Goal: Task Accomplishment & Management: Use online tool/utility

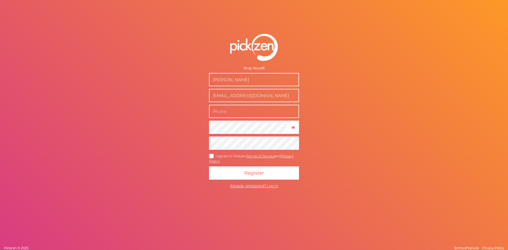
drag, startPoint x: 271, startPoint y: 96, endPoint x: 165, endPoint y: 96, distance: 106.1
click at [165, 96] on div "Shop: Novolift Tyson Isley HydraPaw6@gmail.com × Show password I agree to Pickz…" at bounding box center [254, 125] width 508 height 250
type input "[EMAIL_ADDRESS][DOMAIN_NAME]"
type input "8287740262"
click at [363, 100] on div "Shop: Novolift Tyson Isley tisley986@gmail.com 8287740262 × Show password I agr…" at bounding box center [254, 125] width 508 height 250
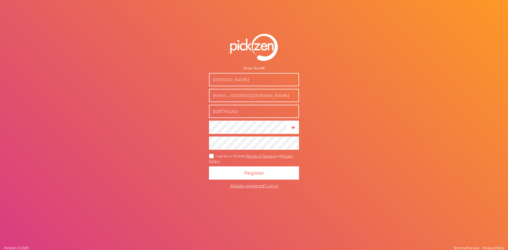
drag, startPoint x: 238, startPoint y: 113, endPoint x: 198, endPoint y: 113, distance: 39.9
click at [202, 113] on form "Shop: Novolift Tyson Isley tisley986@gmail.com 8287740262 × Show password I agr…" at bounding box center [254, 112] width 132 height 178
click at [197, 113] on form "Shop: Novolift Tyson Isley tisley986@gmail.com 8287740262 × Show password I agr…" at bounding box center [254, 112] width 132 height 178
click at [324, 106] on div "Shop: Novolift Tyson Isley tisley986@gmail.com 8287740262 × Show password I agr…" at bounding box center [254, 125] width 508 height 250
click at [210, 156] on icon at bounding box center [211, 155] width 8 height 3
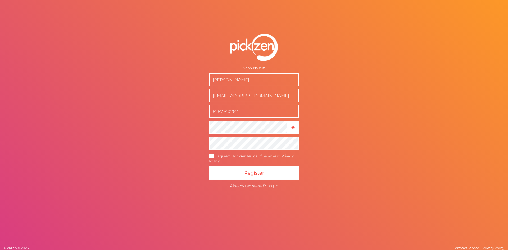
click at [0, 0] on input "I agree to Pickzen Terms of Service and Privacy Policy ." at bounding box center [0, 0] width 0 height 0
drag, startPoint x: 239, startPoint y: 81, endPoint x: 200, endPoint y: 79, distance: 39.5
click at [198, 78] on form "Shop: Novolift Tyson Isley tisley986@gmail.com 8287740262 × Show password I agr…" at bounding box center [254, 112] width 132 height 178
click at [188, 77] on form "Shop: Novolift Tyson Isley tisley986@gmail.com 8287740262 × Show password I agr…" at bounding box center [254, 112] width 132 height 178
drag, startPoint x: 214, startPoint y: 80, endPoint x: 239, endPoint y: 77, distance: 24.2
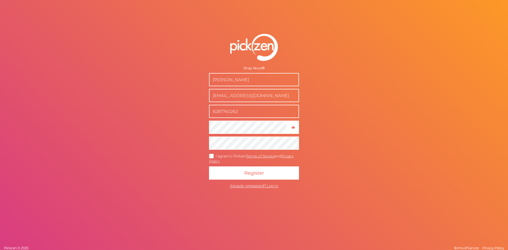
click at [236, 76] on input "Tyson Isley" at bounding box center [254, 79] width 90 height 13
click at [241, 77] on input "Tyson Isley" at bounding box center [254, 79] width 90 height 13
click at [249, 171] on span "Register" at bounding box center [254, 173] width 20 height 6
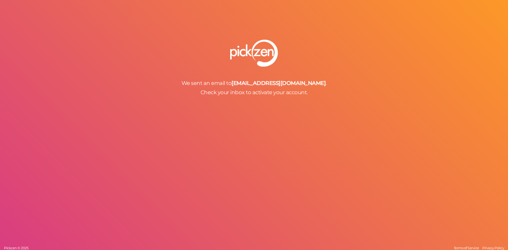
click at [267, 107] on div "We sent an email to tisley986@gmail.com . Check your inbox to activate your acc…" at bounding box center [254, 125] width 508 height 250
click at [264, 95] on span "Check your inbox to activate your account." at bounding box center [253, 92] width 107 height 6
click at [299, 64] on div at bounding box center [254, 53] width 508 height 27
click at [270, 84] on b "[EMAIL_ADDRESS][DOMAIN_NAME]" at bounding box center [278, 83] width 94 height 6
click at [256, 68] on div "We sent an email to tisley986@gmail.com . Check your inbox to activate your acc…" at bounding box center [254, 68] width 508 height 56
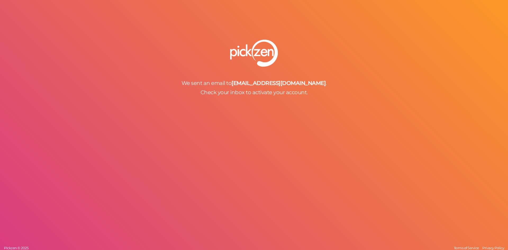
click at [229, 91] on span "Check your inbox to activate your account." at bounding box center [253, 92] width 107 height 6
drag, startPoint x: 240, startPoint y: 84, endPoint x: 204, endPoint y: 93, distance: 37.7
click at [204, 93] on div "We sent an email to tisley986@gmail.com . Check your inbox to activate your acc…" at bounding box center [254, 88] width 508 height 16
click at [195, 68] on div "We sent an email to tisley986@gmail.com . Check your inbox to activate your acc…" at bounding box center [254, 68] width 508 height 56
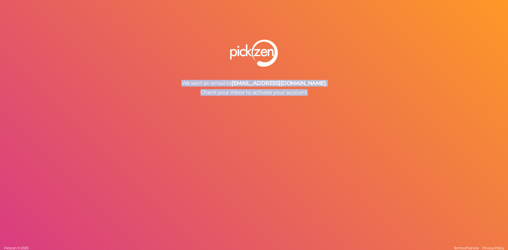
drag, startPoint x: 325, startPoint y: 105, endPoint x: 157, endPoint y: 67, distance: 172.2
click at [157, 67] on div "We sent an email to tisley986@gmail.com . Check your inbox to activate your acc…" at bounding box center [254, 125] width 508 height 250
click at [175, 69] on div "We sent an email to tisley986@gmail.com . Check your inbox to activate your acc…" at bounding box center [254, 68] width 508 height 56
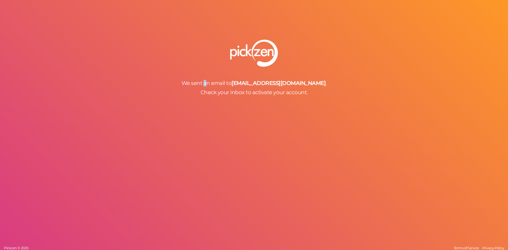
drag, startPoint x: 223, startPoint y: 69, endPoint x: 247, endPoint y: 78, distance: 26.4
click at [227, 70] on div "We sent an email to tisley986@gmail.com . Check your inbox to activate your acc…" at bounding box center [254, 68] width 508 height 56
drag, startPoint x: 250, startPoint y: 83, endPoint x: 177, endPoint y: 53, distance: 78.8
click at [232, 82] on span "We sent an email to" at bounding box center [206, 83] width 50 height 6
click at [257, 71] on div "We sent an email to tisley986@gmail.com . Check your inbox to activate your acc…" at bounding box center [254, 68] width 508 height 56
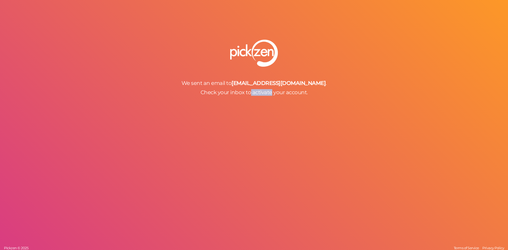
drag, startPoint x: 250, startPoint y: 88, endPoint x: 271, endPoint y: 89, distance: 20.1
click at [271, 87] on div "We sent an email to tisley986@gmail.com . Check your inbox to activate your acc…" at bounding box center [254, 88] width 508 height 16
click at [271, 90] on span "Check your inbox to activate your account." at bounding box center [253, 92] width 107 height 6
drag, startPoint x: 244, startPoint y: 92, endPoint x: 201, endPoint y: 76, distance: 45.4
click at [243, 92] on span "Check your inbox to activate your account." at bounding box center [253, 92] width 107 height 6
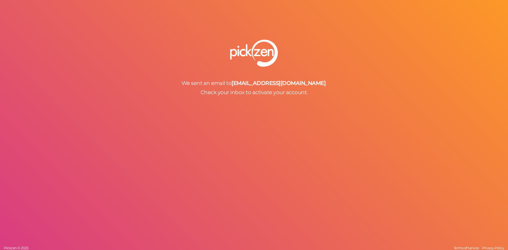
click at [249, 55] on img at bounding box center [254, 53] width 48 height 27
click at [259, 52] on img at bounding box center [254, 53] width 48 height 27
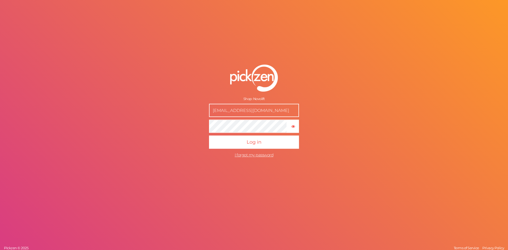
drag, startPoint x: 271, startPoint y: 112, endPoint x: 190, endPoint y: 101, distance: 81.1
click at [190, 102] on form "Shop: Novolift [EMAIL_ADDRESS][DOMAIN_NAME] × Show password Log in I forgot my …" at bounding box center [254, 112] width 132 height 117
type input "[EMAIL_ADDRESS][DOMAIN_NAME]"
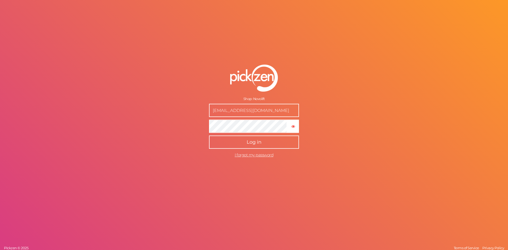
click at [275, 142] on button "Log in" at bounding box center [254, 141] width 90 height 13
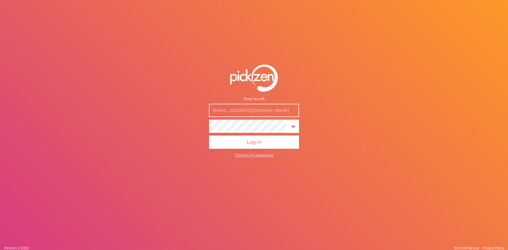
click at [209, 135] on button "Log in" at bounding box center [254, 141] width 90 height 13
click at [201, 122] on form "Shop: Novolift tisley986@gmail.com × Show password Log in I forgot my password" at bounding box center [254, 112] width 132 height 117
drag, startPoint x: 265, startPoint y: 109, endPoint x: 197, endPoint y: 104, distance: 68.0
click at [197, 104] on form "Shop: Novolift tisley986@gmail.com × Show password Log in I forgot my password" at bounding box center [254, 112] width 132 height 117
type input "fluxobeam@gmail.com"
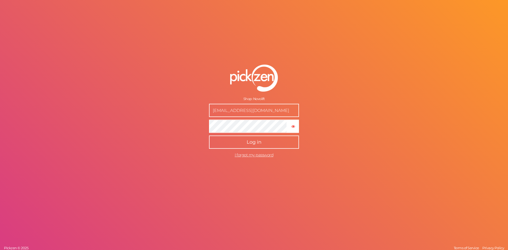
click at [244, 141] on button "Log in" at bounding box center [254, 141] width 90 height 13
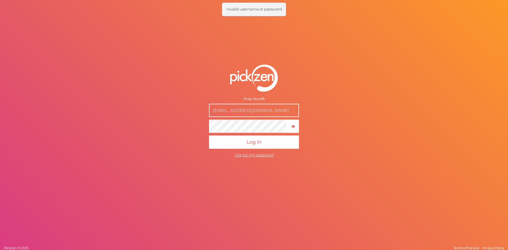
click at [204, 132] on form "Shop: Novolift fluxobeam@gmail.com × Show password Log in I forgot my password" at bounding box center [254, 112] width 132 height 117
click at [328, 130] on div "Shop: Novolift fluxobeam@gmail.com × Show password Log in I forgot my password …" at bounding box center [254, 125] width 508 height 250
click at [247, 98] on div "Shop: Novolift" at bounding box center [254, 99] width 90 height 4
drag, startPoint x: 259, startPoint y: 97, endPoint x: 271, endPoint y: 97, distance: 11.1
click at [270, 97] on div "Shop: Novolift" at bounding box center [254, 99] width 90 height 4
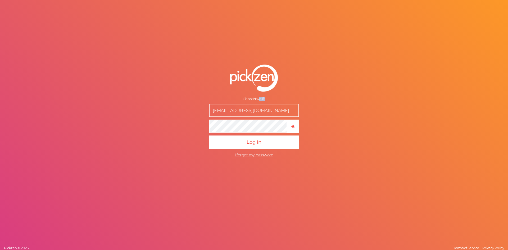
drag, startPoint x: 265, startPoint y: 79, endPoint x: 244, endPoint y: 111, distance: 38.4
click at [265, 79] on img at bounding box center [254, 78] width 48 height 27
click at [195, 128] on form "Shop: Novolift fluxobeam@gmail.com × Show password Log in I forgot my password" at bounding box center [254, 112] width 132 height 117
click at [209, 135] on button "Log in" at bounding box center [254, 141] width 90 height 13
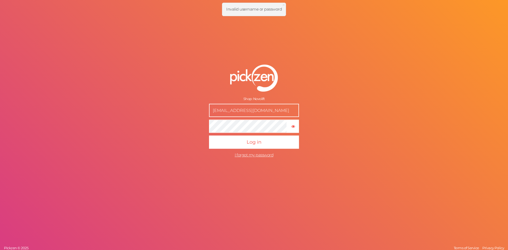
click at [187, 129] on div "Shop: Novolift HydraPaw6@gmail.com × Show password Log in I forgot my password …" at bounding box center [254, 125] width 508 height 250
click at [209, 135] on button "Log in" at bounding box center [254, 141] width 90 height 13
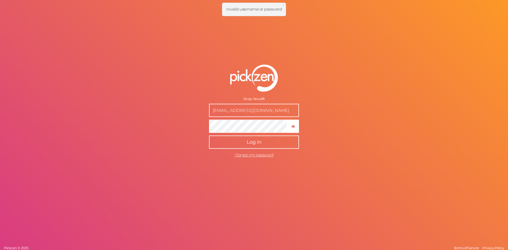
click at [242, 146] on button "Log in" at bounding box center [254, 141] width 90 height 13
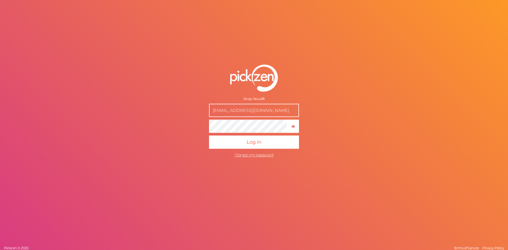
click at [195, 128] on form "Shop: Novolift [EMAIL_ADDRESS][DOMAIN_NAME] × Show password Log in I forgot my …" at bounding box center [254, 112] width 132 height 117
click at [209, 135] on button "Log in" at bounding box center [254, 141] width 90 height 13
click at [248, 156] on span "I forgot my password" at bounding box center [254, 154] width 39 height 5
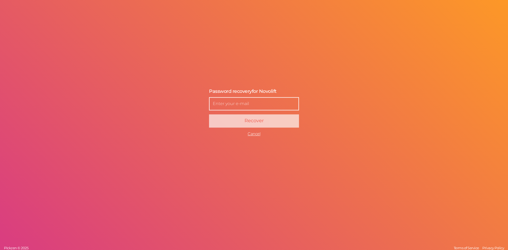
click at [243, 104] on input "text" at bounding box center [254, 103] width 90 height 13
type input "[EMAIL_ADDRESS][DOMAIN_NAME]"
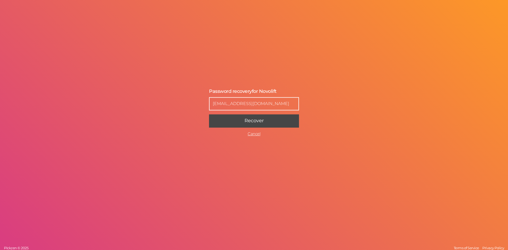
click at [263, 123] on span "Recover" at bounding box center [253, 121] width 19 height 6
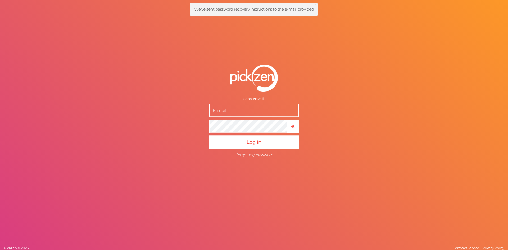
click at [232, 112] on input "text" at bounding box center [254, 110] width 90 height 13
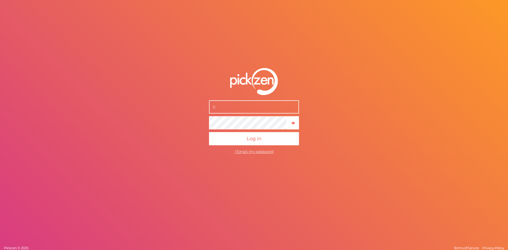
type input "[EMAIL_ADDRESS][DOMAIN_NAME]"
click at [209, 132] on button "Log in" at bounding box center [254, 138] width 90 height 13
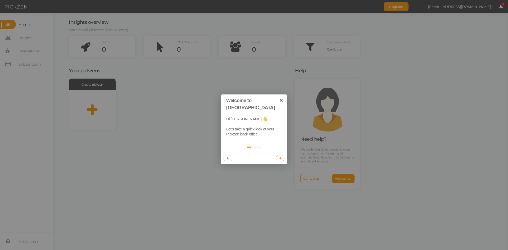
click at [282, 145] on div at bounding box center [254, 147] width 66 height 10
click at [282, 155] on link at bounding box center [280, 158] width 9 height 6
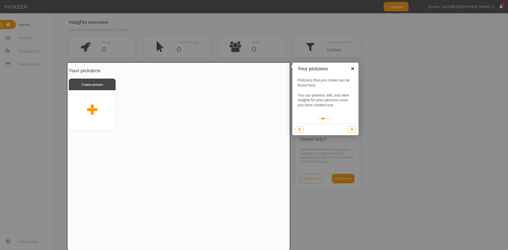
click at [351, 68] on link "×" at bounding box center [352, 69] width 12 height 12
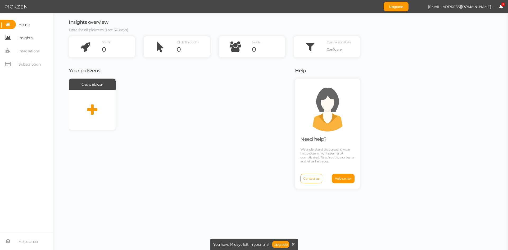
click at [25, 39] on span "Insights" at bounding box center [26, 38] width 14 height 8
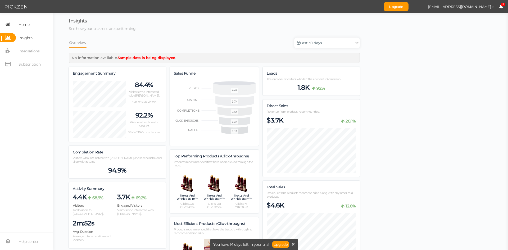
scroll to position [565, 291]
click at [23, 27] on span "Home" at bounding box center [24, 24] width 11 height 8
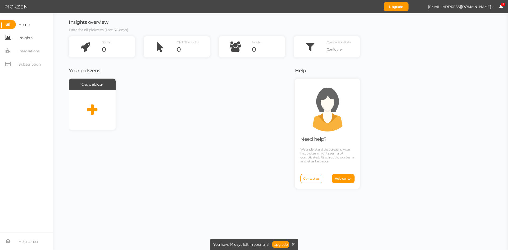
click at [26, 35] on span "Insights" at bounding box center [26, 38] width 14 height 8
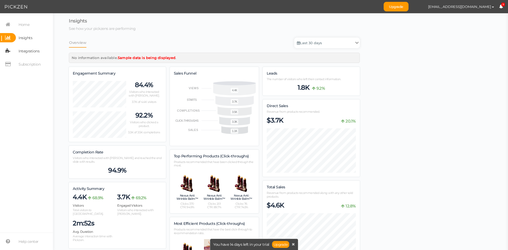
click at [24, 53] on span "Integrations" at bounding box center [29, 51] width 21 height 8
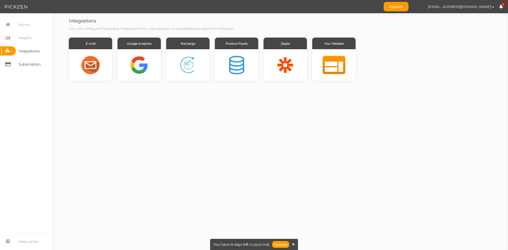
click at [25, 62] on span "Subscription" at bounding box center [30, 64] width 22 height 8
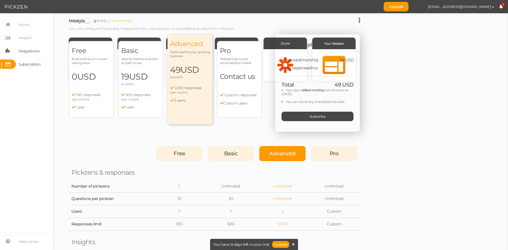
click at [24, 50] on span "Integrations" at bounding box center [29, 51] width 21 height 8
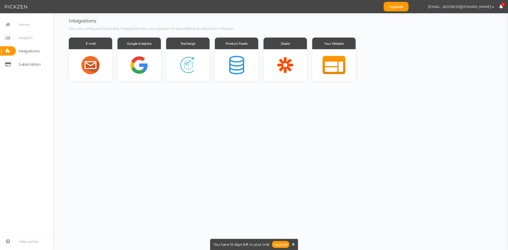
click at [35, 67] on span "Subscription" at bounding box center [30, 64] width 22 height 8
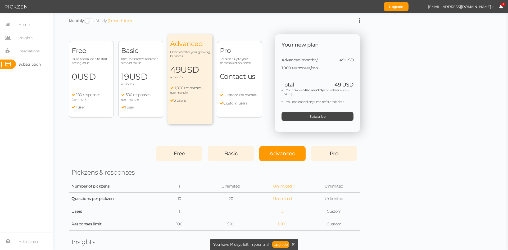
click at [105, 65] on span "Build and launch to start seeing value" at bounding box center [91, 61] width 39 height 8
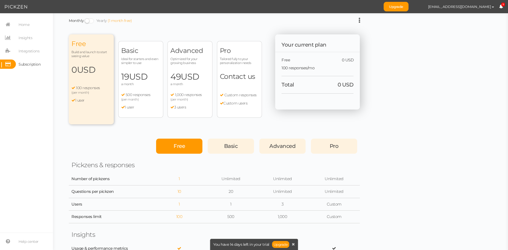
click at [186, 53] on span "Advanced" at bounding box center [189, 51] width 39 height 8
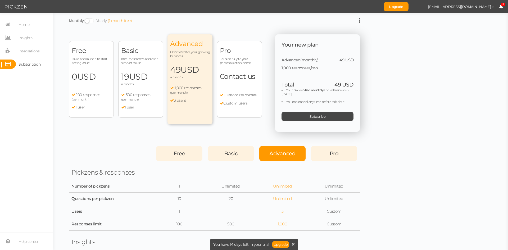
click at [233, 60] on span "Tailored fully to your personalization needs" at bounding box center [239, 61] width 39 height 8
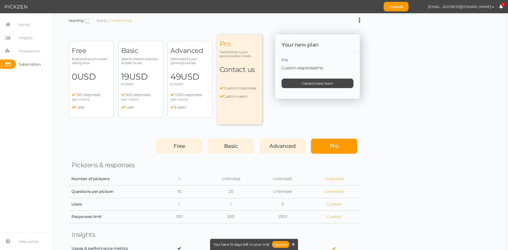
click at [168, 67] on div "Advanced Optimized for your growing business 49 USD a month 1,000 responses (pe…" at bounding box center [189, 79] width 45 height 77
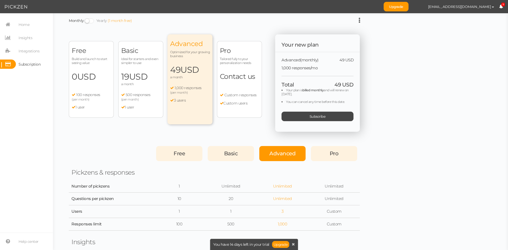
click at [136, 77] on span "USD" at bounding box center [138, 76] width 19 height 10
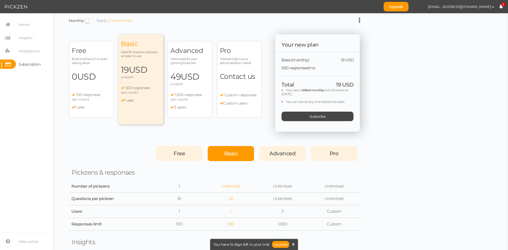
click at [86, 77] on span "USD" at bounding box center [86, 76] width 19 height 10
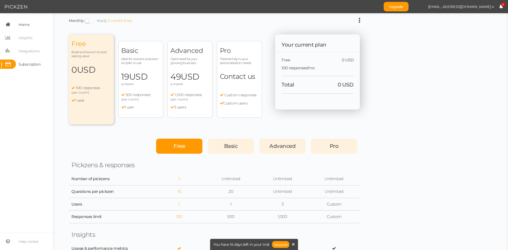
click at [26, 25] on span "Home" at bounding box center [24, 24] width 11 height 8
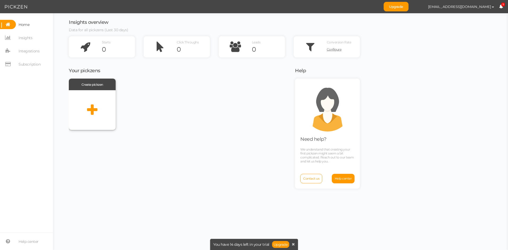
click at [86, 107] on div at bounding box center [92, 110] width 47 height 40
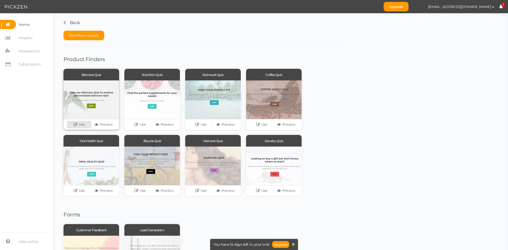
click at [78, 126] on icon at bounding box center [76, 124] width 5 height 4
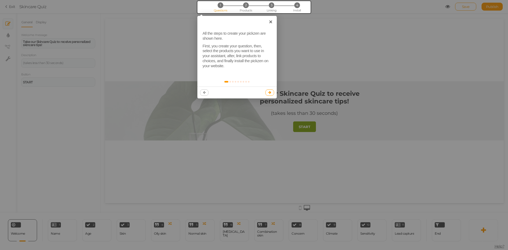
click at [266, 97] on div at bounding box center [236, 92] width 79 height 12
click at [269, 93] on icon at bounding box center [269, 92] width 3 height 3
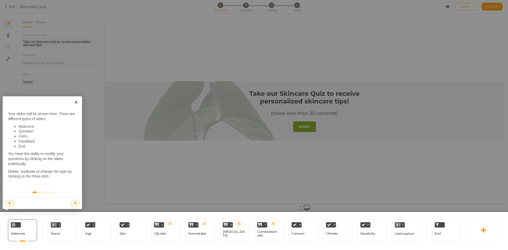
click at [244, 154] on div at bounding box center [254, 125] width 508 height 250
click at [74, 205] on link at bounding box center [75, 203] width 9 height 6
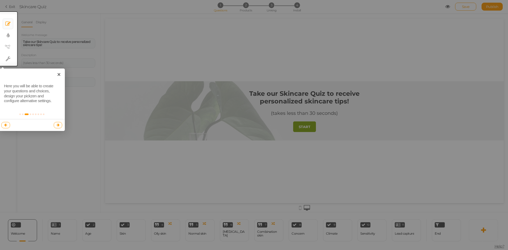
click at [57, 122] on link at bounding box center [58, 125] width 9 height 6
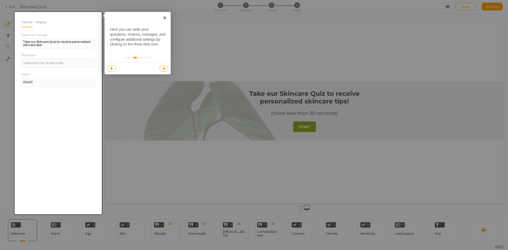
click at [162, 70] on link at bounding box center [163, 68] width 9 height 6
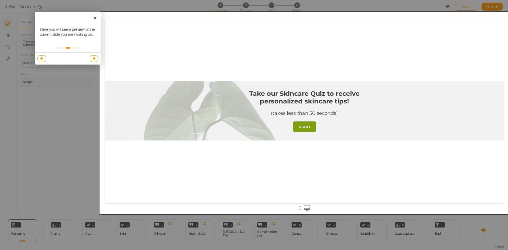
click at [92, 58] on link at bounding box center [94, 58] width 9 height 6
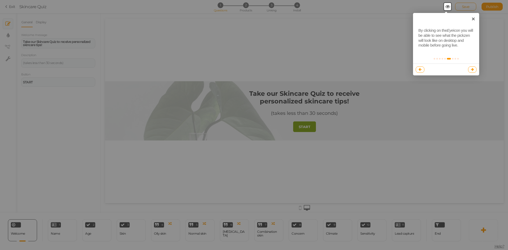
click at [473, 70] on icon at bounding box center [472, 69] width 3 height 3
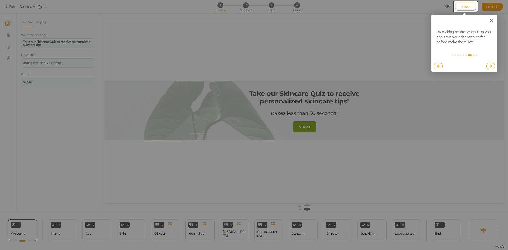
click at [491, 65] on icon at bounding box center [490, 65] width 3 height 3
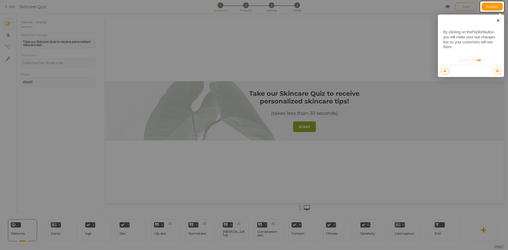
click at [496, 72] on icon at bounding box center [497, 70] width 3 height 3
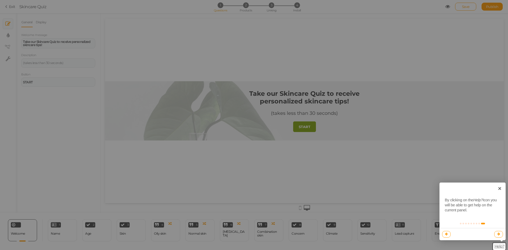
click at [497, 236] on link at bounding box center [498, 234] width 9 height 6
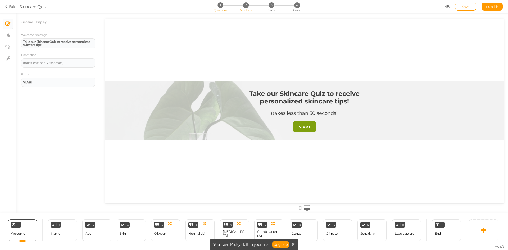
click at [246, 6] on span "2" at bounding box center [246, 5] width 6 height 6
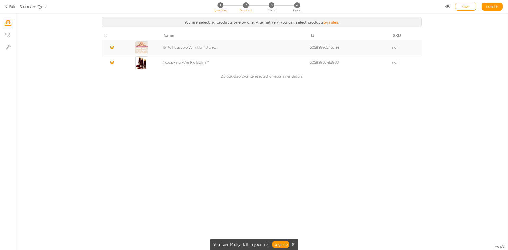
click at [227, 7] on li "1 Questions" at bounding box center [220, 5] width 25 height 6
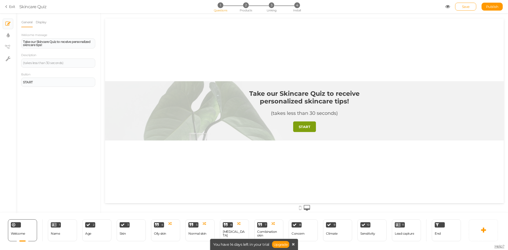
click at [209, 125] on div at bounding box center [304, 110] width 399 height 59
click at [54, 227] on div "1" at bounding box center [56, 224] width 10 height 5
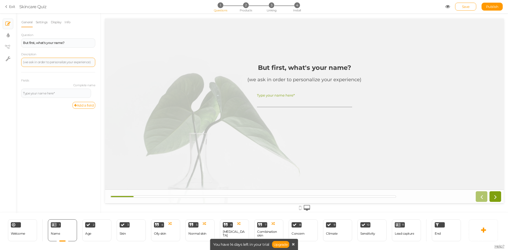
click at [31, 62] on div "(we ask in order to personalize your experience)" at bounding box center [58, 62] width 70 height 3
click at [89, 85] on label "Complete name" at bounding box center [58, 86] width 74 height 4
click at [93, 88] on div "Complete name Type your name here* Settings Duplicate" at bounding box center [58, 93] width 74 height 18
click at [93, 90] on icon at bounding box center [94, 90] width 3 height 3
click at [82, 97] on link "Settings" at bounding box center [74, 98] width 42 height 6
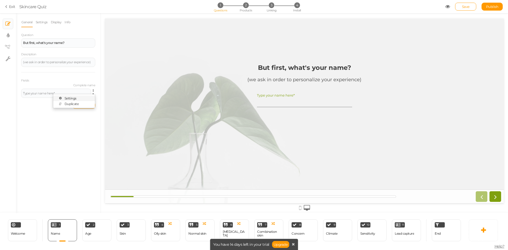
select select "name"
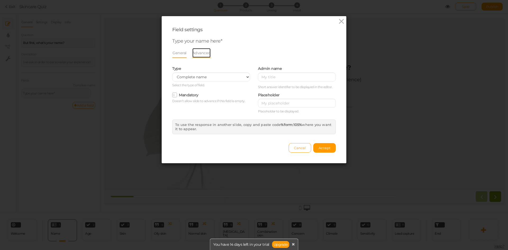
click at [197, 50] on link "Advanced" at bounding box center [201, 53] width 19 height 10
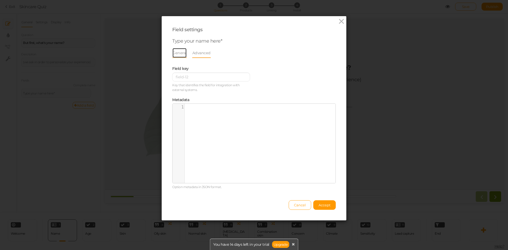
click at [179, 58] on link "General" at bounding box center [179, 53] width 15 height 10
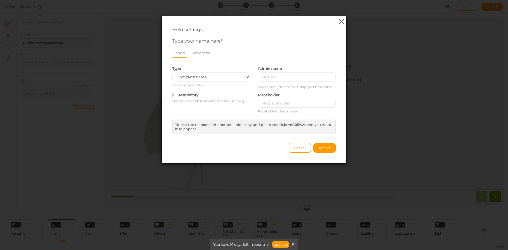
click at [338, 19] on icon at bounding box center [341, 21] width 8 height 8
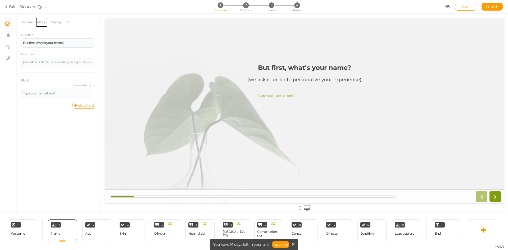
click at [40, 25] on link "Settings" at bounding box center [41, 22] width 12 height 10
click at [50, 25] on li "Settings" at bounding box center [42, 22] width 15 height 10
click at [90, 232] on div "Age" at bounding box center [88, 234] width 6 height 4
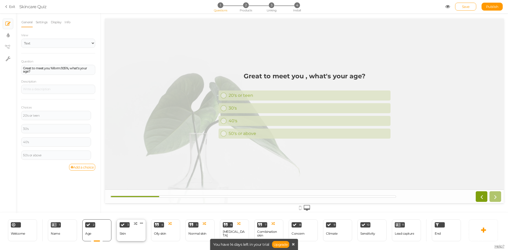
click at [136, 234] on div "3 Skin × Define the conditions to show this slide. Clone Change type Delete" at bounding box center [131, 230] width 29 height 22
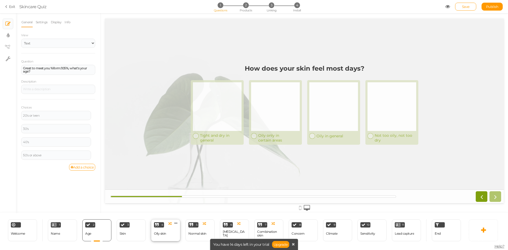
select select "2"
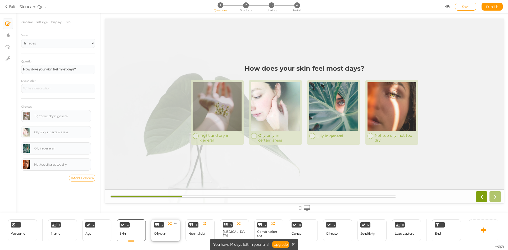
click at [164, 231] on div "Oily skin" at bounding box center [160, 233] width 12 height 9
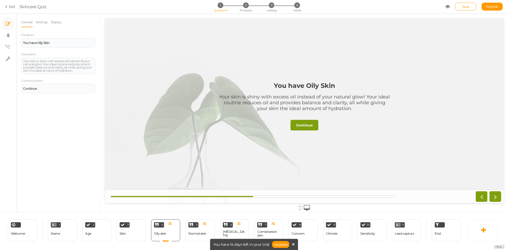
click at [218, 229] on div "6 Dry skin × Define the conditions to show this slide. Clone Change type Delete" at bounding box center [234, 230] width 34 height 22
click at [211, 230] on div "5 Normal skin × Define the conditions to show this slide. Clone Change type Del…" at bounding box center [199, 230] width 29 height 22
click at [237, 234] on div "6 Dry skin × Define the conditions to show this slide. Clone Change type Delete" at bounding box center [234, 230] width 29 height 22
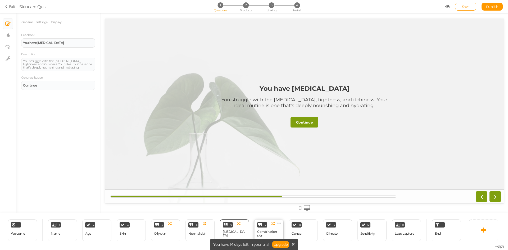
click at [265, 230] on div "Combination skin" at bounding box center [268, 233] width 23 height 7
click at [300, 226] on div "8" at bounding box center [296, 224] width 10 height 5
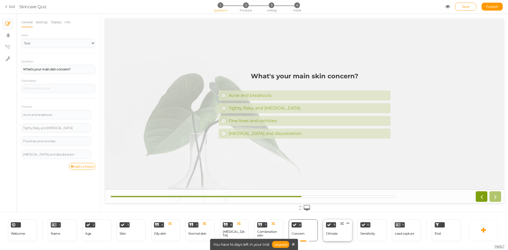
click at [344, 229] on div "9 Climate × Define the conditions to show this slide. Clone Change type Delete" at bounding box center [337, 230] width 29 height 22
select select "2"
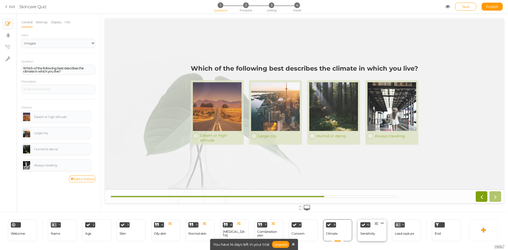
click at [359, 230] on div "10 Sensitivity × Define the conditions to show this slide. Clone Change type De…" at bounding box center [371, 230] width 29 height 22
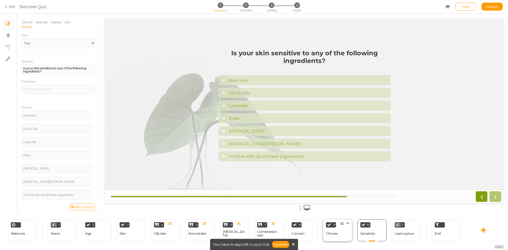
click at [344, 230] on div "9 Climate × Define the conditions to show this slide. Clone Change type Delete" at bounding box center [337, 230] width 29 height 22
select select "2"
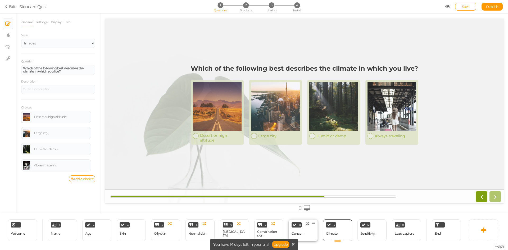
click at [304, 235] on div "8 Concern × Define the conditions to show this slide. Clone Change type Delete" at bounding box center [303, 230] width 29 height 22
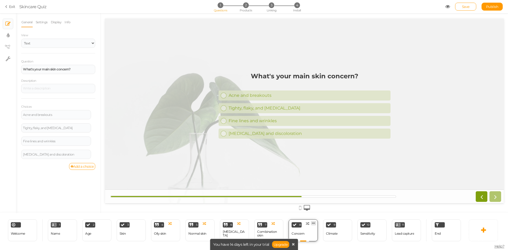
click at [313, 223] on icon at bounding box center [313, 223] width 3 height 4
click at [323, 215] on div "Welcome Delete 1 Name × Define the conditions to show this slide. Clone Change …" at bounding box center [231, 230] width 463 height 34
click at [265, 230] on div "Combination skin" at bounding box center [268, 233] width 23 height 9
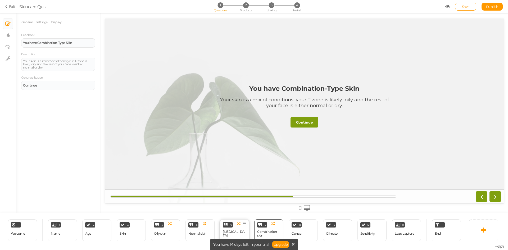
click at [243, 230] on div "6 Dry skin × Define the conditions to show this slide. Clone Change type Delete" at bounding box center [234, 230] width 29 height 22
click at [197, 225] on div "5" at bounding box center [193, 224] width 10 height 5
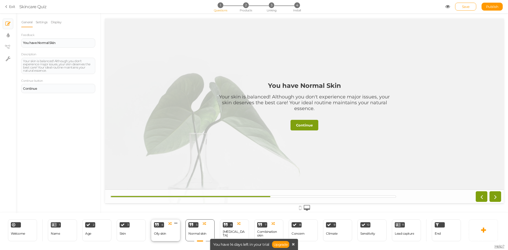
click at [166, 230] on div "4 Oily skin × Define the conditions to show this slide. Clone Change type Delete" at bounding box center [165, 230] width 29 height 22
click at [402, 239] on div "11 Lead capture × Define the conditions to show this slide. Clone Change type D…" at bounding box center [406, 230] width 29 height 22
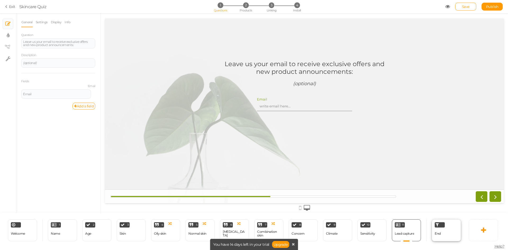
click at [433, 235] on div "End" at bounding box center [446, 230] width 29 height 22
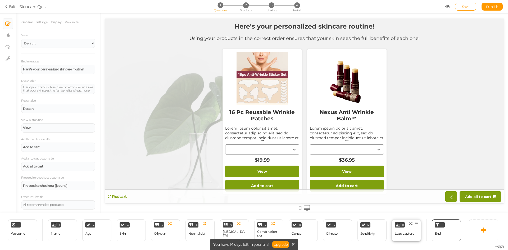
click at [399, 227] on div "11 Lead capture × Define the conditions to show this slide. Clone Change type D…" at bounding box center [406, 230] width 29 height 22
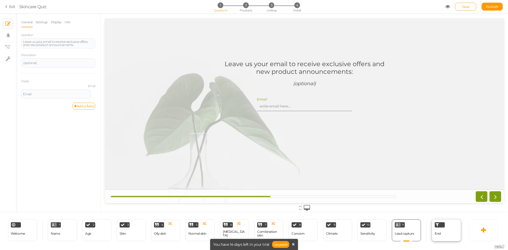
click at [447, 229] on div "End" at bounding box center [446, 230] width 29 height 22
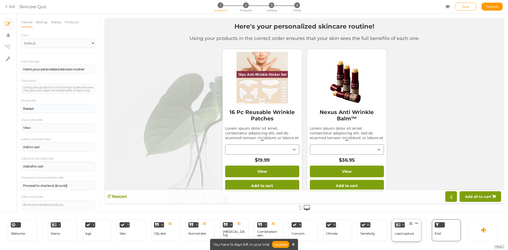
click at [396, 225] on icon at bounding box center [398, 225] width 4 height 4
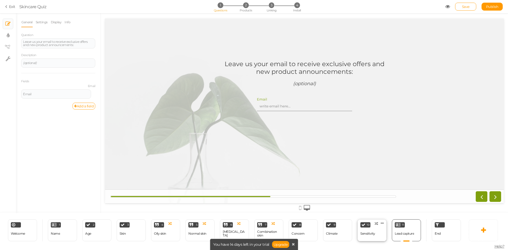
click at [373, 229] on div "Sensitivity" at bounding box center [367, 233] width 15 height 9
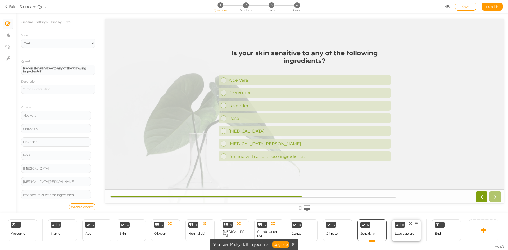
click at [398, 232] on div "Lead capture" at bounding box center [404, 234] width 19 height 4
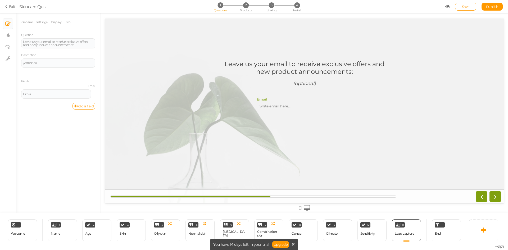
click at [431, 231] on div "End" at bounding box center [443, 230] width 35 height 22
click at [430, 231] on div "End" at bounding box center [443, 230] width 35 height 22
click at [438, 231] on div "End" at bounding box center [438, 233] width 6 height 9
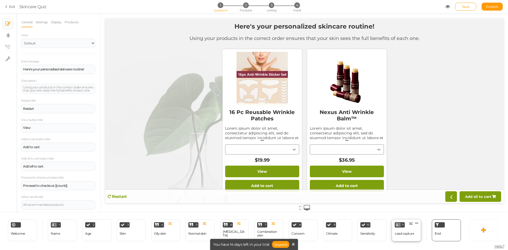
click at [409, 229] on div "Lead capture" at bounding box center [404, 233] width 19 height 9
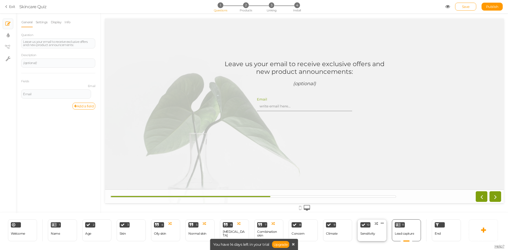
click at [366, 231] on div "Sensitivity" at bounding box center [367, 233] width 15 height 9
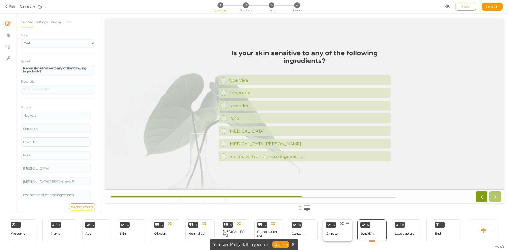
click at [349, 229] on div "9 Climate × Define the conditions to show this slide. Clone Change type Delete" at bounding box center [337, 230] width 29 height 22
select select "2"
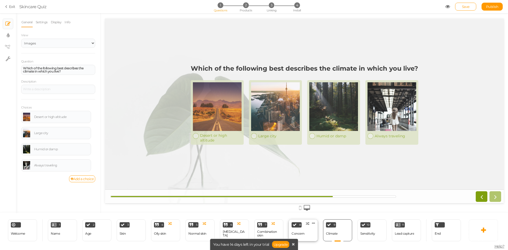
click at [300, 224] on div "8" at bounding box center [296, 224] width 10 height 5
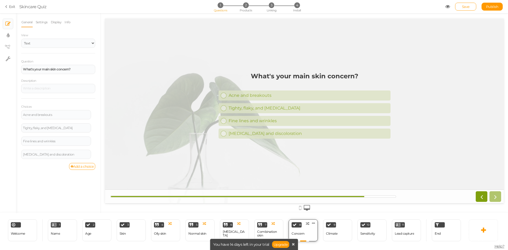
click at [294, 227] on div "8" at bounding box center [296, 224] width 10 height 5
click at [105, 227] on div "2 Age × Define the conditions to show this slide. Clone Change type Delete" at bounding box center [96, 230] width 29 height 22
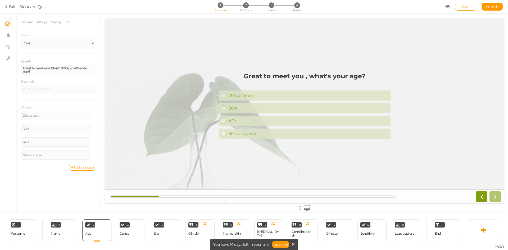
click at [148, 225] on div "3 Concern × Define the conditions to show this slide. Clone Change type Delete" at bounding box center [131, 230] width 34 height 22
click at [134, 236] on div "3 Concern × Define the conditions to show this slide. Clone Change type Delete" at bounding box center [131, 230] width 29 height 22
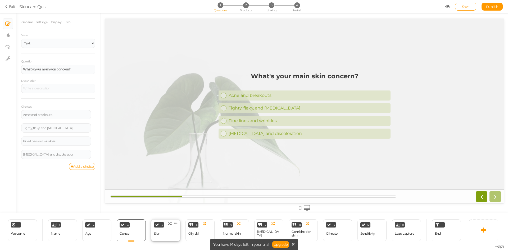
click at [158, 235] on div "Skin" at bounding box center [157, 234] width 6 height 4
select select "2"
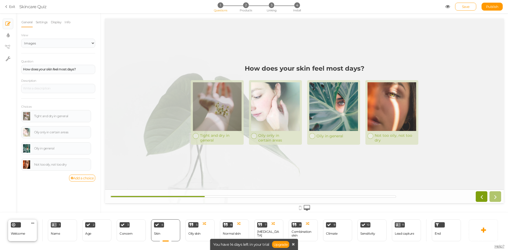
click at [28, 235] on div "Welcome Delete" at bounding box center [22, 230] width 29 height 22
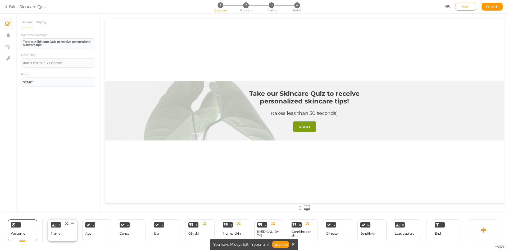
click at [52, 234] on div "Name" at bounding box center [55, 234] width 9 height 4
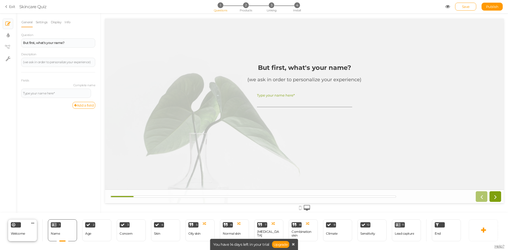
click at [33, 232] on div "Welcome Delete" at bounding box center [22, 230] width 29 height 22
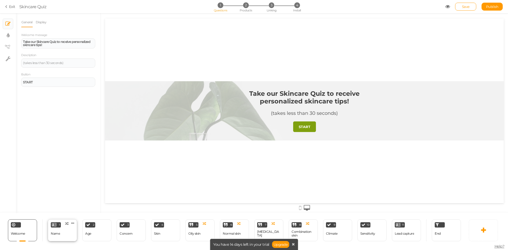
click at [63, 230] on div "1 Name × Define the conditions to show this slide. Clone Change type Delete" at bounding box center [62, 230] width 29 height 22
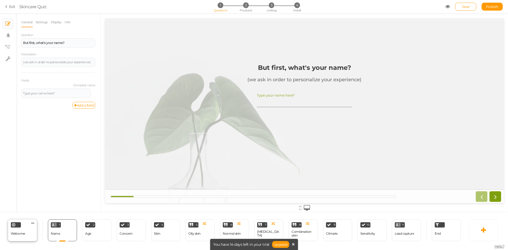
click at [19, 233] on span "Welcome" at bounding box center [18, 233] width 14 height 4
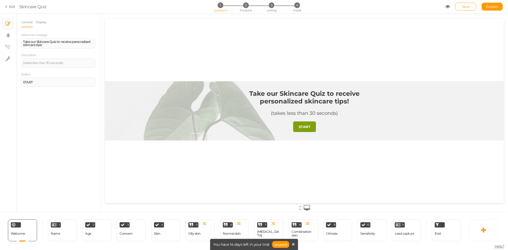
click at [163, 123] on div at bounding box center [304, 110] width 399 height 59
click at [66, 236] on div "1 Name × Define the conditions to show this slide. Clone Change type Delete" at bounding box center [62, 230] width 29 height 22
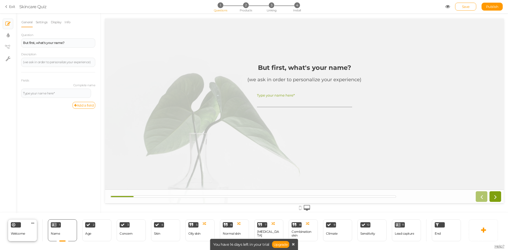
click at [33, 227] on div "Welcome Delete" at bounding box center [22, 230] width 29 height 22
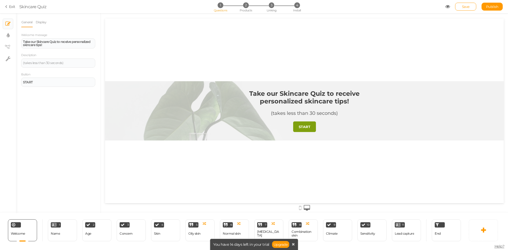
drag, startPoint x: 97, startPoint y: 174, endPoint x: 92, endPoint y: 165, distance: 9.9
drag, startPoint x: 92, startPoint y: 165, endPoint x: 39, endPoint y: 141, distance: 58.5
click at [33, 146] on div "General Display Welcome message Take our Skincare Quiz to receive personalized …" at bounding box center [58, 115] width 85 height 196
click at [48, 63] on div "(takes less than 30 seconds)" at bounding box center [58, 62] width 70 height 3
click at [51, 45] on div "Take our Skincare Quiz to receive personalized skincare tips!" at bounding box center [58, 43] width 70 height 6
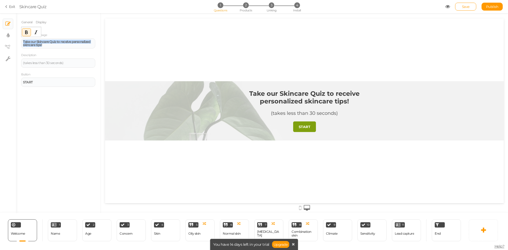
drag, startPoint x: 68, startPoint y: 47, endPoint x: 18, endPoint y: 39, distance: 51.1
click at [18, 39] on div "General Display Welcome message Take our Skincare Quiz to receive personalized …" at bounding box center [58, 115] width 85 height 196
paste div
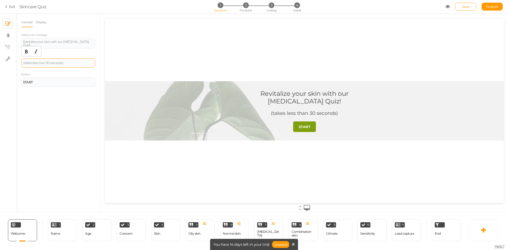
click at [66, 63] on div "(takes less than 30 seconds)" at bounding box center [58, 62] width 70 height 3
drag, startPoint x: 65, startPoint y: 65, endPoint x: 8, endPoint y: 64, distance: 57.7
click at [8, 64] on div "× Slides × Display settings × View tree × Settings General Display Welcome mess…" at bounding box center [254, 113] width 508 height 200
paste div
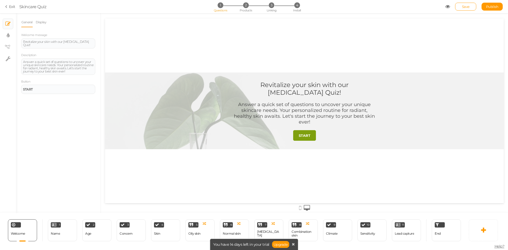
click at [180, 98] on div at bounding box center [304, 110] width 399 height 77
click at [39, 22] on link "Display" at bounding box center [40, 22] width 11 height 10
click at [91, 39] on span "Set" at bounding box center [91, 39] width 6 height 4
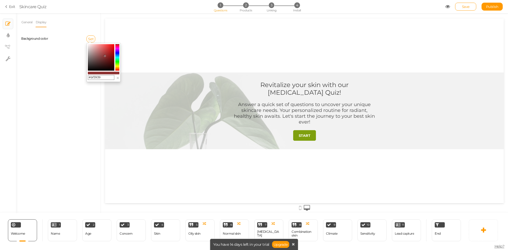
type input "#c23a3a"
drag, startPoint x: 210, startPoint y: 76, endPoint x: 211, endPoint y: 69, distance: 7.3
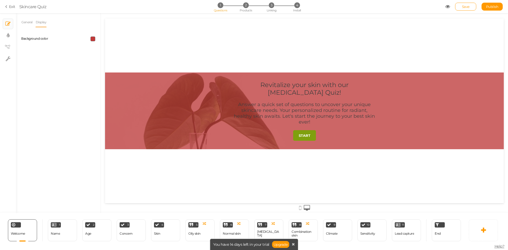
click at [92, 39] on span at bounding box center [92, 38] width 5 height 5
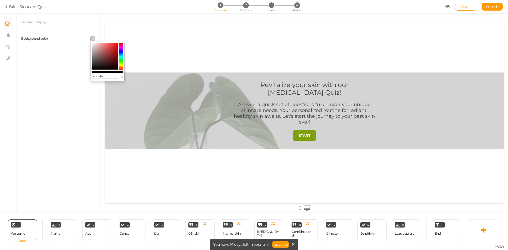
type input "#ffffff"
drag, startPoint x: 105, startPoint y: 60, endPoint x: 84, endPoint y: 40, distance: 28.6
click at [84, 40] on body "× Close A wider screen is needed to use the Pickzen builder Exit Skincare Quiz …" at bounding box center [254, 125] width 508 height 250
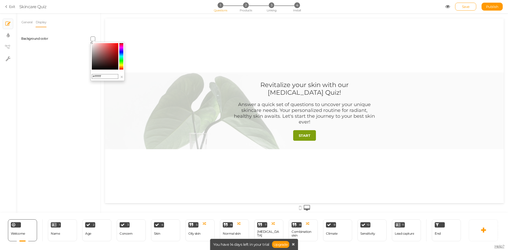
click at [83, 35] on div "Background color" at bounding box center [58, 38] width 82 height 13
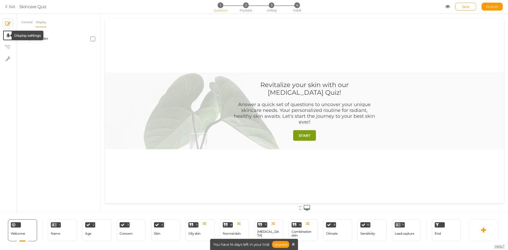
click at [7, 32] on tooltip "× Display settings" at bounding box center [8, 35] width 3 height 7
select select "2"
select select "montserrat"
select select "fade"
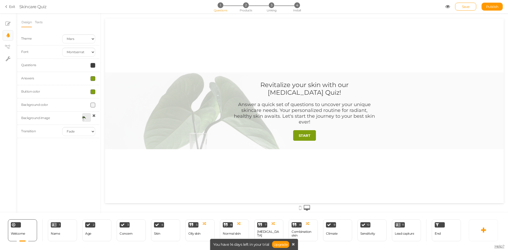
click at [94, 78] on span at bounding box center [92, 78] width 5 height 5
click at [121, 84] on colorpicker-hue at bounding box center [121, 96] width 4 height 26
click at [112, 88] on colorpicker-saturation at bounding box center [105, 96] width 26 height 26
type input "#b42241"
click at [113, 90] on colorpicker-saturation at bounding box center [105, 96] width 26 height 26
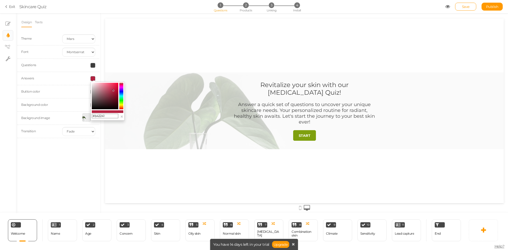
click at [89, 90] on div at bounding box center [78, 91] width 41 height 5
click at [92, 93] on span at bounding box center [92, 91] width 5 height 5
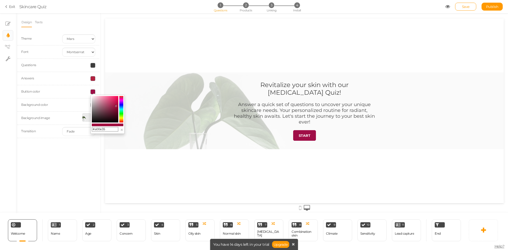
type input "#a00e2d"
drag, startPoint x: 121, startPoint y: 101, endPoint x: 121, endPoint y: 97, distance: 3.7
click at [121, 97] on colorpicker-hue at bounding box center [121, 109] width 4 height 26
click at [97, 73] on div "Answers" at bounding box center [58, 78] width 82 height 13
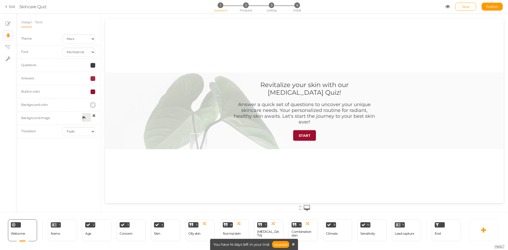
click at [84, 120] on div at bounding box center [86, 117] width 8 height 8
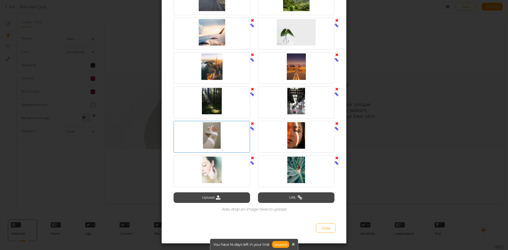
scroll to position [146, 0]
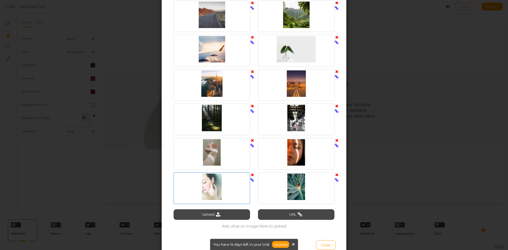
click at [220, 191] on div at bounding box center [212, 186] width 74 height 26
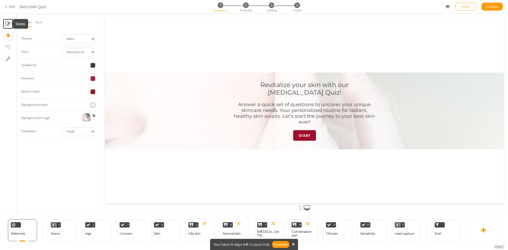
click at [6, 21] on icon at bounding box center [7, 23] width 5 height 5
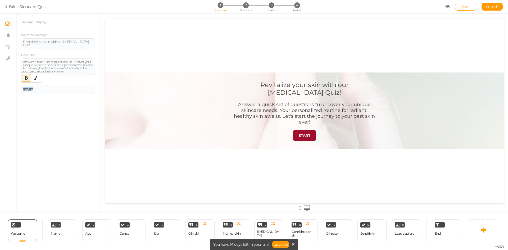
drag, startPoint x: 36, startPoint y: 87, endPoint x: 20, endPoint y: 88, distance: 16.2
click at [19, 90] on div "General Display Welcome message Revitalize your skin with our Skin Care Quiz! D…" at bounding box center [58, 115] width 85 height 196
click at [72, 109] on div "General Display Welcome message Revitalize your skin with our [MEDICAL_DATA] Qu…" at bounding box center [58, 115] width 85 height 196
click at [67, 227] on div "1 Name × Define the conditions to show this slide. Clone Change type Delete" at bounding box center [62, 230] width 29 height 22
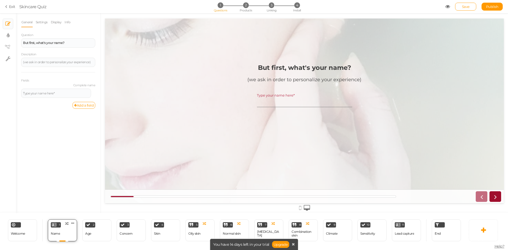
scroll to position [0, 0]
click at [71, 222] on icon at bounding box center [72, 223] width 3 height 4
click at [71, 232] on link "Delete" at bounding box center [64, 233] width 30 height 6
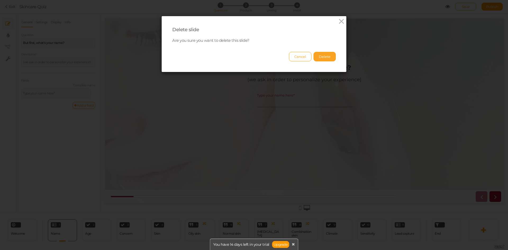
click at [325, 53] on button "Delete" at bounding box center [324, 57] width 22 height 10
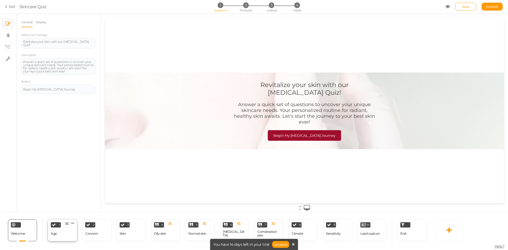
click at [60, 231] on div "1 Age × Define the conditions to show this slide. Clone Change type Delete" at bounding box center [62, 230] width 29 height 22
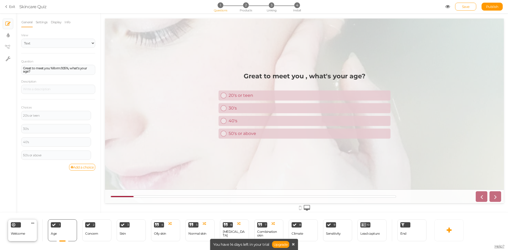
click at [25, 231] on div "Welcome Delete" at bounding box center [22, 230] width 29 height 22
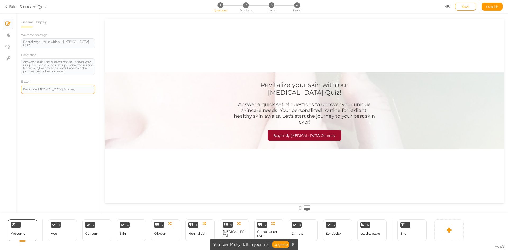
click at [68, 89] on div "Begin My [MEDICAL_DATA] Journey" at bounding box center [58, 89] width 70 height 3
click at [54, 232] on div "Age" at bounding box center [54, 234] width 6 height 4
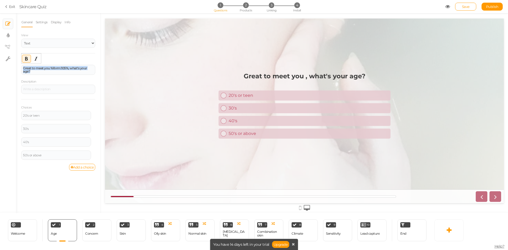
drag, startPoint x: 68, startPoint y: 72, endPoint x: 22, endPoint y: 65, distance: 46.8
click at [22, 65] on div "Question Great to meet you %form:105%, what's your age?" at bounding box center [58, 67] width 74 height 16
paste div
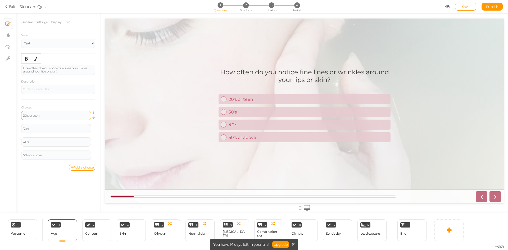
click at [44, 117] on div "20's or teen" at bounding box center [56, 115] width 70 height 9
drag, startPoint x: 41, startPoint y: 115, endPoint x: 16, endPoint y: 115, distance: 24.9
click at [18, 116] on div "General Settings Display Info View Text Images Slider Dropdown Question How oft…" at bounding box center [58, 115] width 85 height 196
drag, startPoint x: 31, startPoint y: 128, endPoint x: 19, endPoint y: 127, distance: 13.0
click at [19, 127] on div "General Settings Display Info View Text Images Slider Dropdown Question How oft…" at bounding box center [58, 115] width 85 height 196
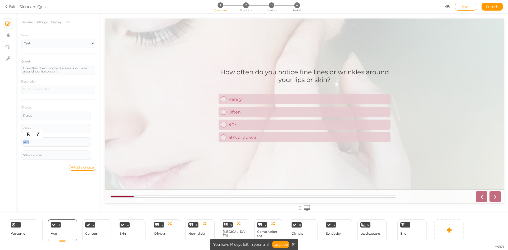
drag, startPoint x: 36, startPoint y: 142, endPoint x: 33, endPoint y: 110, distance: 31.9
click at [3, 141] on div "× Slides × Display settings × View tree × Settings General Settings Display Inf…" at bounding box center [254, 113] width 508 height 200
drag, startPoint x: 29, startPoint y: 154, endPoint x: 23, endPoint y: 143, distance: 12.9
click at [19, 153] on div "General Settings Display Info View Text Images Slider Dropdown Question How oft…" at bounding box center [58, 115] width 85 height 196
click at [89, 226] on icon at bounding box center [88, 225] width 4 height 4
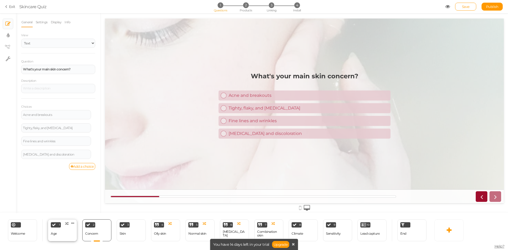
click at [57, 229] on div "1 Age × Define the conditions to show this slide. Clone Change type Delete" at bounding box center [62, 230] width 29 height 22
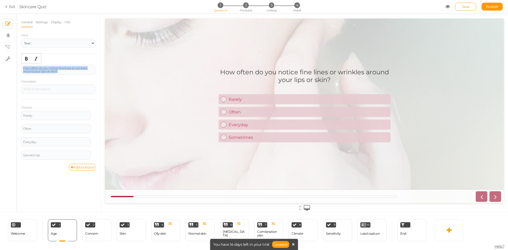
drag, startPoint x: 59, startPoint y: 73, endPoint x: 16, endPoint y: 62, distance: 44.4
click at [16, 62] on div "× Slides × Display settings × View tree × Settings General Settings Display Inf…" at bounding box center [254, 113] width 508 height 200
click at [24, 60] on button "Bold" at bounding box center [26, 58] width 8 height 7
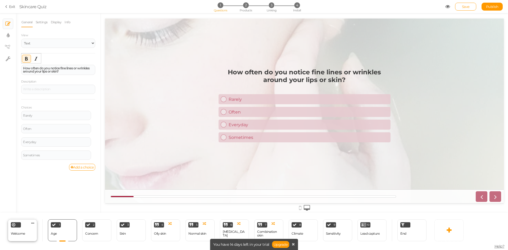
click at [24, 232] on span "Welcome" at bounding box center [18, 233] width 14 height 4
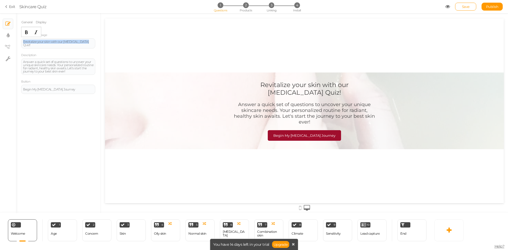
drag, startPoint x: 84, startPoint y: 43, endPoint x: 14, endPoint y: 42, distance: 70.1
click at [13, 42] on div "× Slides × Display settings × View tree × Settings General Display Welcome mess…" at bounding box center [254, 113] width 508 height 200
drag, startPoint x: 88, startPoint y: 44, endPoint x: 19, endPoint y: 42, distance: 68.8
click at [19, 42] on div "General Display Welcome message Revitalize your skin with our [MEDICAL_DATA] Qu…" at bounding box center [58, 115] width 85 height 196
click at [25, 34] on icon "Bold" at bounding box center [26, 32] width 4 height 4
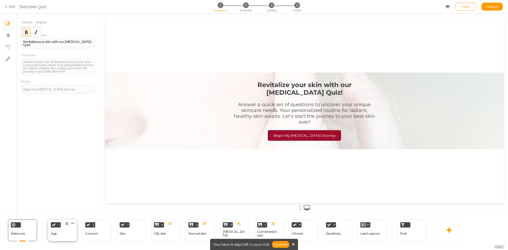
click at [63, 228] on div "1 Age × Define the conditions to show this slide. Clone Change type Delete" at bounding box center [62, 230] width 29 height 22
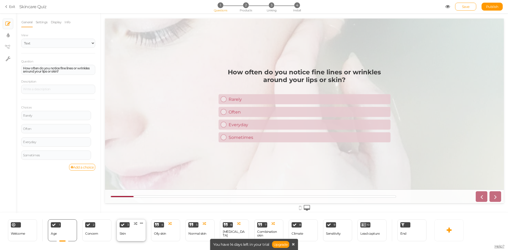
click at [130, 235] on div "3 Skin × Define the conditions to show this slide. Clone Change type Delete" at bounding box center [131, 230] width 29 height 22
select select "2"
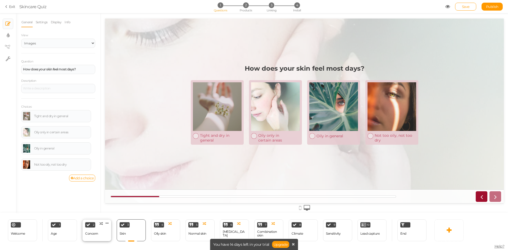
click at [88, 231] on div "Concern" at bounding box center [91, 233] width 13 height 9
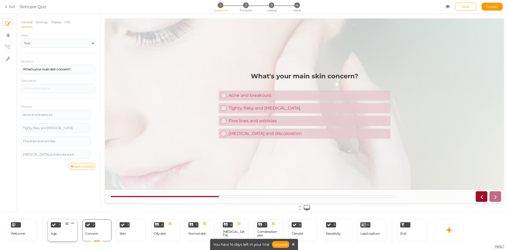
click at [66, 231] on div "1 Age × Define the conditions to show this slide. Clone Change type Delete" at bounding box center [62, 230] width 29 height 22
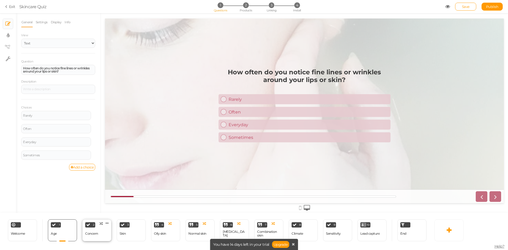
click at [88, 232] on div "Concern" at bounding box center [91, 234] width 13 height 4
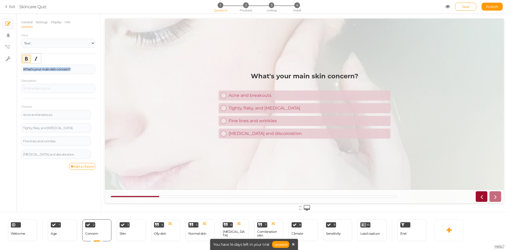
drag, startPoint x: 78, startPoint y: 70, endPoint x: -3, endPoint y: 68, distance: 81.2
click at [0, 68] on html "× Close A wider screen is needed to use the Pickzen builder Exit Skincare Quiz …" at bounding box center [254, 125] width 508 height 250
paste div
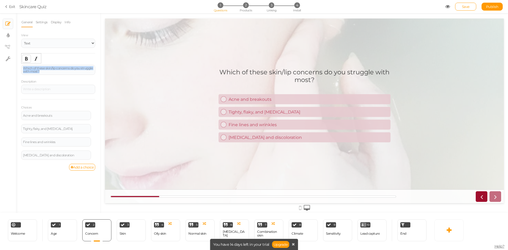
drag, startPoint x: 46, startPoint y: 72, endPoint x: 24, endPoint y: 61, distance: 24.8
click at [19, 64] on div "General Settings Display Info View Text Images Slider Dropdown Question Which o…" at bounding box center [58, 115] width 85 height 196
click at [26, 58] on icon "Bold" at bounding box center [26, 59] width 4 height 4
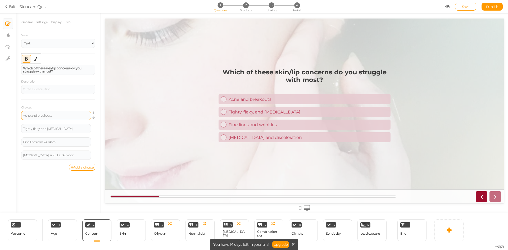
click at [60, 114] on div "Acne and breakouts" at bounding box center [56, 115] width 66 height 3
drag, startPoint x: 53, startPoint y: 116, endPoint x: 7, endPoint y: 118, distance: 46.1
click at [7, 118] on div "× Slides × Display settings × View tree × Settings General Settings Display Inf…" at bounding box center [254, 113] width 508 height 200
click at [55, 130] on div "Tighty, flaky, and dry skin" at bounding box center [56, 128] width 66 height 3
drag, startPoint x: 63, startPoint y: 129, endPoint x: 15, endPoint y: 118, distance: 49.4
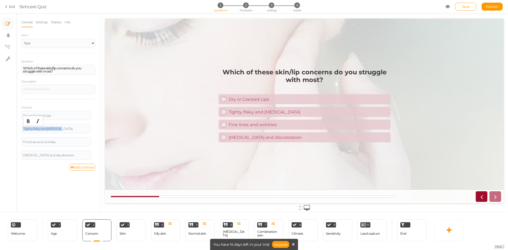
click at [9, 124] on div "× Slides × Display settings × View tree × Settings General Settings Display Inf…" at bounding box center [254, 113] width 508 height 200
click at [60, 142] on div "Fine lines and wrinkles" at bounding box center [56, 141] width 66 height 3
drag, startPoint x: 59, startPoint y: 142, endPoint x: 21, endPoint y: 140, distance: 38.1
click at [21, 141] on div "General Settings Display Info View Text Images Slider Dropdown Question Which o…" at bounding box center [58, 115] width 85 height 196
drag, startPoint x: 79, startPoint y: 154, endPoint x: 20, endPoint y: 155, distance: 58.7
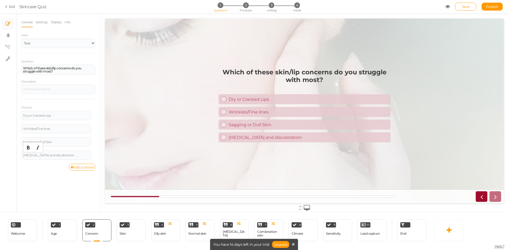
click at [20, 155] on div "General Settings Display Info View Text Images Slider Dropdown Question Which o…" at bounding box center [58, 115] width 85 height 196
click at [133, 229] on div "3 Skin × Define the conditions to show this slide. Clone Change type Delete" at bounding box center [131, 230] width 29 height 22
select select "2"
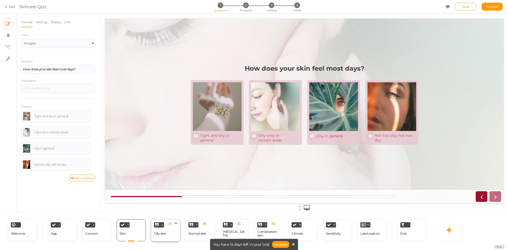
click at [169, 228] on div "4 Oily skin × Define the conditions to show this slide. Clone Change type Delete" at bounding box center [165, 230] width 29 height 22
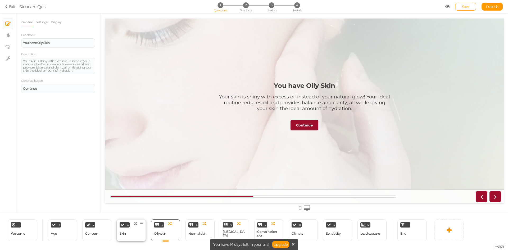
click at [138, 235] on div "3 Skin × Define the conditions to show this slide. Clone Change type Delete" at bounding box center [131, 230] width 29 height 22
select select "2"
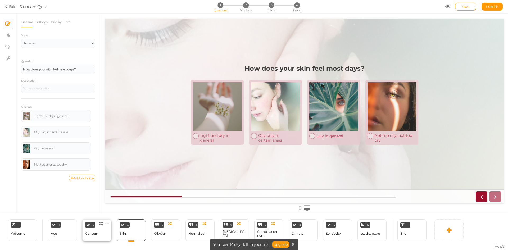
click at [97, 227] on div "2 Concern × Define the conditions to show this slide. Clone Change type Delete" at bounding box center [96, 230] width 29 height 22
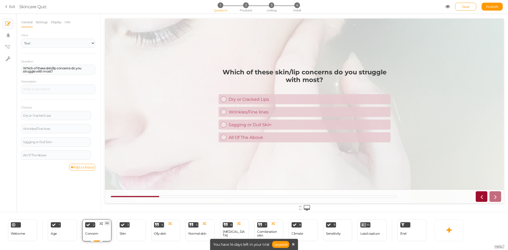
click at [108, 223] on icon at bounding box center [107, 223] width 3 height 4
click at [108, 221] on link "Clone" at bounding box center [98, 222] width 30 height 6
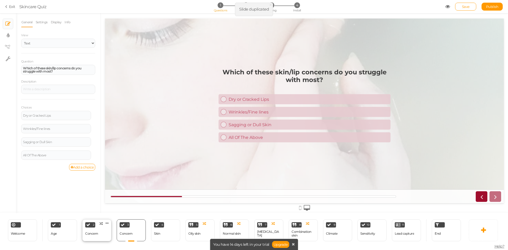
click at [102, 234] on div "2 Concern × Define the conditions to show this slide. Clone Change type Delete" at bounding box center [96, 230] width 29 height 22
click at [129, 236] on div "Concern" at bounding box center [126, 233] width 13 height 9
drag, startPoint x: 59, startPoint y: 69, endPoint x: 1, endPoint y: 68, distance: 57.4
click at [1, 68] on div "× Slides × Display settings × View tree × Settings General Settings Display Inf…" at bounding box center [254, 113] width 508 height 200
paste div
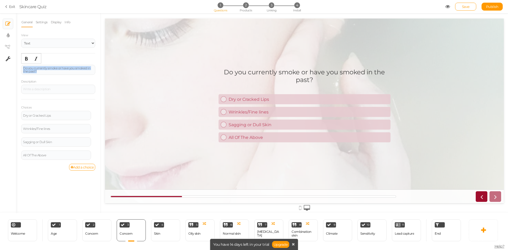
drag, startPoint x: 44, startPoint y: 72, endPoint x: 7, endPoint y: 62, distance: 38.7
click at [6, 62] on div "× Slides × Display settings × View tree × Settings General Settings Display Inf…" at bounding box center [254, 113] width 508 height 200
click at [29, 57] on button "Bold" at bounding box center [26, 58] width 8 height 7
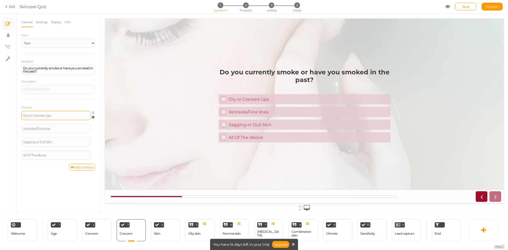
click at [51, 117] on div "Dry or Cracked Lips" at bounding box center [56, 115] width 66 height 3
click at [49, 126] on div "Wrinkles/Fine lines" at bounding box center [56, 128] width 70 height 9
click at [56, 128] on div "Wrinkles/Fine lines" at bounding box center [56, 128] width 66 height 3
drag, startPoint x: 48, startPoint y: 128, endPoint x: 23, endPoint y: 109, distance: 31.9
click at [20, 129] on div "General Settings Display Info View Text Images Slider Dropdown Question Do you …" at bounding box center [58, 115] width 85 height 196
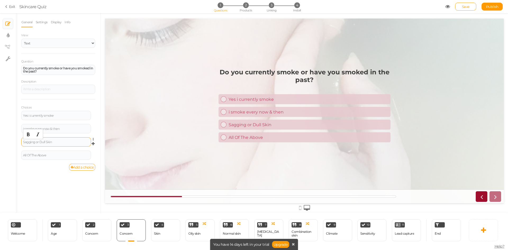
click at [54, 142] on div "Sagging or Dull Skin" at bounding box center [56, 141] width 66 height 3
drag, startPoint x: 42, startPoint y: 143, endPoint x: 22, endPoint y: 144, distance: 20.2
click at [22, 144] on div "Sagging or Dull Skin" at bounding box center [56, 141] width 70 height 9
drag, startPoint x: 48, startPoint y: 155, endPoint x: 23, endPoint y: 158, distance: 25.0
click at [22, 158] on div "All Of The Above" at bounding box center [56, 154] width 70 height 9
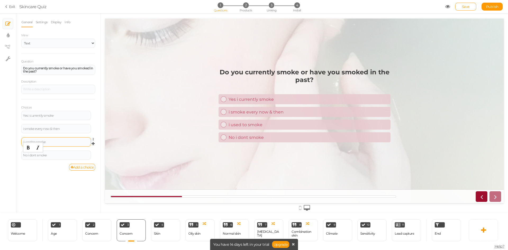
click at [58, 145] on div "i used to smoke" at bounding box center [56, 141] width 70 height 9
click at [24, 140] on div "i used to smoke" at bounding box center [56, 141] width 66 height 3
click at [22, 142] on div "i used to smoke" at bounding box center [56, 141] width 70 height 9
click at [52, 144] on div "I used to smoke" at bounding box center [56, 141] width 70 height 9
click at [51, 156] on div "No i dont smoke" at bounding box center [56, 155] width 66 height 3
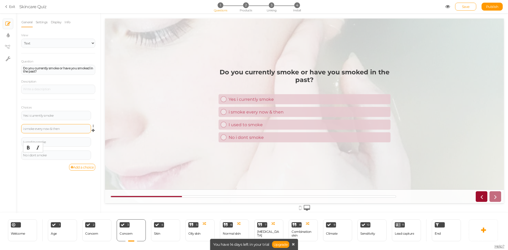
click at [24, 129] on div "i smoke every now & then" at bounding box center [56, 128] width 66 height 3
click at [56, 115] on div "Yes i currently smoke" at bounding box center [56, 115] width 66 height 3
click at [53, 139] on div "I used to smoke" at bounding box center [56, 141] width 70 height 9
click at [53, 143] on div "I used to smoke" at bounding box center [56, 141] width 66 height 3
click at [55, 154] on div "No i dont smoke" at bounding box center [56, 155] width 66 height 3
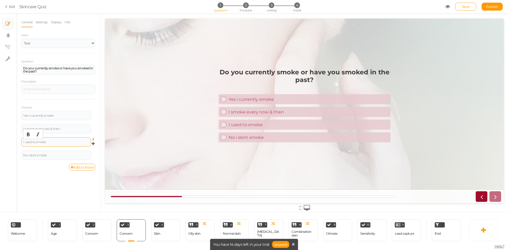
click at [52, 141] on div "I used to smoke" at bounding box center [56, 141] width 66 height 3
click at [62, 132] on div "I smoke every now & then" at bounding box center [56, 128] width 70 height 9
click at [64, 129] on div "I smoke every now & then" at bounding box center [56, 128] width 66 height 3
click at [61, 117] on div "Yes i currently smoke" at bounding box center [56, 115] width 70 height 9
click at [65, 129] on div "I smoke every now & then" at bounding box center [56, 128] width 66 height 3
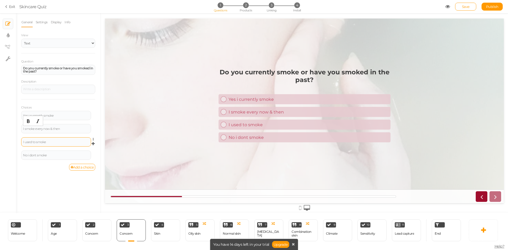
click at [64, 137] on div "I used to smoke" at bounding box center [56, 141] width 70 height 9
click at [61, 152] on div "No i dont smoke" at bounding box center [56, 154] width 70 height 9
click at [163, 231] on div "4 Skin × Define the conditions to show this slide. Clone Change type Delete" at bounding box center [165, 230] width 29 height 22
select select "2"
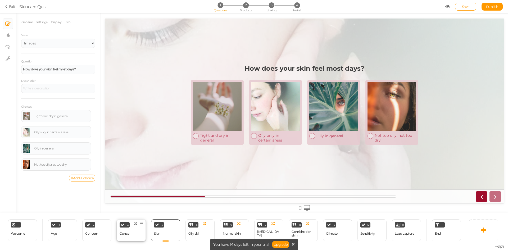
click at [137, 229] on div "3 Concern × Define the conditions to show this slide. Clone Change type Delete" at bounding box center [131, 230] width 29 height 22
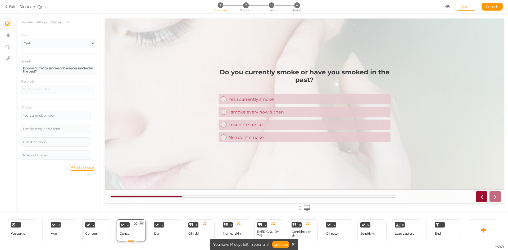
click at [141, 223] on icon at bounding box center [141, 223] width 3 height 4
click at [141, 219] on link "Clone" at bounding box center [133, 222] width 30 height 6
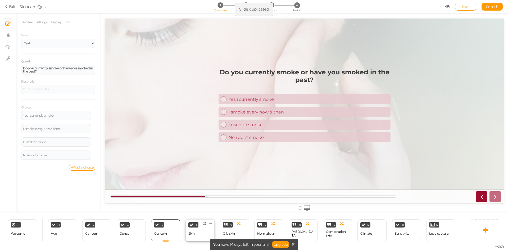
click at [202, 225] on div "5 Skin × Define the conditions to show this slide. Clone Change type Delete" at bounding box center [199, 230] width 29 height 22
select select "2"
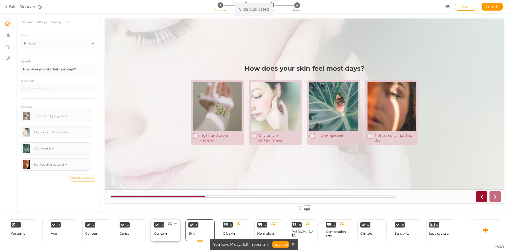
click at [162, 232] on div "Concern" at bounding box center [160, 234] width 13 height 4
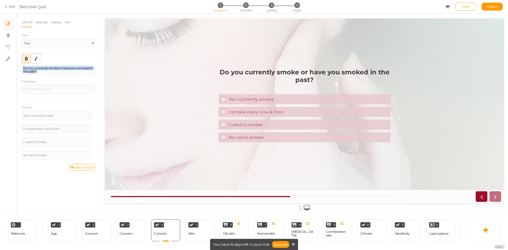
drag, startPoint x: 70, startPoint y: 72, endPoint x: 16, endPoint y: 67, distance: 54.5
click at [17, 66] on div "General Settings Display Info View Text Images Slider Dropdown Question Do you …" at bounding box center [58, 115] width 85 height 196
paste div
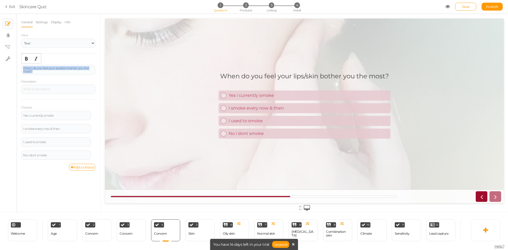
drag, startPoint x: 45, startPoint y: 73, endPoint x: 15, endPoint y: 62, distance: 32.9
click at [10, 64] on div "× Slides × Display settings × View tree × Settings General Settings Display Inf…" at bounding box center [254, 113] width 508 height 200
click at [23, 59] on div "Bold" at bounding box center [26, 59] width 9 height 8
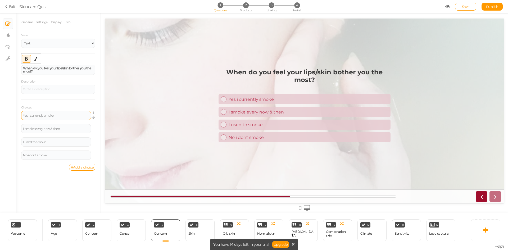
click at [60, 115] on div "Yes i currently smoke" at bounding box center [56, 115] width 66 height 3
drag, startPoint x: 56, startPoint y: 116, endPoint x: 13, endPoint y: 112, distance: 43.3
click at [13, 118] on div "× Slides × Display settings × View tree × Settings General Settings Display Inf…" at bounding box center [254, 113] width 508 height 200
click at [65, 126] on div "I smoke every now & then" at bounding box center [56, 128] width 70 height 9
click at [62, 128] on div "I smoke every now & then" at bounding box center [56, 128] width 66 height 3
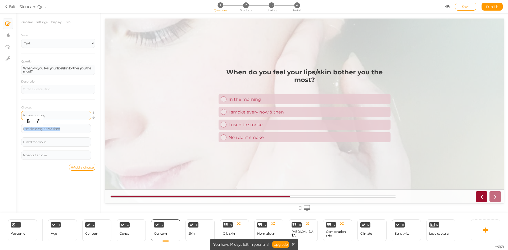
drag, startPoint x: 28, startPoint y: 129, endPoint x: 30, endPoint y: 111, distance: 18.1
click at [24, 129] on div "I smoke every now & then" at bounding box center [56, 128] width 66 height 3
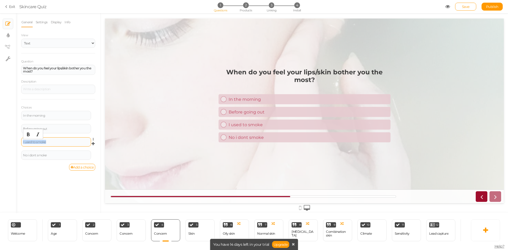
drag, startPoint x: 47, startPoint y: 141, endPoint x: 23, endPoint y: 141, distance: 24.3
click at [23, 141] on div "I used to smoke" at bounding box center [56, 141] width 66 height 3
click at [48, 158] on div "No i dont smoke" at bounding box center [56, 154] width 70 height 9
click at [49, 156] on div "No i dont smoke" at bounding box center [56, 155] width 66 height 3
drag, startPoint x: 51, startPoint y: 156, endPoint x: 17, endPoint y: 158, distance: 33.4
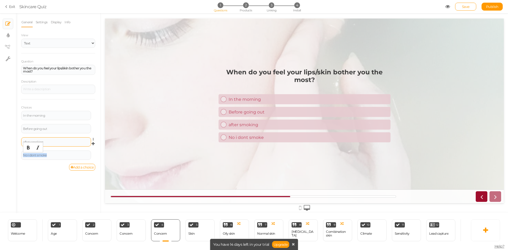
click at [17, 158] on div "General Settings Display Info View Text Images Slider Dropdown Question When do…" at bounding box center [58, 115] width 85 height 196
click at [191, 232] on div "Skin" at bounding box center [191, 234] width 6 height 4
select select "2"
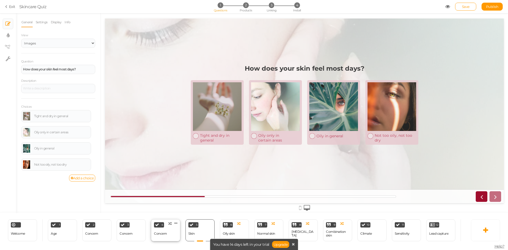
click at [171, 228] on div "4 Concern × Define the conditions to show this slide. Clone Change type Delete" at bounding box center [165, 230] width 29 height 22
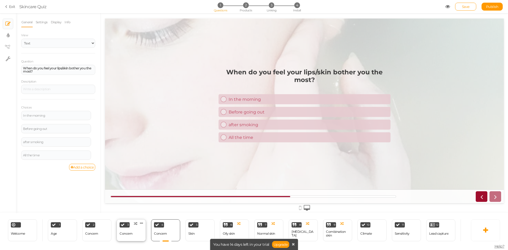
click at [136, 226] on div "3 Concern × Define the conditions to show this slide. Clone Change type Delete" at bounding box center [131, 230] width 29 height 22
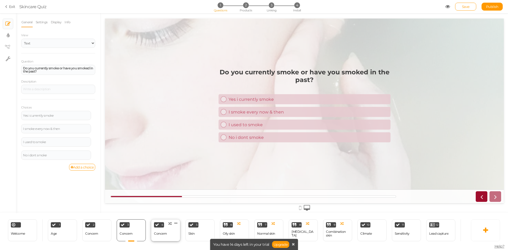
click at [156, 232] on div "Concern" at bounding box center [160, 234] width 13 height 4
click at [182, 231] on div "4 Concern × Define the conditions to show this slide. Clone Change type Delete" at bounding box center [165, 230] width 34 height 22
click at [192, 232] on div "Skin" at bounding box center [191, 234] width 6 height 4
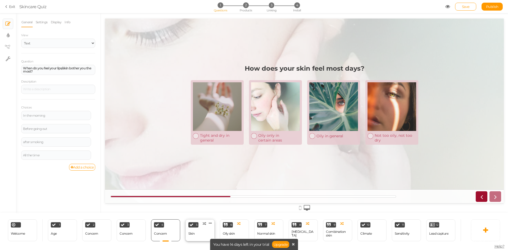
select select "2"
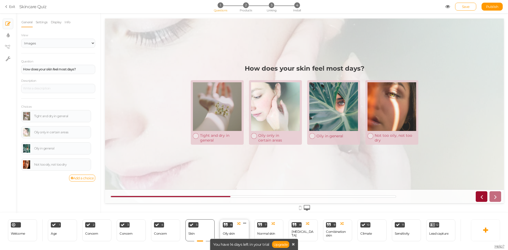
click at [224, 232] on div "Oily skin" at bounding box center [229, 234] width 12 height 4
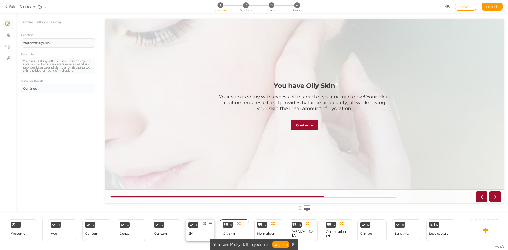
click at [191, 229] on div "Skin" at bounding box center [191, 233] width 6 height 9
select select "2"
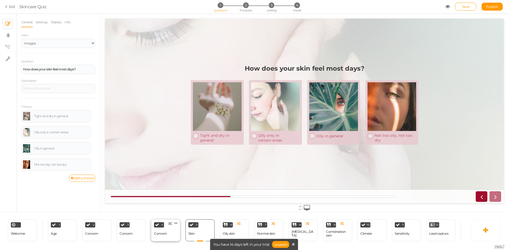
click at [157, 229] on div "Concern" at bounding box center [160, 233] width 13 height 9
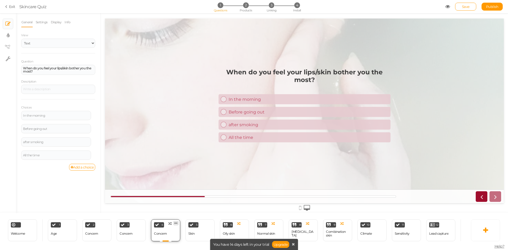
click at [178, 221] on link at bounding box center [175, 223] width 5 height 4
click at [175, 220] on link "Clone" at bounding box center [167, 222] width 30 height 6
click at [164, 232] on div "Concern" at bounding box center [160, 234] width 13 height 4
click at [127, 229] on div "Concern" at bounding box center [126, 233] width 13 height 9
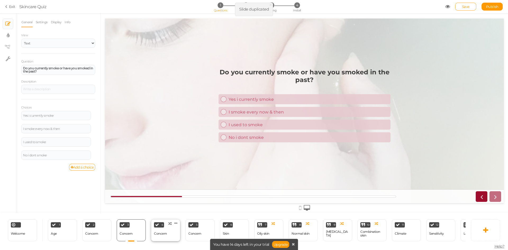
click at [162, 234] on div "Concern" at bounding box center [160, 233] width 13 height 9
click at [192, 232] on div "Concern" at bounding box center [194, 234] width 13 height 4
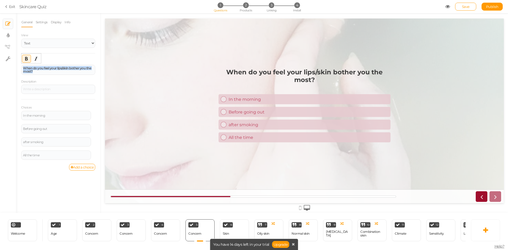
drag, startPoint x: 65, startPoint y: 71, endPoint x: 16, endPoint y: 66, distance: 49.2
click at [16, 66] on div "General Settings Display Info View Text Images Slider Dropdown Question When do…" at bounding box center [58, 115] width 85 height 196
paste div
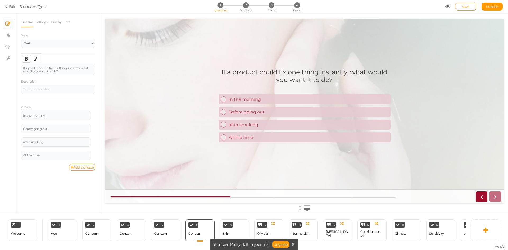
click at [25, 61] on icon "Bold" at bounding box center [26, 59] width 4 height 4
drag, startPoint x: 59, startPoint y: 73, endPoint x: 22, endPoint y: 57, distance: 39.8
click at [15, 62] on div "× Slides × Display settings × View tree × Settings General Settings Display Inf…" at bounding box center [254, 113] width 508 height 200
click at [24, 57] on button "Bold" at bounding box center [26, 58] width 8 height 7
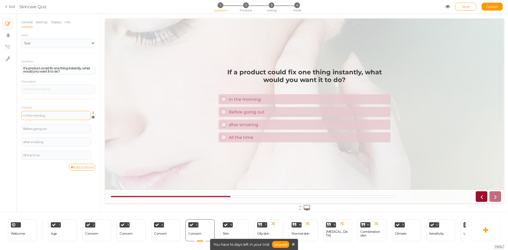
click at [49, 118] on div "In the morning" at bounding box center [56, 115] width 70 height 9
click at [49, 116] on div "In the morning" at bounding box center [56, 115] width 66 height 3
drag, startPoint x: 48, startPoint y: 115, endPoint x: 16, endPoint y: 118, distance: 31.7
click at [16, 118] on div "General Settings Display Info View Text Images Slider Dropdown Question If a pr…" at bounding box center [58, 115] width 85 height 196
click at [54, 127] on div "Before going out" at bounding box center [56, 128] width 66 height 3
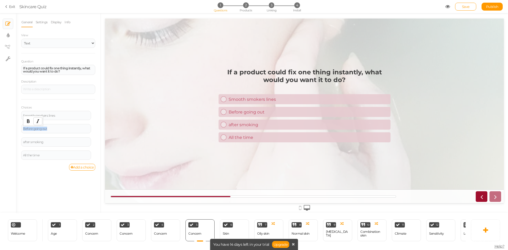
drag, startPoint x: 49, startPoint y: 129, endPoint x: 41, endPoint y: 124, distance: 9.1
click at [19, 133] on div "General Settings Display Info View Text Images Slider Dropdown Question If a pr…" at bounding box center [58, 115] width 85 height 196
click at [49, 144] on div "after smoking" at bounding box center [56, 141] width 70 height 9
click at [52, 141] on div "after smoking" at bounding box center [56, 141] width 66 height 3
drag, startPoint x: 47, startPoint y: 142, endPoint x: 20, endPoint y: 140, distance: 26.5
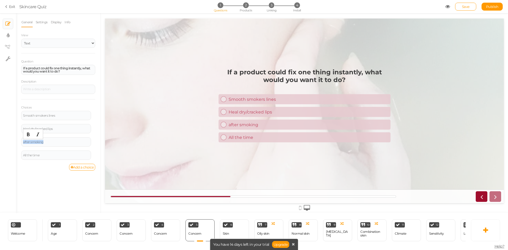
click at [20, 140] on div "General Settings Display Info View Text Images Slider Dropdown Question If a pr…" at bounding box center [58, 115] width 85 height 196
click at [60, 154] on div "All the time" at bounding box center [56, 155] width 66 height 3
drag, startPoint x: 44, startPoint y: 156, endPoint x: 11, endPoint y: 153, distance: 33.0
click at [11, 153] on div "× Slides × Display settings × View tree × Settings General Settings Display Inf…" at bounding box center [254, 113] width 508 height 200
click at [93, 152] on link at bounding box center [94, 152] width 4 height 4
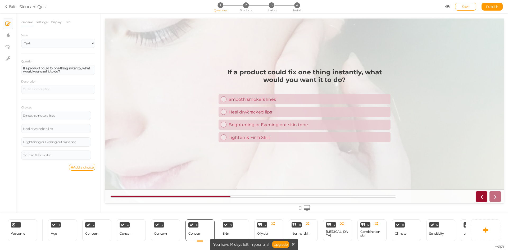
click at [98, 146] on div "General Settings Display Info View Text Images Slider Dropdown Question If a pr…" at bounding box center [58, 115] width 85 height 196
click at [87, 167] on link "Add a choice" at bounding box center [82, 167] width 26 height 7
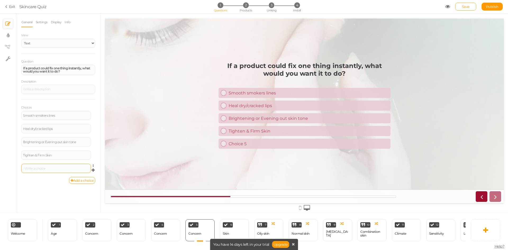
click at [67, 170] on div at bounding box center [56, 168] width 70 height 9
click at [64, 169] on div at bounding box center [56, 168] width 66 height 3
drag, startPoint x: 47, startPoint y: 167, endPoint x: 23, endPoint y: 168, distance: 23.8
click at [23, 168] on div "All the time" at bounding box center [56, 168] width 66 height 3
click at [245, 221] on icon at bounding box center [244, 223] width 3 height 4
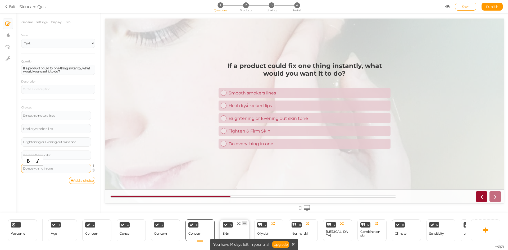
select select "2"
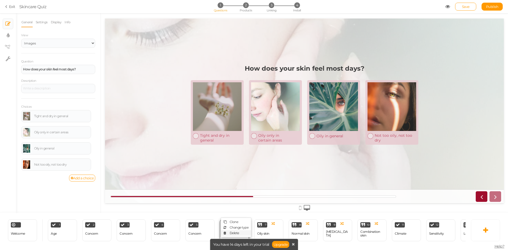
click at [241, 231] on link "Delete" at bounding box center [236, 233] width 30 height 6
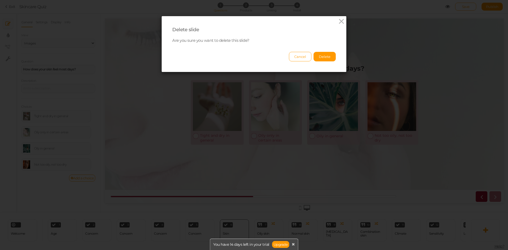
click at [325, 51] on div "Cancel Delete" at bounding box center [253, 54] width 163 height 15
click at [326, 57] on button "Delete" at bounding box center [324, 57] width 22 height 10
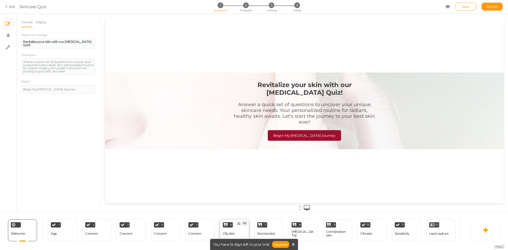
click at [245, 221] on icon at bounding box center [244, 223] width 3 height 4
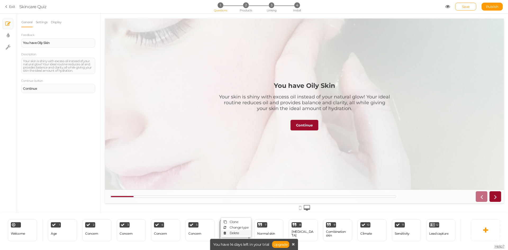
click at [240, 231] on link "Delete" at bounding box center [236, 233] width 30 height 6
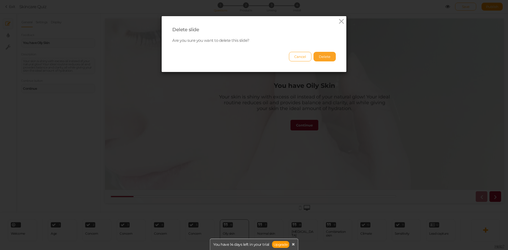
click at [326, 60] on button "Delete" at bounding box center [324, 57] width 22 height 10
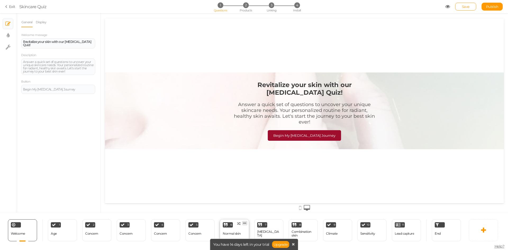
click at [245, 224] on icon at bounding box center [244, 223] width 3 height 4
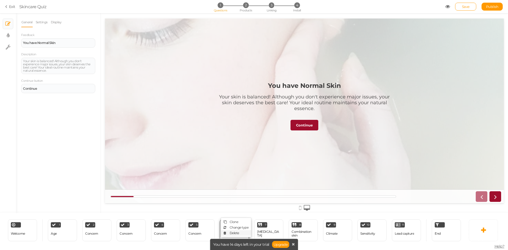
click at [241, 233] on link "Delete" at bounding box center [236, 233] width 30 height 6
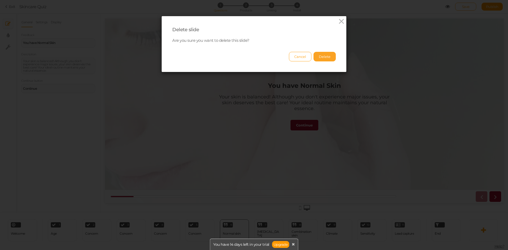
click at [327, 55] on button "Delete" at bounding box center [324, 57] width 22 height 10
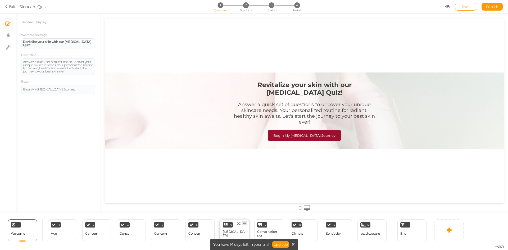
click at [244, 223] on icon at bounding box center [244, 223] width 3 height 4
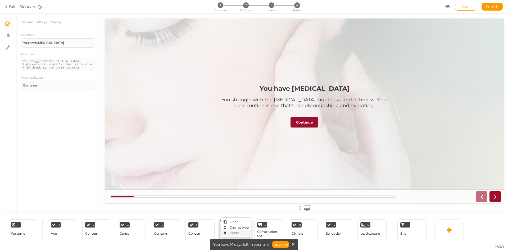
click at [241, 232] on link "Delete" at bounding box center [236, 233] width 30 height 6
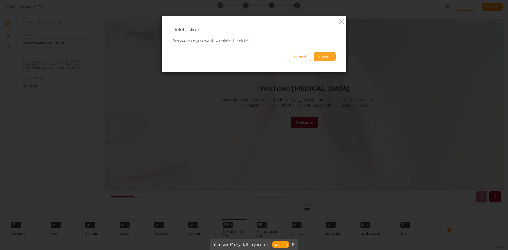
click at [319, 56] on button "Delete" at bounding box center [324, 57] width 22 height 10
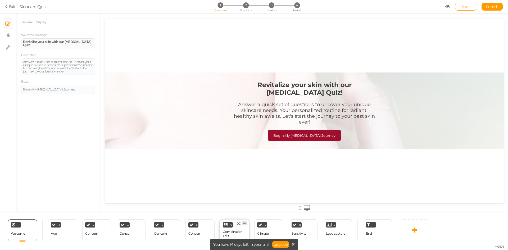
click at [244, 222] on icon at bounding box center [244, 223] width 3 height 4
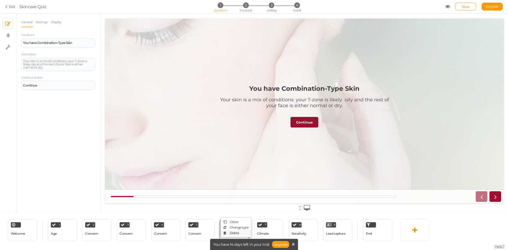
click at [235, 235] on span "Delete" at bounding box center [235, 233] width 10 height 4
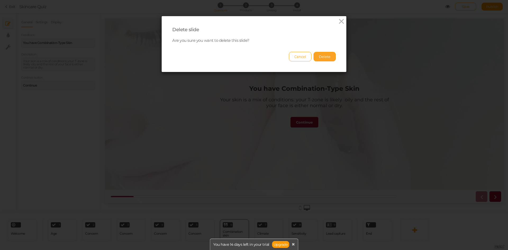
click at [319, 61] on button "Delete" at bounding box center [324, 57] width 22 height 10
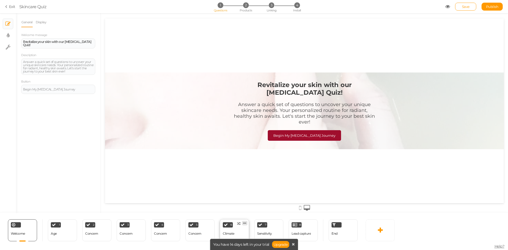
click at [246, 223] on link at bounding box center [244, 223] width 5 height 4
select select "2"
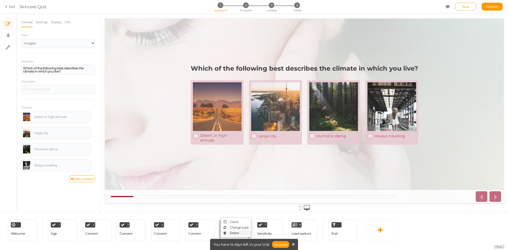
click at [241, 233] on link "Delete" at bounding box center [236, 233] width 30 height 6
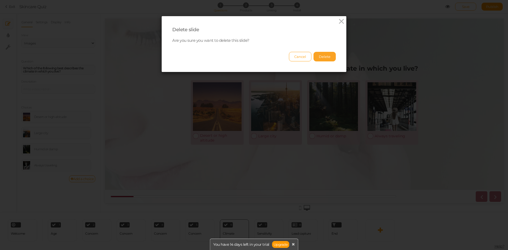
click at [326, 57] on button "Delete" at bounding box center [324, 57] width 22 height 10
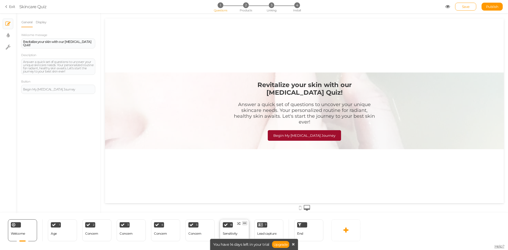
click at [244, 223] on icon at bounding box center [244, 223] width 3 height 4
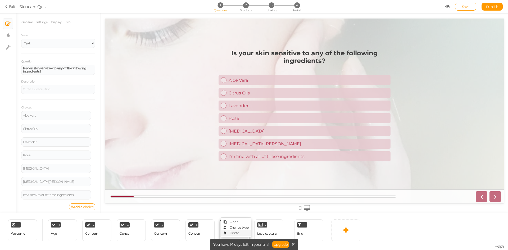
click at [238, 233] on span "Delete" at bounding box center [235, 233] width 10 height 4
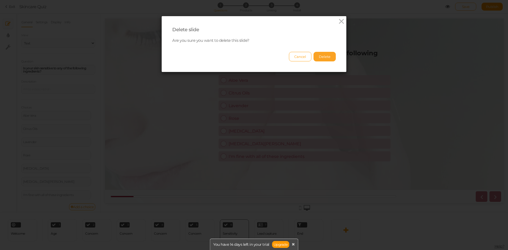
click at [321, 57] on button "Delete" at bounding box center [324, 57] width 22 height 10
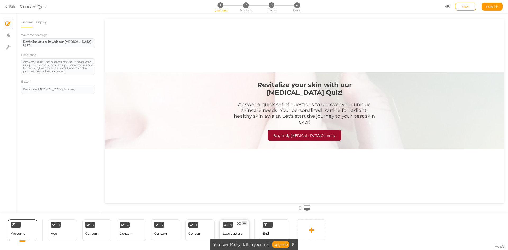
click at [243, 223] on link at bounding box center [244, 223] width 5 height 4
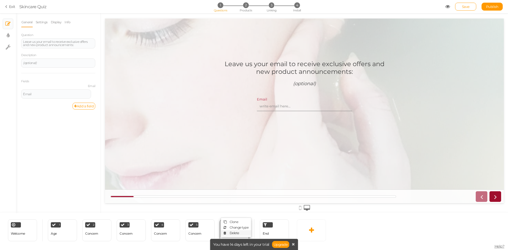
click at [243, 234] on link "Delete" at bounding box center [236, 233] width 30 height 6
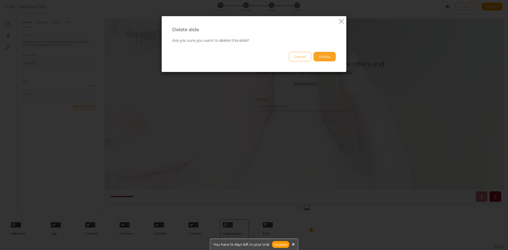
click at [325, 56] on button "Delete" at bounding box center [324, 57] width 22 height 10
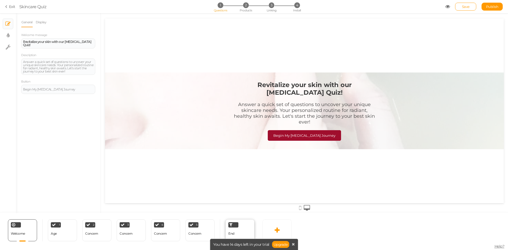
click at [240, 231] on div "End" at bounding box center [239, 230] width 29 height 22
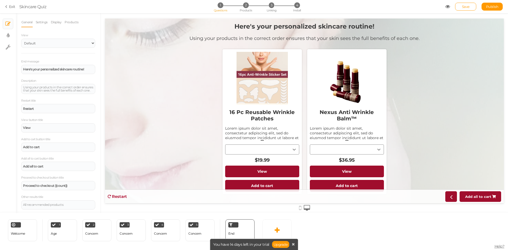
click at [273, 106] on div "16 Pc Reusable Wrinkle Patches" at bounding box center [262, 115] width 74 height 21
click at [42, 45] on select "Default Top" at bounding box center [58, 43] width 74 height 9
click at [44, 33] on div "View Default Top" at bounding box center [58, 40] width 74 height 16
click at [57, 21] on link "Display" at bounding box center [56, 22] width 11 height 10
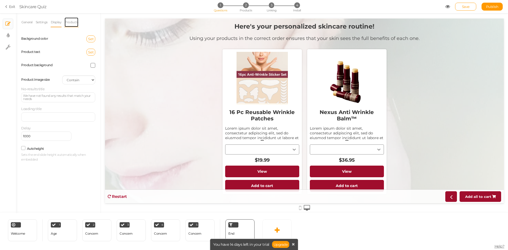
click at [68, 19] on link "Products" at bounding box center [71, 22] width 14 height 10
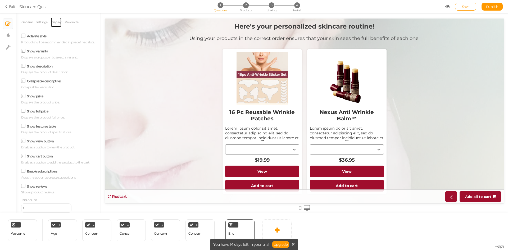
click at [56, 23] on link "Display" at bounding box center [56, 22] width 11 height 10
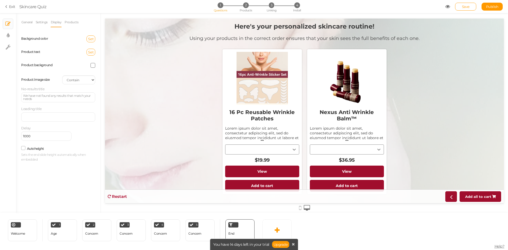
click at [41, 27] on div "General Settings Display Products View Default Top End message Here's your pers…" at bounding box center [58, 89] width 74 height 145
click at [43, 27] on link "Settings" at bounding box center [41, 22] width 12 height 10
click at [52, 26] on link "Display" at bounding box center [56, 22] width 11 height 10
click at [59, 22] on link "Display" at bounding box center [56, 22] width 11 height 10
click at [38, 26] on link "Settings" at bounding box center [41, 22] width 12 height 10
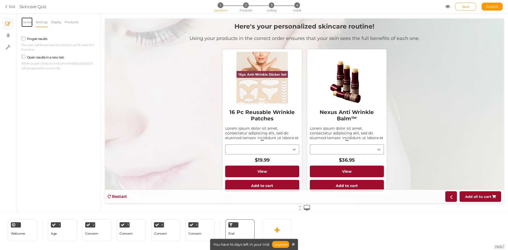
drag, startPoint x: 29, startPoint y: 22, endPoint x: 90, endPoint y: 54, distance: 68.6
click at [29, 22] on link "General" at bounding box center [27, 22] width 12 height 10
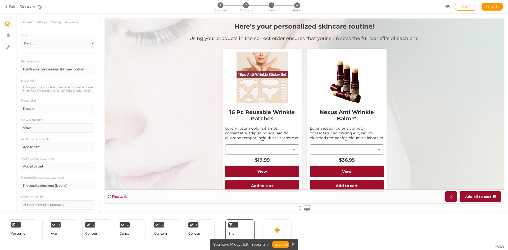
click at [353, 146] on div "Nexus Anti Wrinkle Balm™ Lorem ipsum dolor sit amet, consectetur adipiscing eli…" at bounding box center [347, 135] width 74 height 61
click at [357, 147] on div "Nexus Anti Wrinkle Balm™ Lorem ipsum dolor sit amet, consectetur adipiscing eli…" at bounding box center [347, 135] width 74 height 61
click at [376, 149] on div "Nexus Anti Wrinkle Balm™ Lorem ipsum dolor sit amet, consectetur adipiscing eli…" at bounding box center [347, 135] width 74 height 61
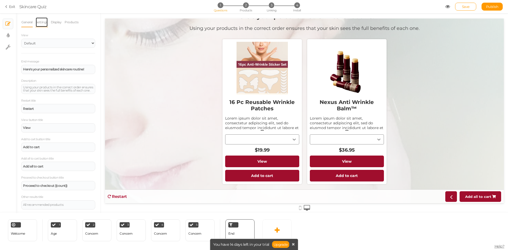
click at [40, 23] on link "Settings" at bounding box center [41, 22] width 12 height 10
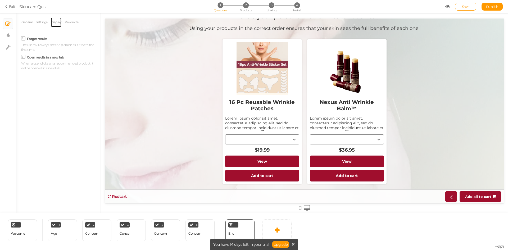
click at [53, 25] on link "Display" at bounding box center [56, 22] width 11 height 10
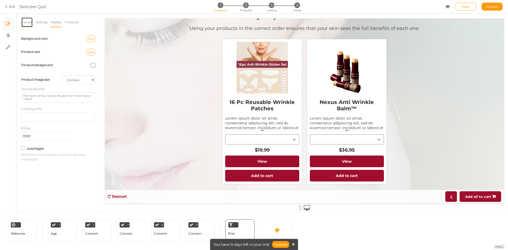
click at [28, 18] on link "General" at bounding box center [27, 22] width 12 height 10
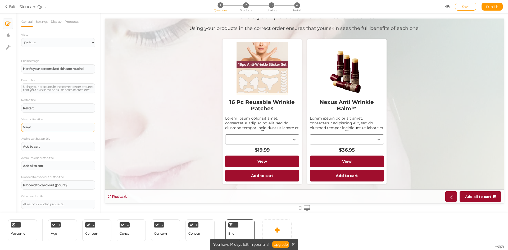
scroll to position [4, 0]
click at [35, 203] on div "All recommended products:" at bounding box center [58, 204] width 70 height 3
click at [44, 169] on div "Add all to cart" at bounding box center [58, 165] width 74 height 9
click at [49, 150] on div "Add to cart" at bounding box center [58, 146] width 74 height 9
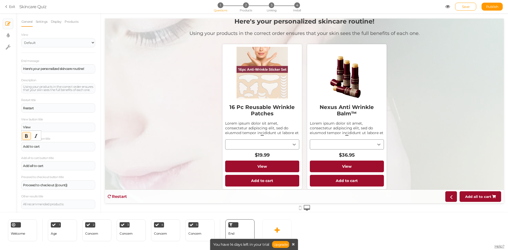
scroll to position [0, 0]
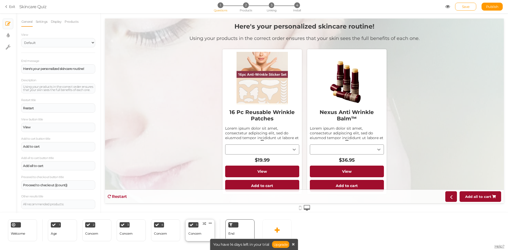
click at [198, 235] on div "Concern" at bounding box center [194, 234] width 13 height 4
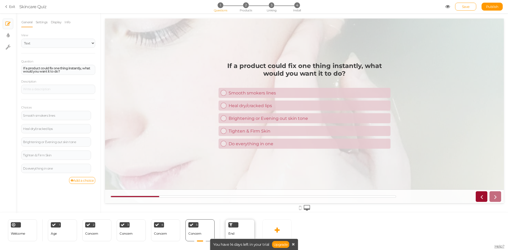
click at [238, 232] on div "End" at bounding box center [239, 230] width 29 height 22
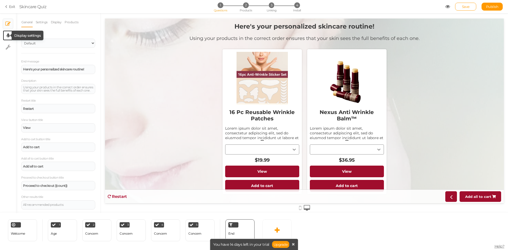
click at [7, 38] on tip-cont at bounding box center [8, 35] width 3 height 6
select select "2"
select select "montserrat"
select select "fade"
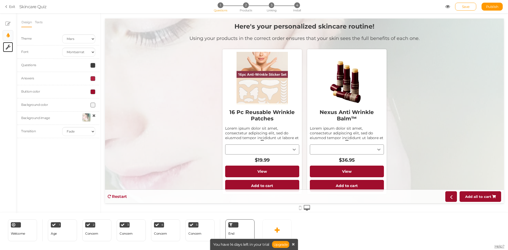
click at [7, 52] on link "× Settings" at bounding box center [8, 47] width 10 height 10
select select "en"
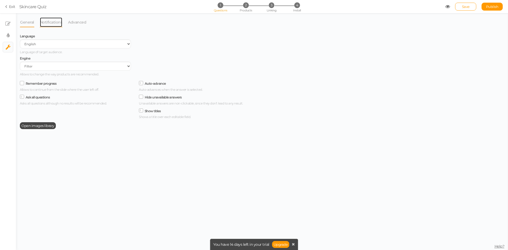
click at [54, 25] on link "Notifications" at bounding box center [51, 22] width 23 height 10
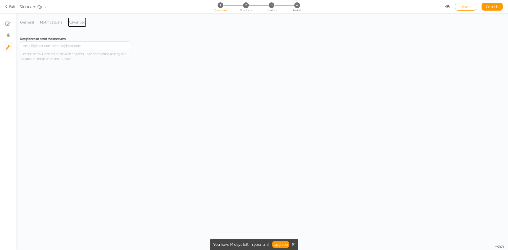
click at [75, 20] on link "Advanced" at bounding box center [77, 22] width 19 height 10
click at [28, 23] on link "General" at bounding box center [27, 22] width 15 height 10
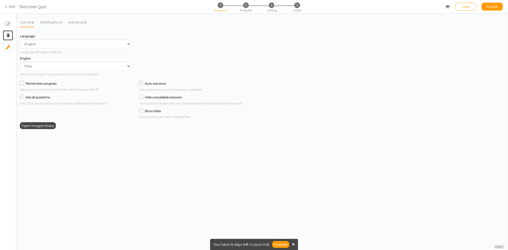
click at [11, 36] on link "× Display settings" at bounding box center [8, 35] width 10 height 10
select select "2"
select select "montserrat"
select select "fade"
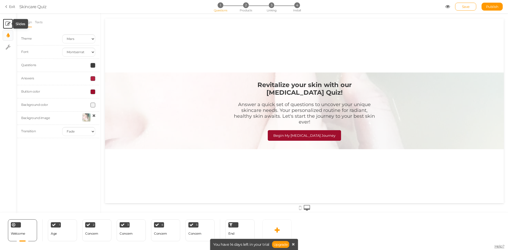
click at [9, 24] on icon at bounding box center [7, 23] width 5 height 5
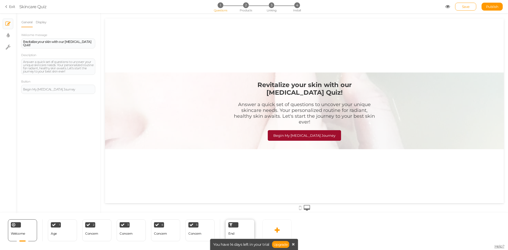
click at [233, 228] on div "End" at bounding box center [239, 230] width 29 height 22
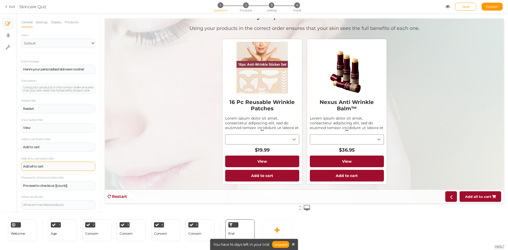
scroll to position [4, 0]
click at [202, 230] on div "5 Concern × Define the conditions to show this slide. Clone Change type Delete" at bounding box center [199, 230] width 29 height 22
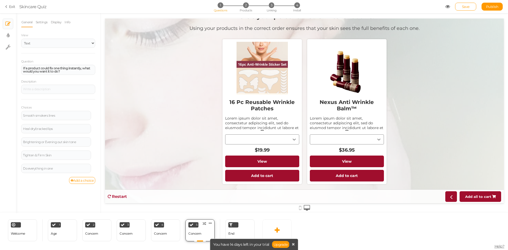
scroll to position [0, 0]
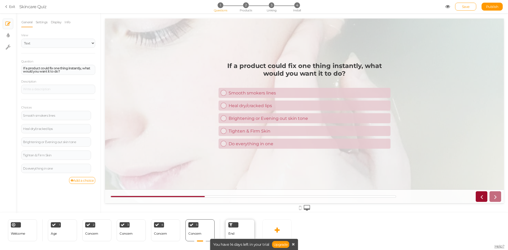
click at [232, 234] on span "End" at bounding box center [231, 233] width 6 height 4
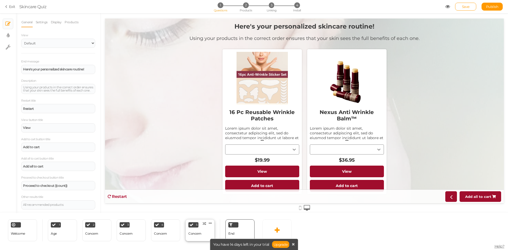
click at [195, 232] on div "Concern" at bounding box center [194, 234] width 13 height 4
select select "1"
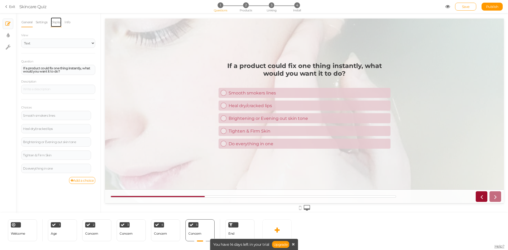
click at [58, 24] on link "Display" at bounding box center [56, 22] width 11 height 10
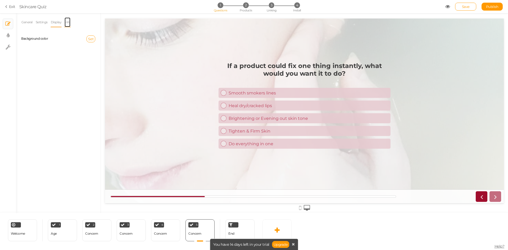
click at [68, 22] on link "Info" at bounding box center [67, 22] width 6 height 10
click at [45, 20] on link "Settings" at bounding box center [41, 22] width 12 height 10
click at [10, 35] on link "× Display settings" at bounding box center [8, 35] width 10 height 10
select select "2"
select select "montserrat"
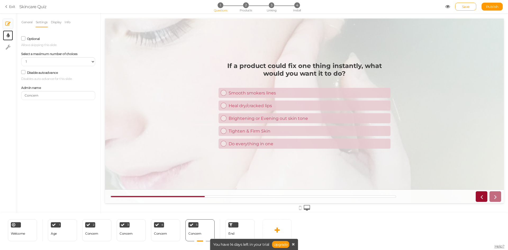
select select "fade"
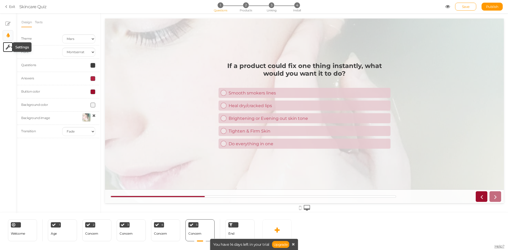
click at [9, 49] on icon at bounding box center [8, 46] width 5 height 5
select select "en"
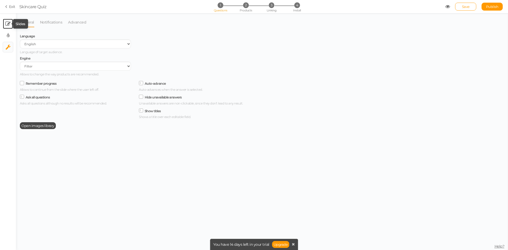
click at [10, 25] on icon at bounding box center [7, 23] width 5 height 5
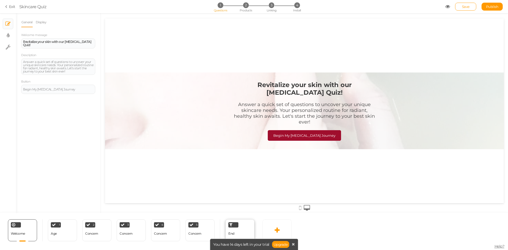
click at [233, 232] on span "End" at bounding box center [231, 233] width 6 height 4
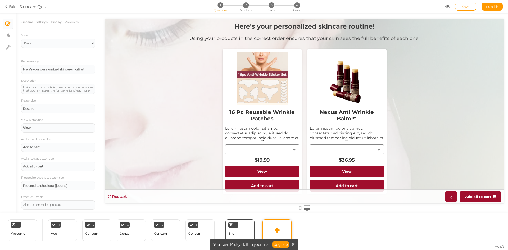
click at [278, 235] on link at bounding box center [276, 230] width 29 height 22
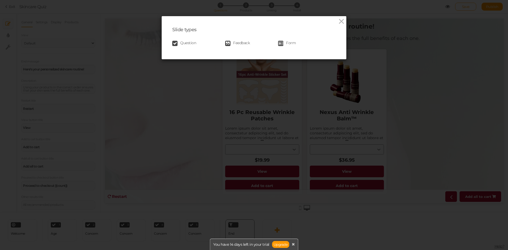
click at [190, 45] on span "Question" at bounding box center [188, 43] width 16 height 5
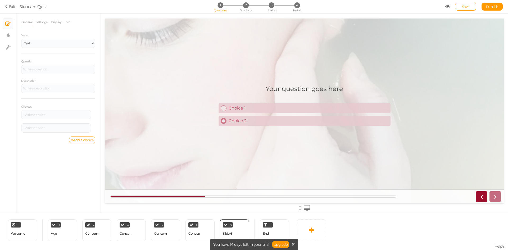
click at [277, 119] on div "Choice 2" at bounding box center [307, 120] width 162 height 5
click at [271, 108] on div "Choice 1" at bounding box center [307, 108] width 162 height 5
click at [250, 125] on link "Choice 2" at bounding box center [304, 121] width 172 height 10
click at [75, 45] on select "Text Images Slider Dropdown" at bounding box center [58, 43] width 74 height 9
click at [21, 39] on select "Text Images Slider Dropdown" at bounding box center [58, 43] width 74 height 9
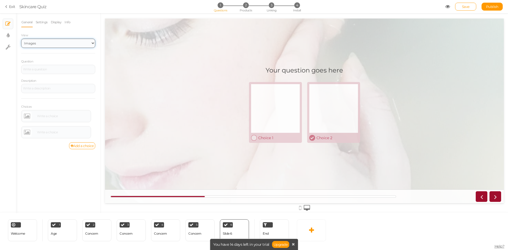
click at [63, 43] on select "Text Images Slider Dropdown" at bounding box center [58, 43] width 74 height 9
click at [21, 39] on select "Text Images Slider Dropdown" at bounding box center [58, 43] width 74 height 9
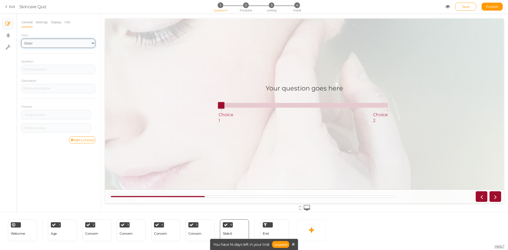
click at [65, 42] on select "Text Images Slider Dropdown" at bounding box center [58, 43] width 74 height 9
click at [21, 39] on select "Text Images Slider Dropdown" at bounding box center [58, 43] width 74 height 9
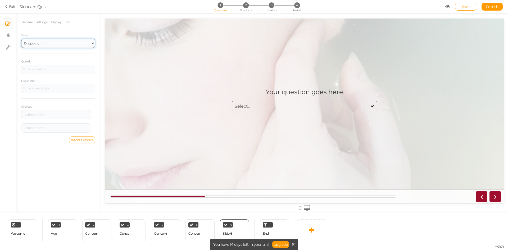
click at [64, 43] on select "Text Images Slider Dropdown" at bounding box center [58, 43] width 74 height 9
select select "1"
click at [21, 39] on select "Text Images Slider Dropdown" at bounding box center [58, 43] width 74 height 9
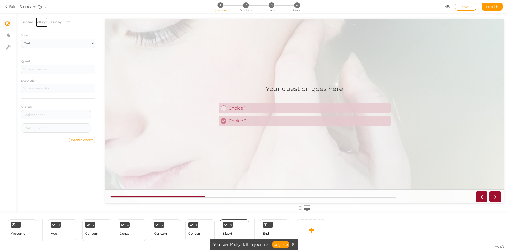
click at [36, 23] on link "Settings" at bounding box center [41, 22] width 12 height 10
click at [20, 22] on div "General Settings Display Info View Text Images Slider Dropdown Question Descrip…" at bounding box center [58, 115] width 85 height 196
click at [245, 223] on icon at bounding box center [244, 223] width 3 height 4
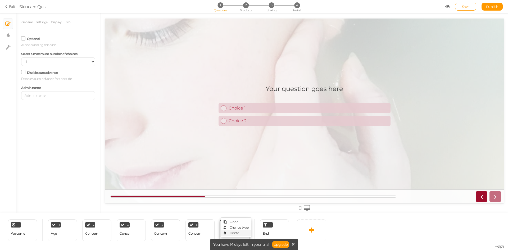
click at [236, 231] on span "Delete" at bounding box center [235, 233] width 10 height 4
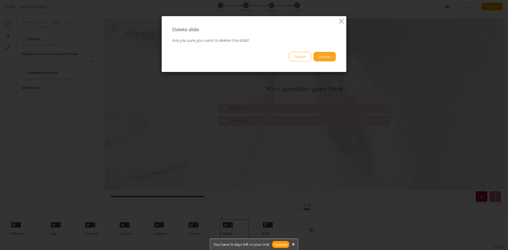
click at [319, 61] on button "Delete" at bounding box center [324, 57] width 22 height 10
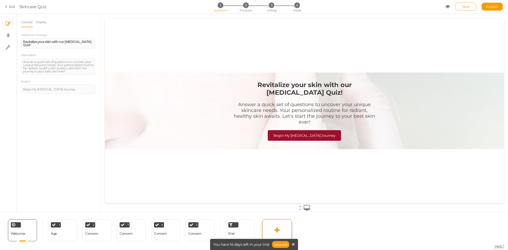
click at [279, 231] on icon at bounding box center [277, 230] width 5 height 6
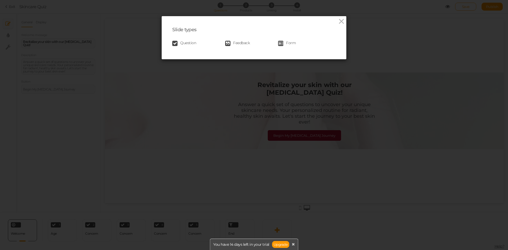
click at [241, 44] on span "Feedback" at bounding box center [241, 43] width 17 height 5
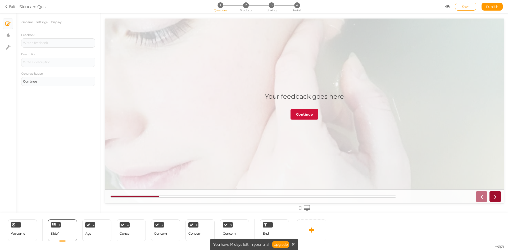
click at [304, 118] on link "Continue" at bounding box center [304, 114] width 28 height 11
click at [295, 109] on link "Continue" at bounding box center [304, 114] width 28 height 11
click at [296, 109] on link "Continue" at bounding box center [304, 114] width 28 height 11
click at [52, 76] on div "Continue button Continue" at bounding box center [58, 78] width 74 height 15
click at [51, 79] on div "Continue" at bounding box center [58, 81] width 74 height 9
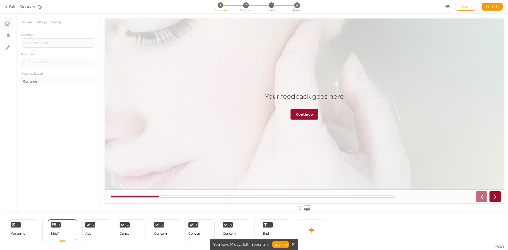
click at [36, 94] on div "General Settings Display Feedback Description Continue button Continue End slid…" at bounding box center [58, 115] width 85 height 196
click at [36, 66] on div at bounding box center [58, 62] width 74 height 9
click at [43, 79] on div "Continue" at bounding box center [58, 81] width 74 height 9
click at [60, 118] on div "General Settings Display Feedback Description Continue button Continue End slid…" at bounding box center [58, 115] width 85 height 196
click at [308, 111] on link "Continue" at bounding box center [304, 114] width 28 height 11
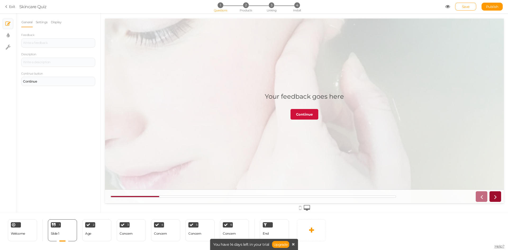
click at [308, 111] on link "Continue" at bounding box center [304, 114] width 28 height 11
click at [46, 24] on link "Settings" at bounding box center [41, 22] width 12 height 10
drag, startPoint x: 21, startPoint y: 46, endPoint x: 39, endPoint y: 48, distance: 18.0
click at [39, 47] on div "End slide The pickzen will end with this slide without showing results. Admin n…" at bounding box center [58, 51] width 82 height 39
click at [55, 21] on link "Display" at bounding box center [56, 22] width 11 height 10
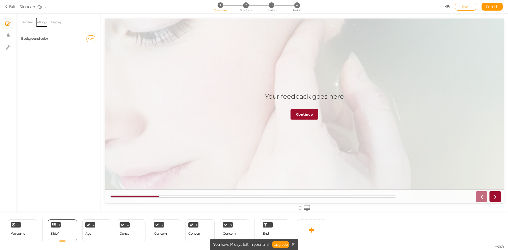
click at [43, 22] on link "Settings" at bounding box center [41, 22] width 12 height 10
click at [31, 20] on link "General" at bounding box center [27, 22] width 12 height 10
click at [273, 230] on div "End" at bounding box center [274, 230] width 29 height 22
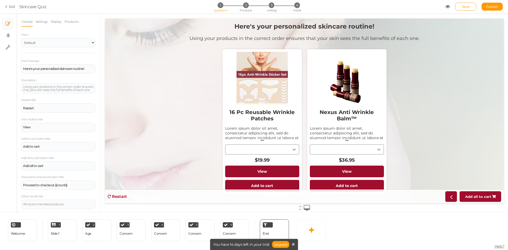
scroll to position [4, 0]
click at [66, 185] on strong "Proceed to checkout ({count})" at bounding box center [45, 185] width 44 height 4
click at [53, 177] on label "Proceed to checkout button title" at bounding box center [42, 177] width 43 height 4
click at [43, 179] on label "Proceed to checkout button title" at bounding box center [42, 177] width 43 height 4
click at [71, 231] on div "1 Slide 1 × Define the conditions to show this slide. Clone Change type Delete" at bounding box center [62, 230] width 29 height 22
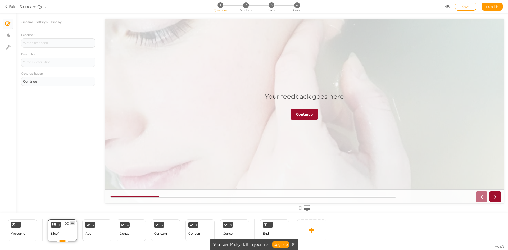
click at [72, 224] on icon at bounding box center [72, 223] width 3 height 4
click at [68, 235] on link "Delete" at bounding box center [64, 233] width 30 height 6
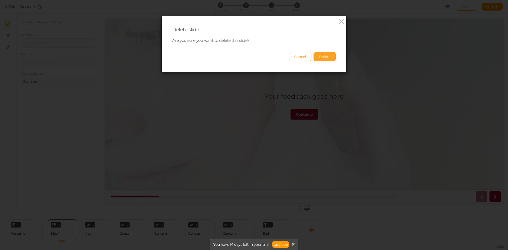
click at [326, 60] on button "Delete" at bounding box center [324, 57] width 22 height 10
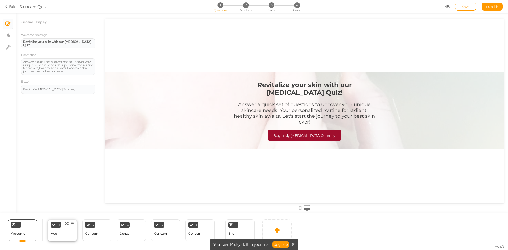
click at [75, 236] on div "1 Age × Define the conditions to show this slide. Clone Change type Delete" at bounding box center [62, 230] width 29 height 22
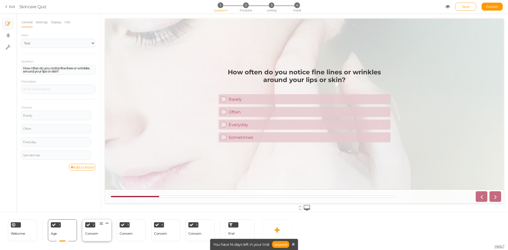
scroll to position [0, 0]
click at [95, 238] on div "Concern" at bounding box center [91, 233] width 13 height 9
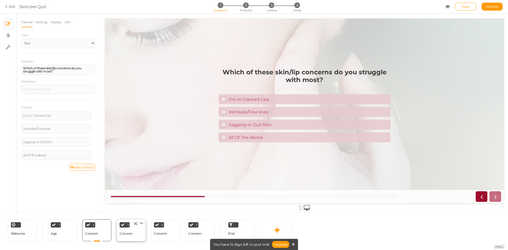
click at [124, 234] on div "Concern" at bounding box center [126, 234] width 13 height 4
click at [163, 230] on div "Concern" at bounding box center [160, 233] width 13 height 9
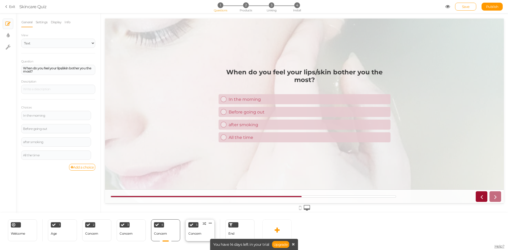
drag, startPoint x: 190, startPoint y: 233, endPoint x: 203, endPoint y: 233, distance: 12.7
click at [190, 233] on div "Concern" at bounding box center [194, 234] width 13 height 4
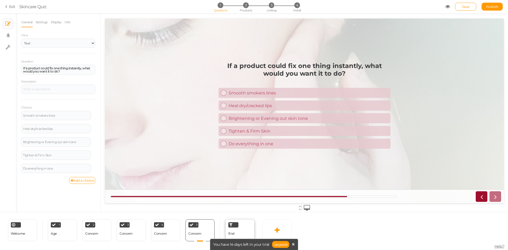
click at [236, 231] on div "End" at bounding box center [239, 230] width 29 height 22
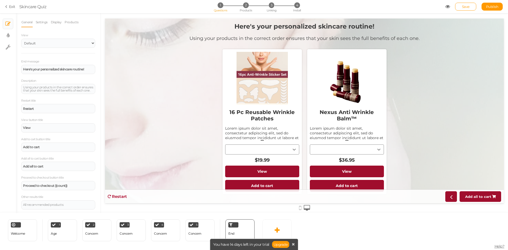
drag, startPoint x: 212, startPoint y: 43, endPoint x: 307, endPoint y: 40, distance: 94.2
click at [299, 42] on h2 "Using your products in the correct order ensures that your skin sees the full b…" at bounding box center [304, 40] width 230 height 11
drag, startPoint x: 307, startPoint y: 40, endPoint x: 328, endPoint y: 50, distance: 23.7
click at [330, 40] on div "Using your products in the correct order ensures that your skin sees the full b…" at bounding box center [304, 38] width 230 height 6
drag, startPoint x: 43, startPoint y: 149, endPoint x: 54, endPoint y: 154, distance: 12.0
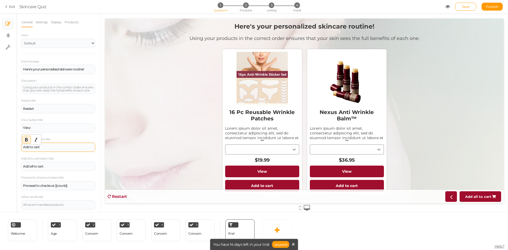
click at [54, 152] on div "Add to cart" at bounding box center [58, 147] width 74 height 9
click at [57, 45] on select "Default Top" at bounding box center [58, 43] width 74 height 9
click at [54, 48] on select "Default Top" at bounding box center [58, 43] width 74 height 9
select select "1000"
click at [21, 39] on select "Default Top" at bounding box center [58, 43] width 74 height 9
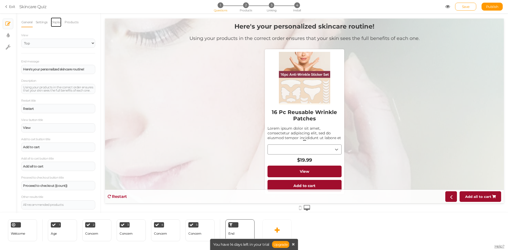
drag, startPoint x: 60, startPoint y: 23, endPoint x: 63, endPoint y: 22, distance: 2.7
click at [60, 23] on link "Display" at bounding box center [56, 22] width 11 height 10
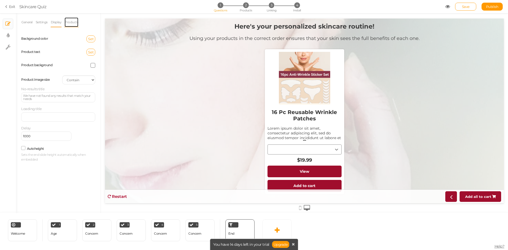
click at [73, 21] on link "Products" at bounding box center [71, 22] width 14 height 10
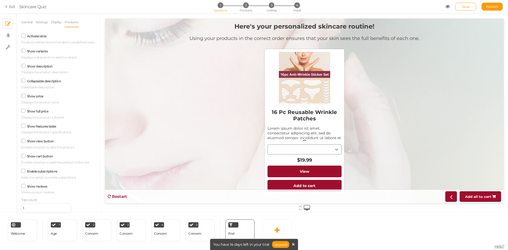
click at [31, 36] on label "Activate slots" at bounding box center [37, 36] width 20 height 4
click at [0, 0] on input "Activate slots" at bounding box center [0, 0] width 0 height 0
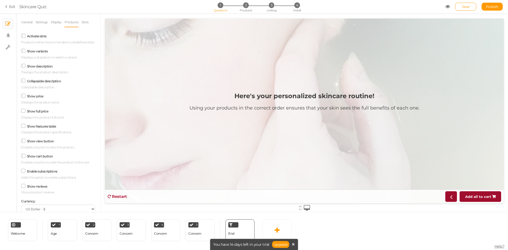
click at [23, 36] on icon at bounding box center [23, 36] width 3 height 0
click at [0, 0] on input "Activate slots" at bounding box center [0, 0] width 0 height 0
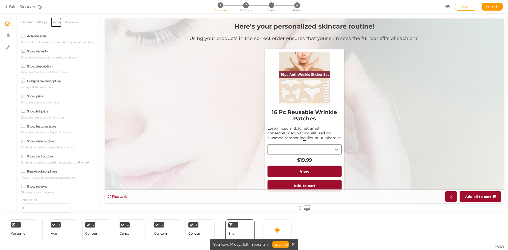
click at [54, 22] on link "Display" at bounding box center [56, 22] width 11 height 10
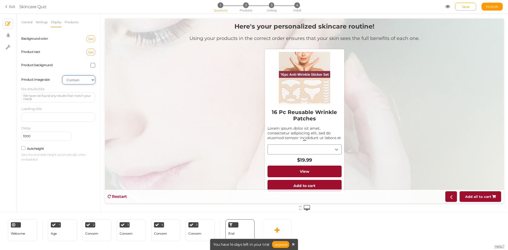
click at [74, 84] on select "Cover Contain Default" at bounding box center [78, 79] width 33 height 9
click at [62, 75] on select "Cover Contain Default" at bounding box center [78, 79] width 33 height 9
click at [41, 25] on link "Settings" at bounding box center [41, 22] width 12 height 10
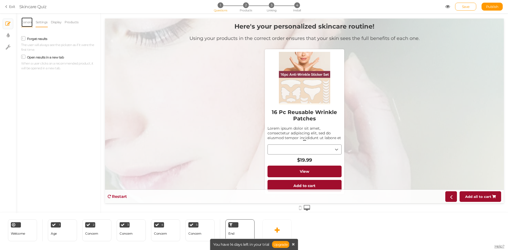
click at [30, 21] on link "General" at bounding box center [27, 22] width 12 height 10
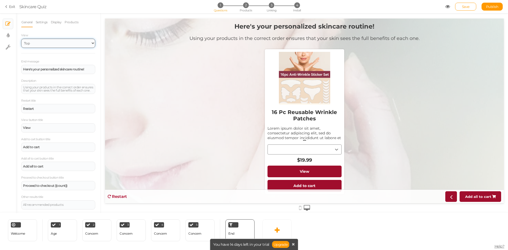
click at [48, 42] on select "Default Top" at bounding box center [58, 43] width 74 height 9
click at [21, 39] on select "Default Top" at bounding box center [58, 43] width 74 height 9
click at [6, 37] on link "× Display settings" at bounding box center [8, 35] width 10 height 10
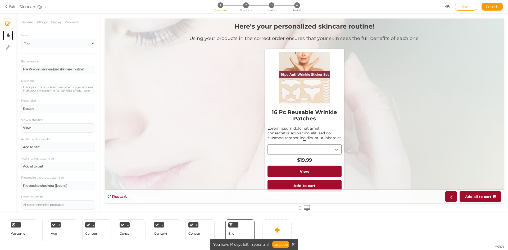
select select "2"
select select "montserrat"
select select "fade"
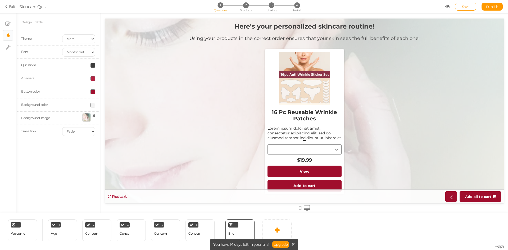
click at [3, 52] on li "× Settings" at bounding box center [8, 47] width 11 height 11
select select "en"
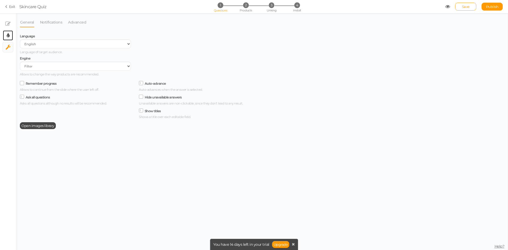
click at [10, 33] on link "× Display settings" at bounding box center [8, 35] width 10 height 10
select select "2"
select select "montserrat"
select select "fade"
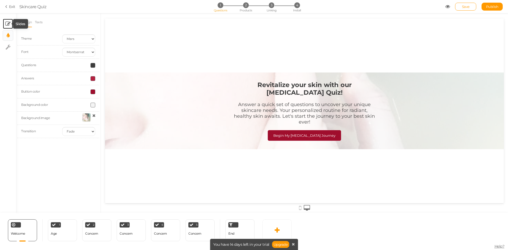
click at [6, 25] on icon at bounding box center [7, 23] width 5 height 5
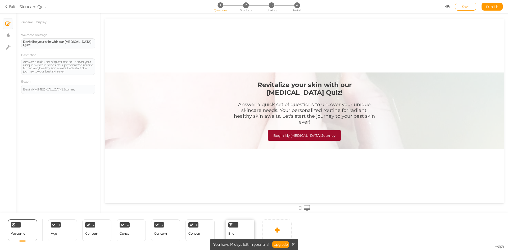
click at [236, 227] on div at bounding box center [233, 224] width 10 height 5
select select "1000"
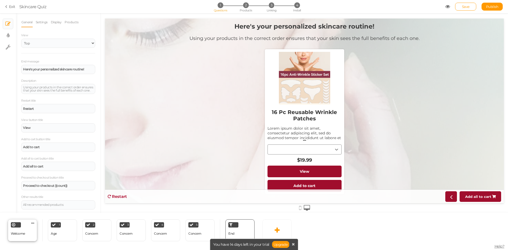
click at [26, 229] on div "Welcome Delete" at bounding box center [22, 230] width 29 height 22
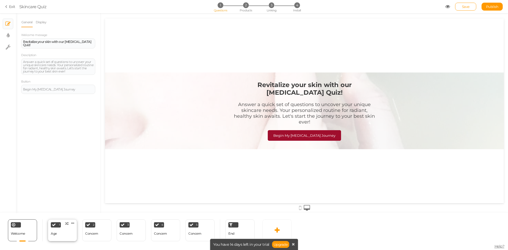
click at [64, 232] on div "1 Age × Define the conditions to show this slide. Clone Change type Delete" at bounding box center [62, 230] width 29 height 22
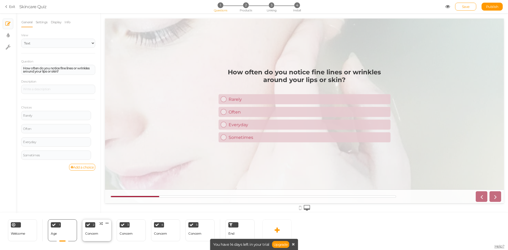
click at [85, 238] on div "2 Concern × Define the conditions to show this slide. Clone Change type Delete" at bounding box center [96, 230] width 29 height 22
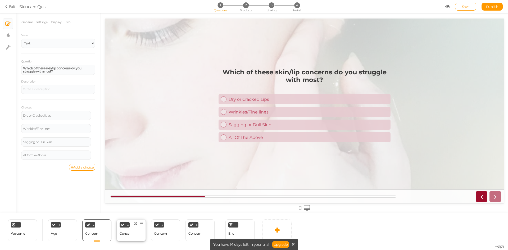
click at [125, 235] on div "Concern" at bounding box center [126, 234] width 13 height 4
click at [172, 236] on div "4 Concern × Define the conditions to show this slide. Clone Change type Delete" at bounding box center [165, 230] width 29 height 22
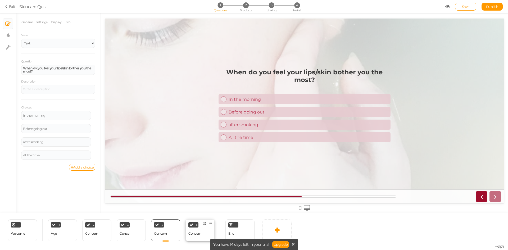
click at [199, 236] on div "Concern" at bounding box center [194, 233] width 13 height 9
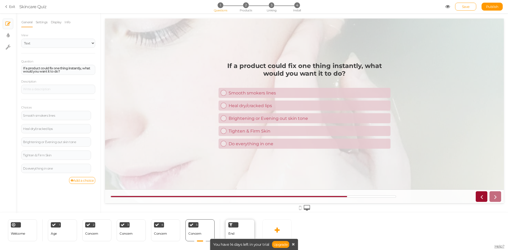
click at [243, 233] on div "End" at bounding box center [239, 230] width 29 height 22
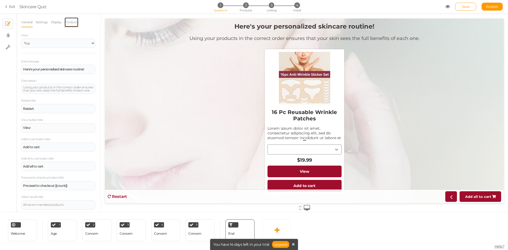
click at [70, 22] on link "Products" at bounding box center [71, 22] width 14 height 10
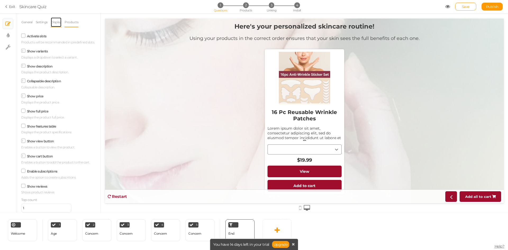
click at [58, 24] on link "Display" at bounding box center [56, 22] width 11 height 10
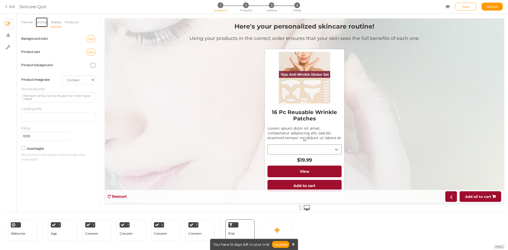
click at [42, 22] on link "Settings" at bounding box center [41, 22] width 12 height 10
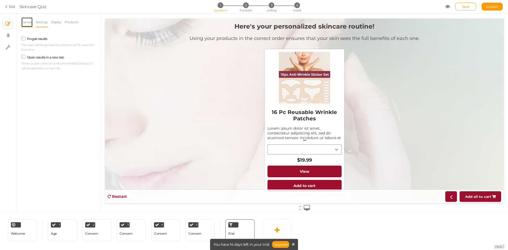
click at [24, 25] on link "General" at bounding box center [27, 22] width 12 height 10
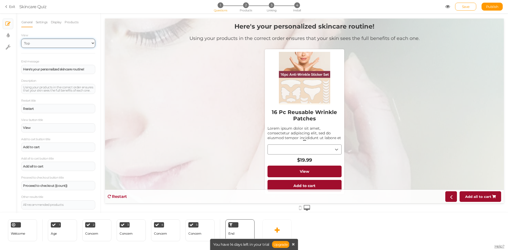
click at [53, 45] on select "Default Top" at bounding box center [58, 43] width 74 height 9
select select "1"
click at [21, 39] on select "Default Top" at bounding box center [58, 43] width 74 height 9
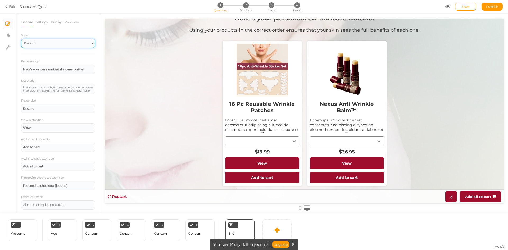
scroll to position [10, 0]
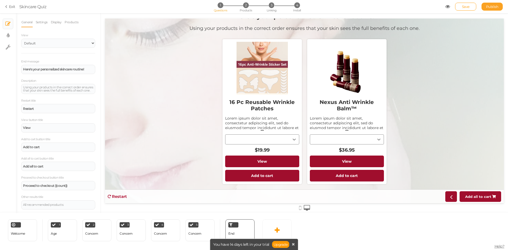
click at [494, 8] on span "Publish" at bounding box center [492, 6] width 12 height 4
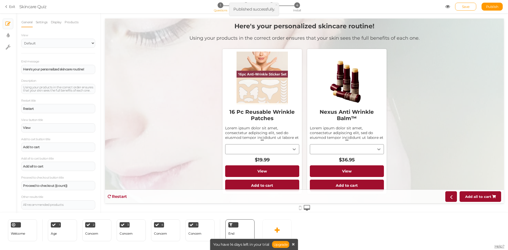
scroll to position [0, 0]
click at [244, 3] on span "2" at bounding box center [246, 5] width 6 height 6
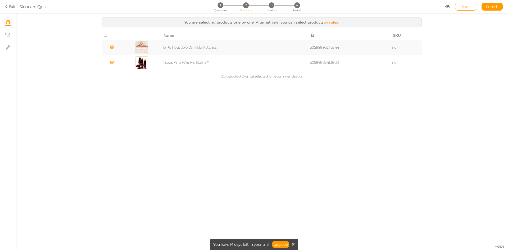
click at [112, 49] on icon at bounding box center [112, 47] width 4 height 4
click at [280, 10] on div "1 Questions 2 Products 3 Linking 4 Install" at bounding box center [253, 7] width 111 height 10
click at [275, 9] on span "Linking" at bounding box center [272, 10] width 10 height 4
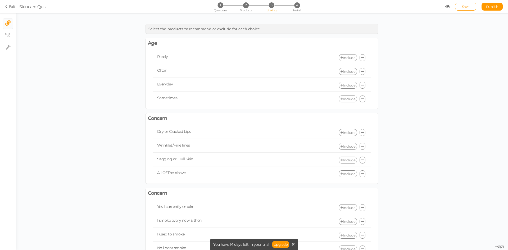
click at [182, 32] on div "Select the products to recommend or exclude for each choice." at bounding box center [261, 29] width 233 height 10
drag, startPoint x: 198, startPoint y: 30, endPoint x: 208, endPoint y: 29, distance: 9.8
click at [207, 29] on span "Select the products to recommend or exclude for each choice." at bounding box center [204, 29] width 112 height 4
click at [254, 4] on li "2 Products" at bounding box center [246, 5] width 25 height 6
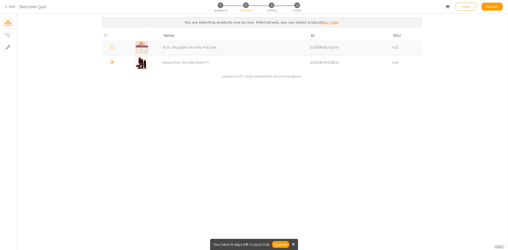
click at [238, 4] on li "2 Products" at bounding box center [246, 5] width 25 height 6
click at [222, 9] on span "Questions" at bounding box center [220, 10] width 13 height 4
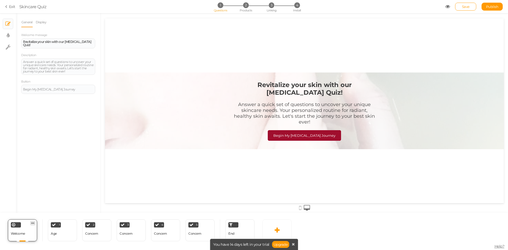
click at [31, 222] on icon at bounding box center [32, 223] width 3 height 4
click at [28, 234] on div "Welcome Delete" at bounding box center [22, 230] width 29 height 22
click at [276, 233] on icon at bounding box center [277, 230] width 5 height 6
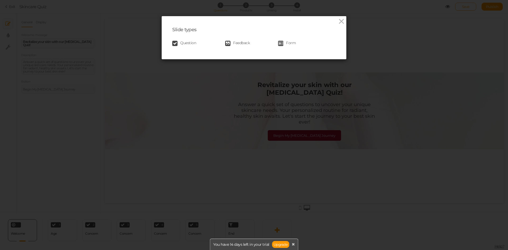
click at [242, 43] on span "Feedback" at bounding box center [241, 43] width 17 height 5
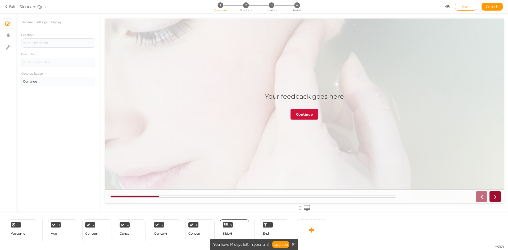
click at [299, 119] on link "Continue" at bounding box center [304, 114] width 28 height 11
click at [323, 98] on div "Your feedback goes here" at bounding box center [304, 97] width 79 height 8
click at [275, 10] on span "Linking" at bounding box center [272, 10] width 10 height 4
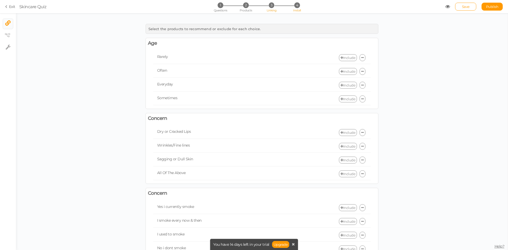
click at [299, 7] on li "4 Install" at bounding box center [297, 5] width 25 height 6
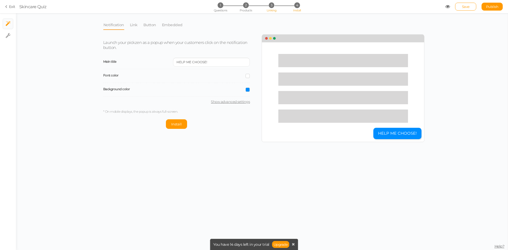
click at [267, 11] on span "Linking" at bounding box center [272, 10] width 10 height 4
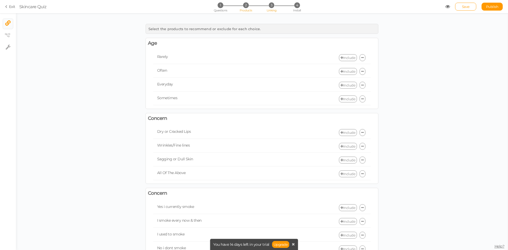
click at [246, 8] on span "2" at bounding box center [246, 5] width 6 height 6
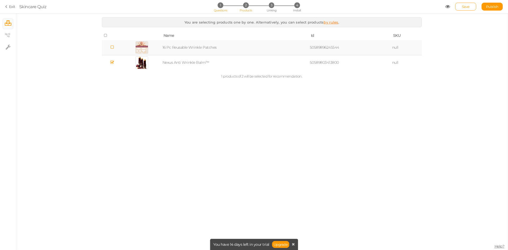
click at [208, 7] on li "1 Questions" at bounding box center [220, 5] width 25 height 6
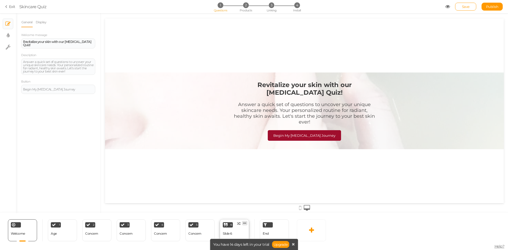
click at [246, 224] on icon at bounding box center [244, 223] width 3 height 4
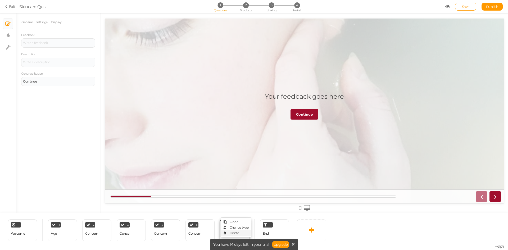
click at [236, 231] on span "Delete" at bounding box center [235, 233] width 10 height 4
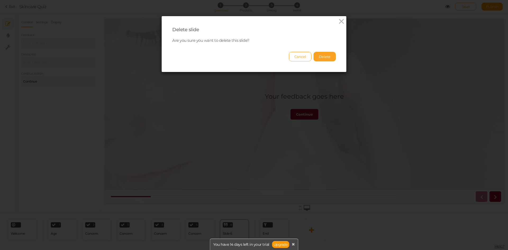
click at [320, 54] on button "Delete" at bounding box center [324, 57] width 22 height 10
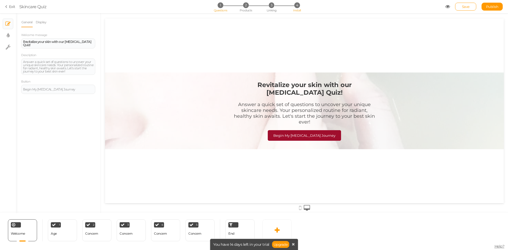
click at [287, 5] on li "4 Install" at bounding box center [297, 5] width 25 height 6
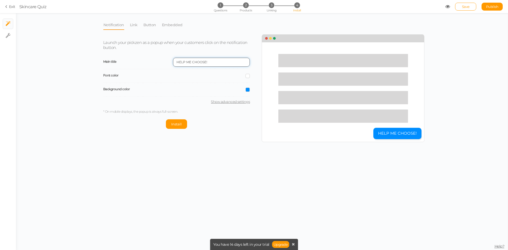
click at [209, 66] on input "HELP ME CHOOSE!" at bounding box center [211, 62] width 77 height 9
click at [142, 62] on label "Main title" at bounding box center [138, 62] width 70 height 4
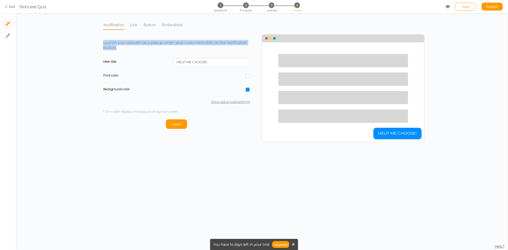
drag, startPoint x: 104, startPoint y: 44, endPoint x: 145, endPoint y: 47, distance: 41.9
click at [145, 47] on p "Launch your pickzen as a popup when your customers click on the notification bu…" at bounding box center [176, 45] width 147 height 10
drag, startPoint x: 121, startPoint y: 47, endPoint x: 99, endPoint y: 42, distance: 23.0
click at [101, 40] on div "Launch your pickzen as a popup when your customers click on the notification bu…" at bounding box center [180, 82] width 163 height 94
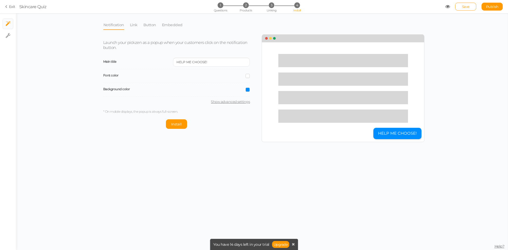
click at [98, 43] on div "Notification Link Button Embedded Launch your pickzen as a popup when your cust…" at bounding box center [262, 131] width 492 height 237
drag, startPoint x: 209, startPoint y: 64, endPoint x: 157, endPoint y: 49, distance: 53.9
click at [207, 64] on input "HELP ME CHOOSE!" at bounding box center [211, 62] width 77 height 9
click at [154, 49] on p "Launch your pickzen as a popup when your customers click on the notification bu…" at bounding box center [176, 45] width 147 height 10
click at [116, 48] on span "Launch your pickzen as a popup when your customers click on the notification bu…" at bounding box center [175, 45] width 144 height 10
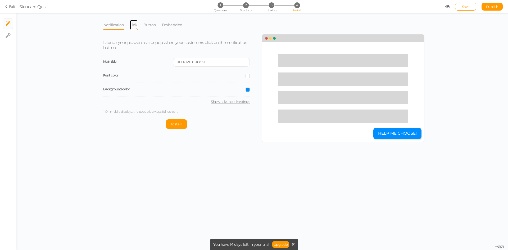
click at [131, 25] on link "Link" at bounding box center [134, 25] width 8 height 10
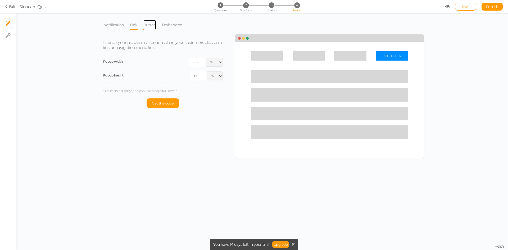
click at [145, 25] on link "Button" at bounding box center [149, 25] width 13 height 10
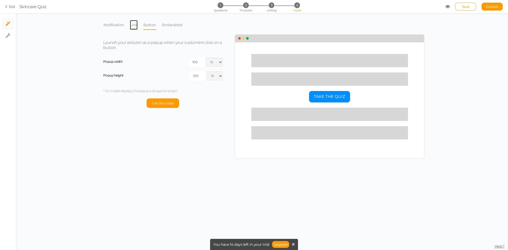
click at [132, 22] on link "Link" at bounding box center [134, 25] width 8 height 10
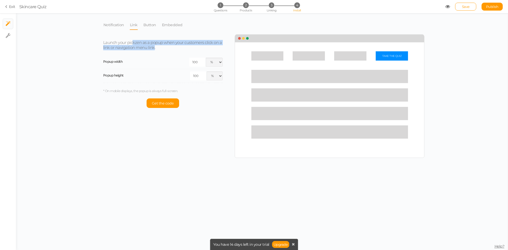
drag, startPoint x: 133, startPoint y: 43, endPoint x: 155, endPoint y: 48, distance: 22.5
click at [155, 48] on span "Launch your pickzen as a popup when your customers click on a link or navigatio…" at bounding box center [162, 45] width 119 height 10
click at [156, 48] on p "Launch your pickzen as a popup when your customers click on a link or navigatio…" at bounding box center [163, 45] width 120 height 10
drag, startPoint x: 148, startPoint y: 46, endPoint x: 99, endPoint y: 43, distance: 49.0
click at [99, 43] on div "Launch your pickzen as a popup when your customers click on a link or navigatio…" at bounding box center [166, 74] width 135 height 78
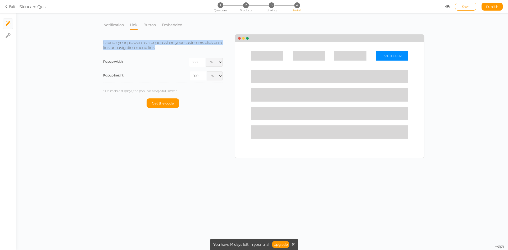
click at [99, 43] on div "Launch your pickzen as a popup when your customers click on a link or navigatio…" at bounding box center [166, 74] width 135 height 78
drag, startPoint x: 101, startPoint y: 41, endPoint x: 161, endPoint y: 46, distance: 59.7
click at [161, 46] on div "Launch your pickzen as a popup when your customers click on a link or navigatio…" at bounding box center [166, 74] width 135 height 78
click at [161, 46] on p "Launch your pickzen as a popup when your customers click on a link or navigatio…" at bounding box center [163, 45] width 120 height 10
click at [165, 30] on div "Notification Link Button Embedded Launch your pickzen as a popup when your cust…" at bounding box center [261, 89] width 317 height 138
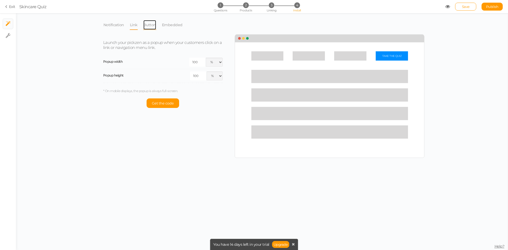
click at [154, 29] on link "Button" at bounding box center [149, 25] width 13 height 10
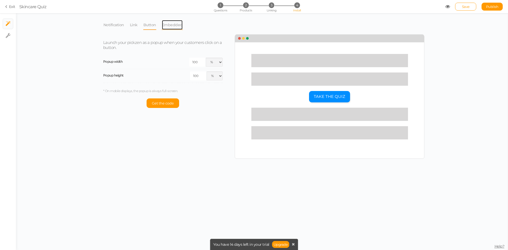
click at [167, 27] on link "Embedded" at bounding box center [172, 25] width 21 height 10
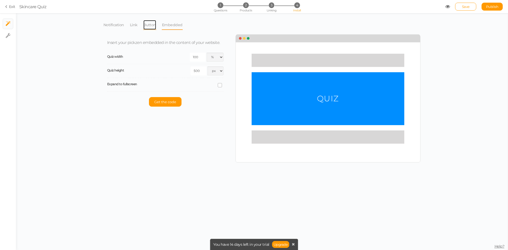
click at [154, 27] on link "Button" at bounding box center [149, 25] width 13 height 10
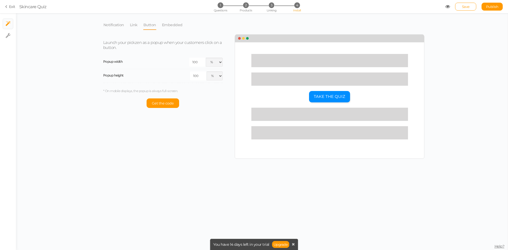
click at [138, 26] on li "Link" at bounding box center [136, 25] width 13 height 10
click at [125, 26] on li "Notification" at bounding box center [116, 25] width 26 height 10
click at [118, 26] on link "Notification" at bounding box center [113, 25] width 21 height 10
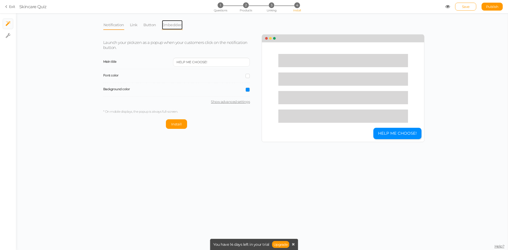
click at [169, 22] on link "Embedded" at bounding box center [172, 25] width 21 height 10
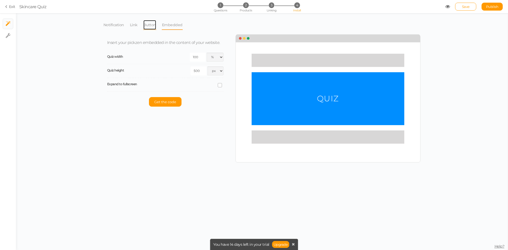
click at [153, 23] on link "Button" at bounding box center [149, 25] width 13 height 10
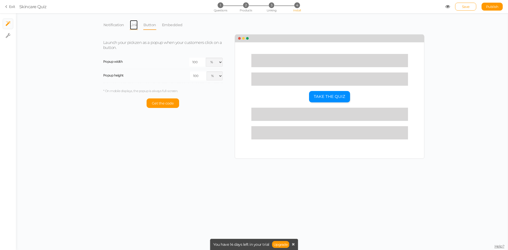
click at [131, 23] on link "Link" at bounding box center [134, 25] width 8 height 10
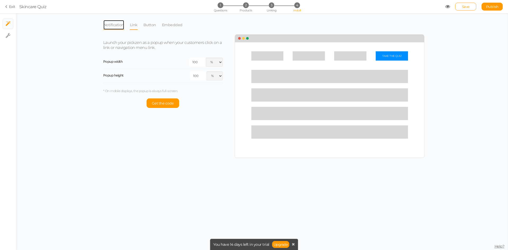
click at [118, 25] on link "Notification" at bounding box center [113, 25] width 21 height 10
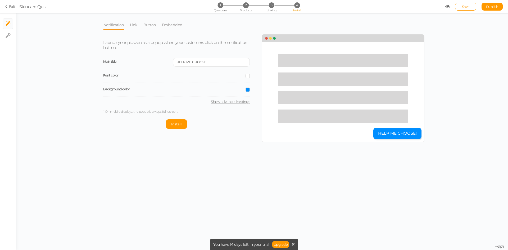
click at [131, 31] on div "Notification Link Button Embedded Launch your pickzen as a popup when your cust…" at bounding box center [261, 81] width 317 height 122
click at [137, 26] on link "Link" at bounding box center [134, 25] width 8 height 10
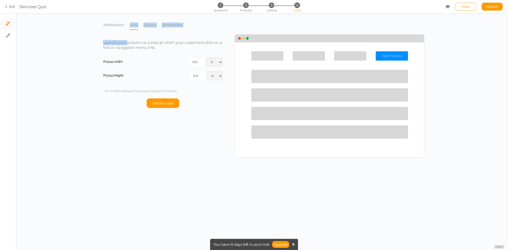
click at [126, 29] on div "Notification Link Button Embedded Launch your pickzen as a popup when your cust…" at bounding box center [261, 89] width 317 height 138
click at [120, 29] on link "Notification" at bounding box center [113, 25] width 21 height 10
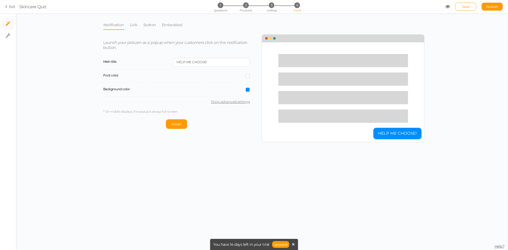
click at [136, 15] on div "Notification Link Button Embedded Launch your pickzen as a popup when your cust…" at bounding box center [262, 131] width 492 height 237
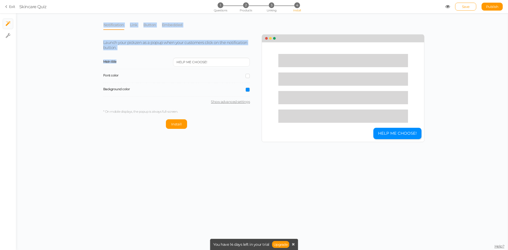
drag, startPoint x: 96, startPoint y: 41, endPoint x: 136, endPoint y: 60, distance: 44.4
drag, startPoint x: 136, startPoint y: 60, endPoint x: 163, endPoint y: 52, distance: 27.8
click at [150, 51] on div "Launch your pickzen as a popup when your customers click on the notification bu…" at bounding box center [180, 82] width 163 height 94
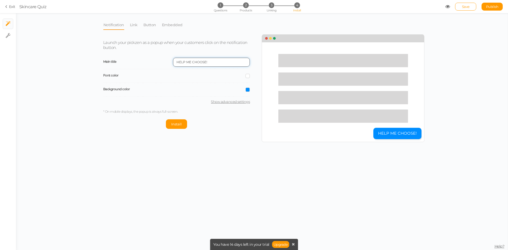
click at [213, 61] on input "HELP ME CHOOSE!" at bounding box center [211, 62] width 77 height 9
drag, startPoint x: 204, startPoint y: 64, endPoint x: 223, endPoint y: 65, distance: 18.6
click at [243, 73] on div "Main title HELP ME CHOOSE! Font color Background color Show advanced settings" at bounding box center [176, 80] width 147 height 48
click at [187, 41] on span "Launch your pickzen as a popup when your customers click on the notification bu…" at bounding box center [175, 45] width 144 height 10
click at [198, 65] on div "Main title HELP ME CHOOSE!" at bounding box center [176, 63] width 147 height 14
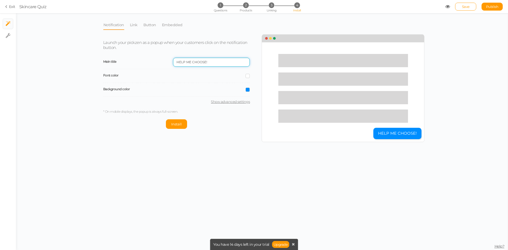
drag, startPoint x: 202, startPoint y: 60, endPoint x: 159, endPoint y: 58, distance: 43.1
click at [159, 58] on div "Main title HELP ME CHOOSE!" at bounding box center [176, 63] width 147 height 14
click at [192, 51] on div "Launch your pickzen as a popup when your customers click on the notification bu…" at bounding box center [180, 82] width 163 height 94
drag, startPoint x: 216, startPoint y: 62, endPoint x: 171, endPoint y: 70, distance: 45.2
click at [171, 70] on div "Main title HELP ME CHOOSE! Font color Background color Show advanced settings" at bounding box center [176, 80] width 147 height 48
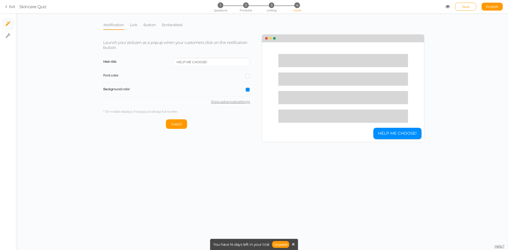
click at [211, 51] on div "Launch your pickzen as a popup when your customers click on the notification bu…" at bounding box center [180, 82] width 163 height 94
click at [215, 63] on input "HELP ME CHOOSE!" at bounding box center [211, 62] width 77 height 9
click at [181, 120] on button "Install" at bounding box center [176, 124] width 21 height 10
click at [290, 14] on div "Notification Link Button Embedded Launch your pickzen as a popup when your cust…" at bounding box center [262, 131] width 492 height 237
click at [167, 125] on span "Uninstall" at bounding box center [164, 124] width 16 height 4
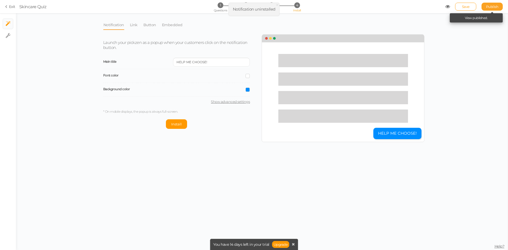
click at [499, 7] on link "Publish" at bounding box center [491, 7] width 21 height 8
click at [489, 9] on link "Publish" at bounding box center [491, 7] width 21 height 8
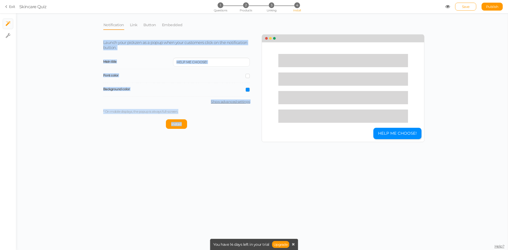
drag, startPoint x: 306, startPoint y: 30, endPoint x: 278, endPoint y: 25, distance: 28.3
click at [302, 27] on div "Notification Link Button Embedded Launch your pickzen as a popup when your cust…" at bounding box center [261, 81] width 317 height 122
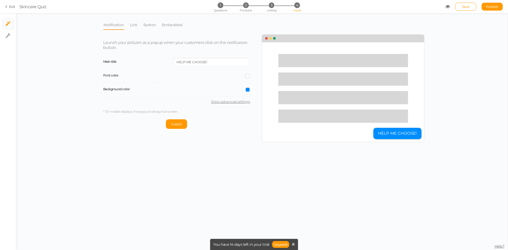
click at [15, 8] on section "Exit Skincare Quiz 1 Questions 2 Products 3 Linking 4 Install Save Publish View…" at bounding box center [254, 6] width 508 height 13
click at [10, 7] on link "Exit" at bounding box center [10, 6] width 10 height 5
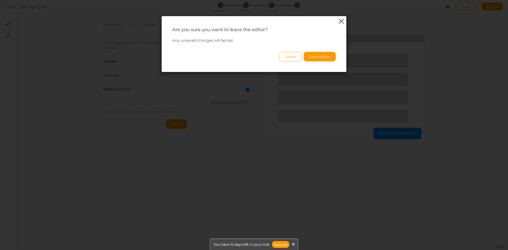
click at [335, 19] on div "Are you sure you want to leave the editor? Any unsaved changes will be lost Can…" at bounding box center [254, 44] width 185 height 56
click at [337, 19] on icon at bounding box center [341, 21] width 8 height 8
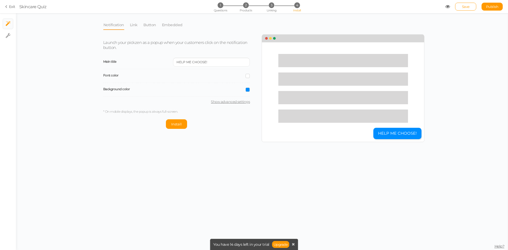
click at [8, 6] on icon at bounding box center [7, 6] width 4 height 5
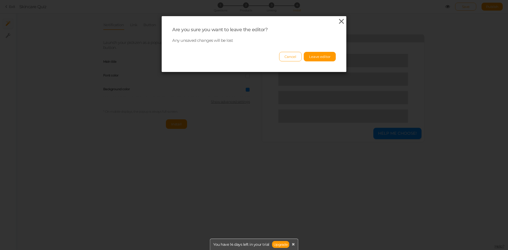
click at [337, 21] on icon at bounding box center [341, 21] width 8 height 8
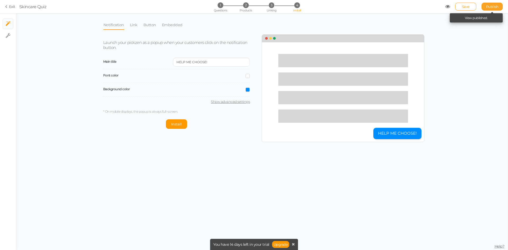
click at [486, 6] on span "Publish" at bounding box center [492, 6] width 12 height 4
click at [467, 8] on span "Save" at bounding box center [466, 6] width 8 height 4
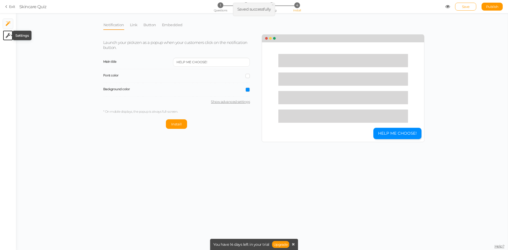
click at [9, 36] on icon at bounding box center [8, 35] width 5 height 5
select select "en"
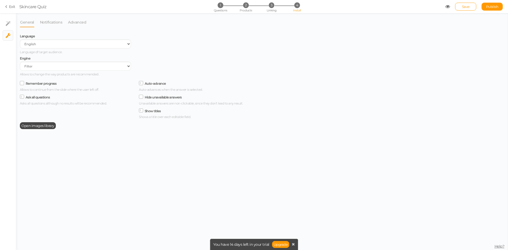
click at [44, 82] on label "Remember progress" at bounding box center [41, 83] width 31 height 4
click at [0, 0] on input "Remember progress" at bounding box center [0, 0] width 0 height 0
click at [10, 7] on link "Exit" at bounding box center [10, 6] width 10 height 5
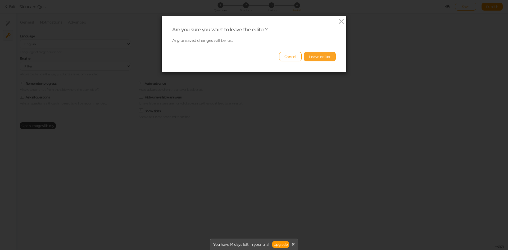
click at [312, 54] on button "Leave editor" at bounding box center [320, 57] width 32 height 10
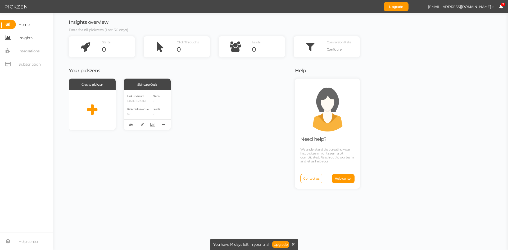
click at [32, 39] on span "Insights" at bounding box center [26, 38] width 14 height 8
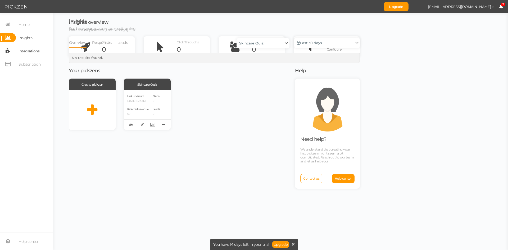
click at [31, 52] on span "Integrations" at bounding box center [29, 51] width 21 height 8
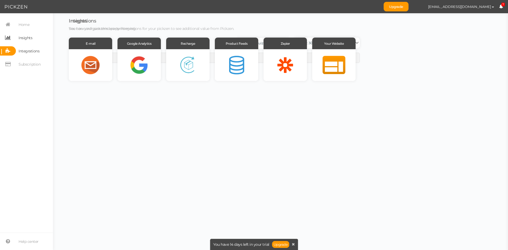
click at [30, 35] on span "Insights" at bounding box center [26, 38] width 14 height 8
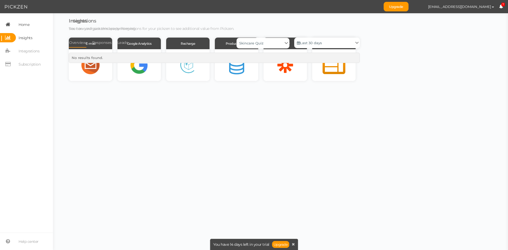
click at [28, 27] on span "Home" at bounding box center [24, 24] width 11 height 8
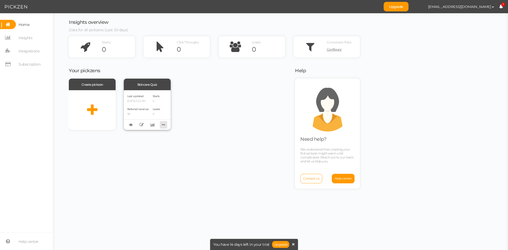
click at [163, 124] on icon at bounding box center [163, 125] width 7 height 8
click at [173, 125] on div "Create pickzen Skincare Quiz Last updated [DATE] 3:22 AM Referred revenue $0 St…" at bounding box center [179, 104] width 220 height 51
click at [149, 84] on div "Skincare Quiz" at bounding box center [147, 85] width 47 height 12
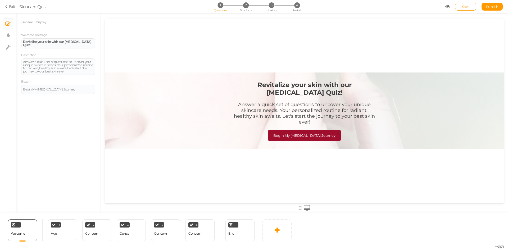
click at [447, 7] on icon at bounding box center [447, 6] width 5 height 5
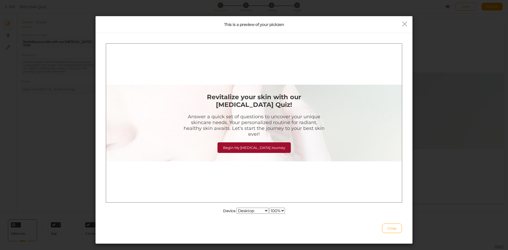
click at [411, 16] on div "This is a preview of your pickzen Device Desktop Small mobile Large mobile 100%…" at bounding box center [254, 125] width 508 height 250
click at [406, 20] on div at bounding box center [360, 24] width 106 height 9
click at [403, 24] on icon at bounding box center [405, 24] width 8 height 8
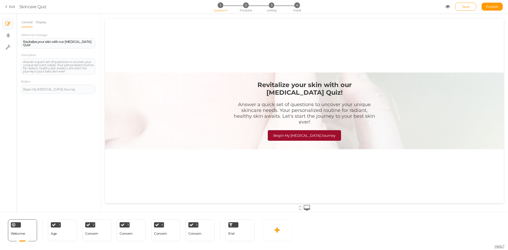
click at [9, 9] on section "Exit Skincare Quiz 1 Questions 2 Products 3 Linking 4 Install Save Publish View…" at bounding box center [254, 6] width 508 height 13
click at [9, 7] on link "Exit" at bounding box center [10, 6] width 10 height 5
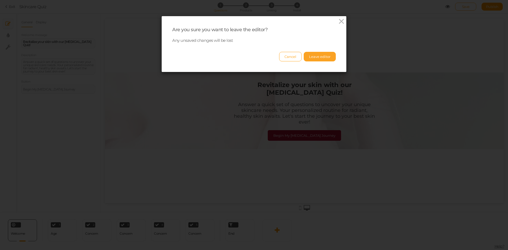
click at [306, 59] on button "Leave editor" at bounding box center [320, 57] width 32 height 10
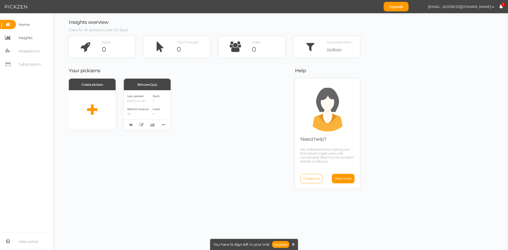
click at [31, 40] on span "Insights" at bounding box center [26, 38] width 14 height 8
click at [31, 52] on span "Integrations" at bounding box center [29, 51] width 21 height 8
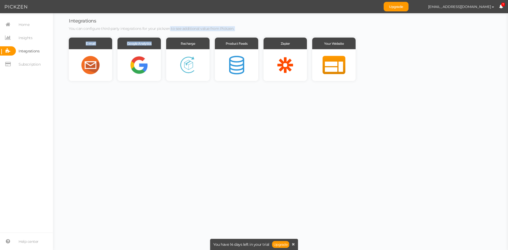
drag, startPoint x: 161, startPoint y: 31, endPoint x: 169, endPoint y: 28, distance: 8.9
click at [169, 28] on div "Integrations You can configure third-party integrations for your pickzen to see…" at bounding box center [214, 50] width 291 height 62
click at [173, 24] on div "Integrations You can configure third-party integrations for your pickzen to see…" at bounding box center [214, 25] width 291 height 12
click at [168, 21] on h3 "Integrations" at bounding box center [214, 21] width 291 height 5
click at [341, 58] on div at bounding box center [333, 65] width 43 height 32
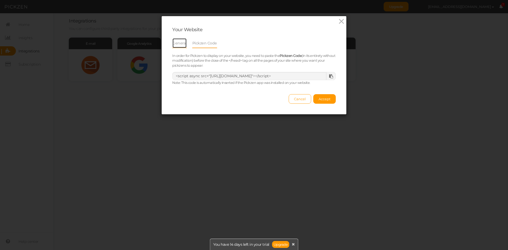
click at [180, 44] on link "General" at bounding box center [179, 43] width 15 height 10
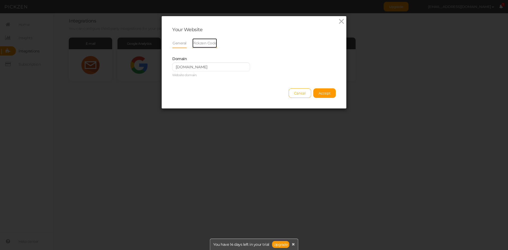
click at [210, 47] on link "Pickzen Code" at bounding box center [204, 43] width 25 height 10
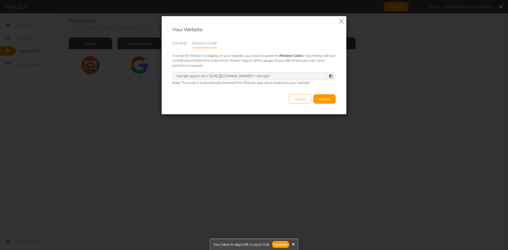
click at [184, 44] on li "General" at bounding box center [182, 43] width 20 height 10
click at [180, 45] on link "General" at bounding box center [179, 43] width 15 height 10
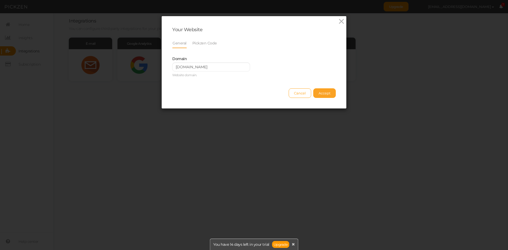
click at [324, 92] on span "Accept" at bounding box center [324, 93] width 12 height 4
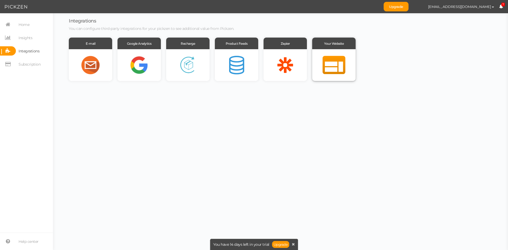
click at [347, 62] on div at bounding box center [333, 65] width 43 height 32
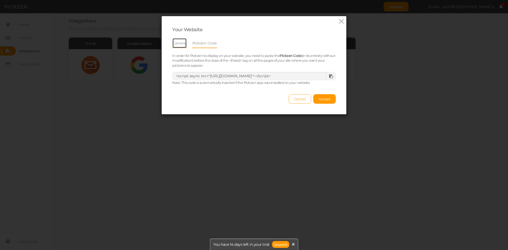
click at [178, 43] on link "General" at bounding box center [179, 43] width 15 height 10
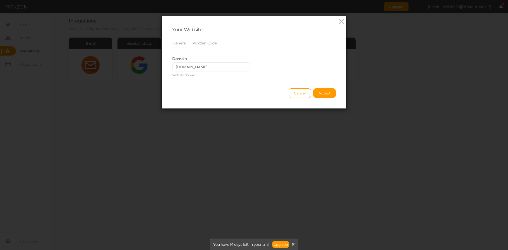
click at [401, 68] on div "Your Website General Pickzen Code In order for Pickzen to display on your websi…" at bounding box center [254, 125] width 508 height 250
click at [341, 21] on icon at bounding box center [341, 21] width 8 height 8
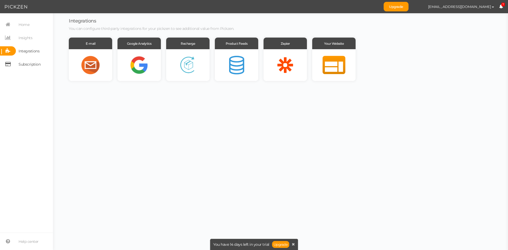
click at [24, 64] on span "Subscription" at bounding box center [30, 64] width 22 height 8
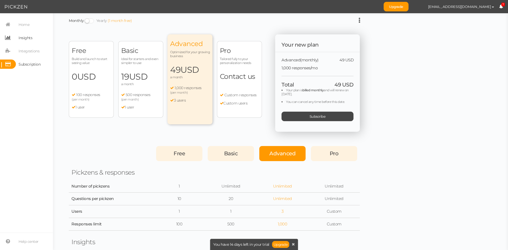
click at [31, 34] on span "Insights" at bounding box center [26, 38] width 14 height 8
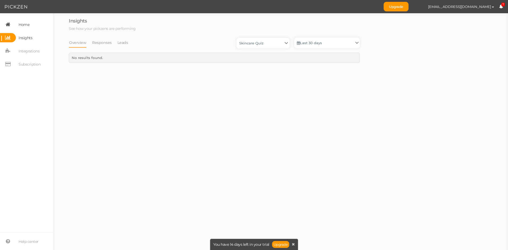
click at [34, 24] on link "Home" at bounding box center [26, 24] width 53 height 9
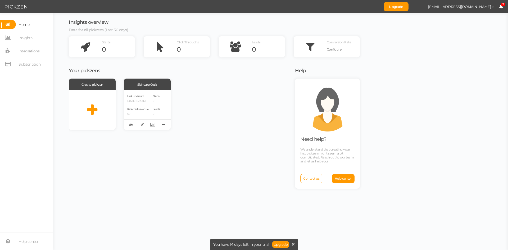
click at [30, 31] on nav "Home Insights Integrations Subscription" at bounding box center [26, 46] width 53 height 53
click at [30, 39] on span "Insights" at bounding box center [26, 38] width 14 height 8
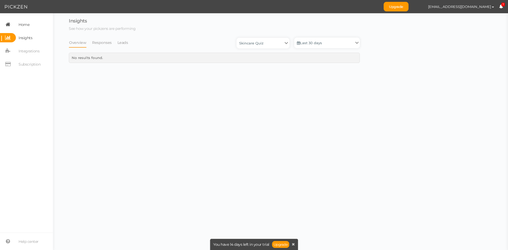
click at [28, 24] on span "Home" at bounding box center [24, 24] width 11 height 8
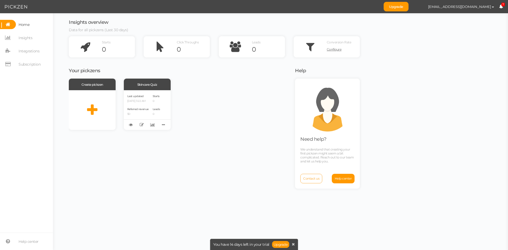
click at [310, 179] on span "Contact us" at bounding box center [311, 178] width 16 height 4
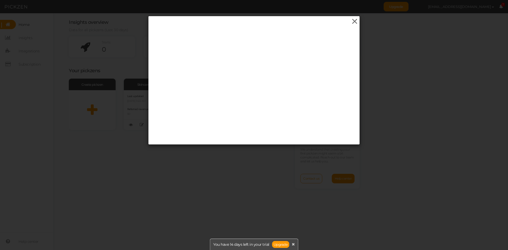
click at [353, 20] on icon at bounding box center [355, 21] width 8 height 8
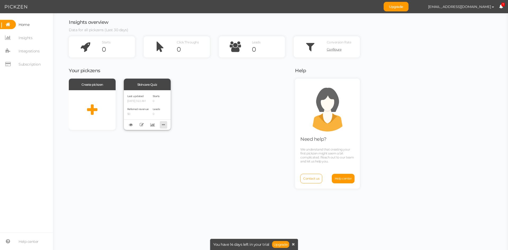
click at [162, 124] on icon at bounding box center [163, 125] width 7 height 8
click at [193, 129] on div "Create pickzen Skincare Quiz Last updated [DATE] 3:22 AM Referred revenue $0 St…" at bounding box center [179, 104] width 220 height 51
click at [33, 42] on link "Insights" at bounding box center [26, 37] width 53 height 9
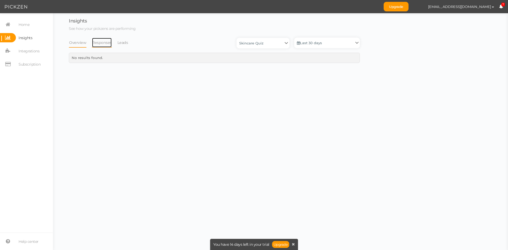
click at [107, 45] on link "Responses" at bounding box center [102, 43] width 20 height 10
drag, startPoint x: 121, startPoint y: 44, endPoint x: 100, endPoint y: 43, distance: 20.9
click at [121, 44] on link "Leads" at bounding box center [122, 43] width 11 height 10
click at [74, 41] on link "Overview" at bounding box center [78, 43] width 18 height 10
click at [36, 50] on span "Integrations" at bounding box center [29, 51] width 21 height 8
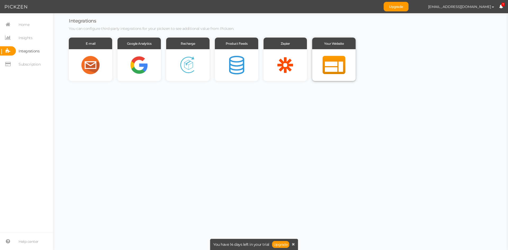
click at [337, 57] on div at bounding box center [333, 65] width 43 height 32
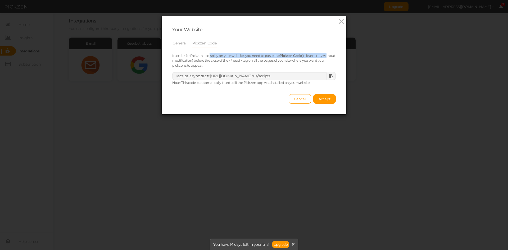
drag, startPoint x: 172, startPoint y: 58, endPoint x: 207, endPoint y: 56, distance: 35.0
click at [207, 56] on div "In order for Pickzen to display on your website, you need to paste the Pickzen …" at bounding box center [253, 60] width 171 height 15
click at [235, 56] on small "In order for Pickzen to display on your website, you need to paste the Pickzen …" at bounding box center [253, 61] width 163 height 14
drag, startPoint x: 231, startPoint y: 54, endPoint x: 278, endPoint y: 62, distance: 48.3
click at [278, 62] on small "In order for Pickzen to display on your website, you need to paste the Pickzen …" at bounding box center [253, 61] width 163 height 14
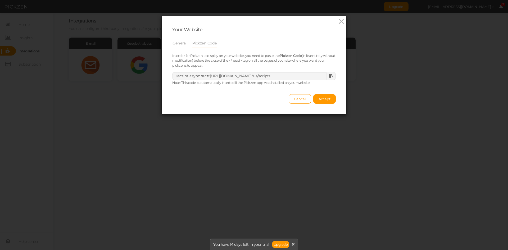
click at [289, 61] on small "In order for Pickzen to display on your website, you need to paste the Pickzen …" at bounding box center [253, 61] width 163 height 14
drag, startPoint x: 210, startPoint y: 65, endPoint x: 196, endPoint y: 64, distance: 14.0
click at [196, 64] on div "In order for Pickzen to display on your website, you need to paste the Pickzen …" at bounding box center [253, 60] width 171 height 15
drag, startPoint x: 212, startPoint y: 60, endPoint x: 229, endPoint y: 61, distance: 16.7
click at [229, 61] on small "In order for Pickzen to display on your website, you need to paste the Pickzen …" at bounding box center [253, 61] width 163 height 14
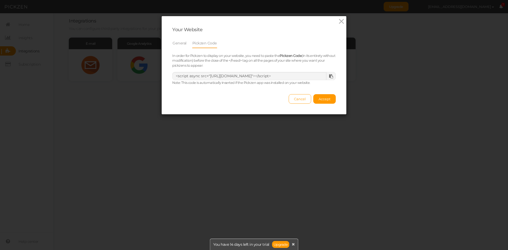
click at [235, 60] on small "In order for Pickzen to display on your website, you need to paste the Pickzen …" at bounding box center [253, 61] width 163 height 14
drag, startPoint x: 233, startPoint y: 60, endPoint x: 252, endPoint y: 64, distance: 19.6
click at [252, 64] on div "In order for Pickzen to display on your website, you need to paste the Pickzen …" at bounding box center [253, 60] width 171 height 15
drag, startPoint x: 228, startPoint y: 65, endPoint x: 181, endPoint y: 55, distance: 47.7
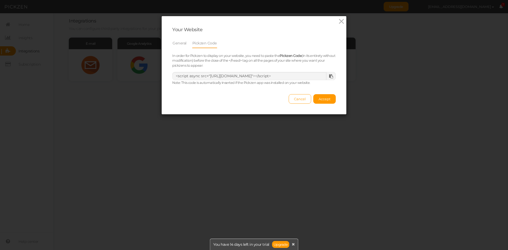
click at [182, 55] on div "In order for Pickzen to display on your website, you need to paste the Pickzen …" at bounding box center [253, 60] width 171 height 15
click at [217, 65] on div "In order for Pickzen to display on your website, you need to paste the Pickzen …" at bounding box center [253, 60] width 171 height 15
drag, startPoint x: 280, startPoint y: 56, endPoint x: 297, endPoint y: 59, distance: 18.0
click at [297, 59] on small "In order for Pickzen to display on your website, you need to paste the Pickzen …" at bounding box center [253, 61] width 163 height 14
click at [296, 60] on small "In order for Pickzen to display on your website, you need to paste the Pickzen …" at bounding box center [253, 61] width 163 height 14
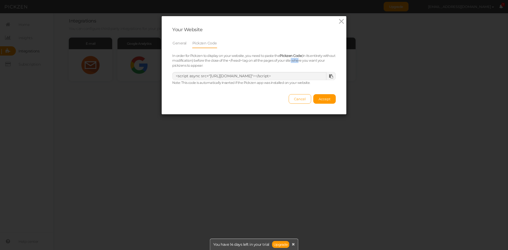
drag, startPoint x: 300, startPoint y: 60, endPoint x: 306, endPoint y: 60, distance: 5.3
click at [307, 60] on small "In order for Pickzen to display on your website, you need to paste the Pickzen …" at bounding box center [253, 61] width 163 height 14
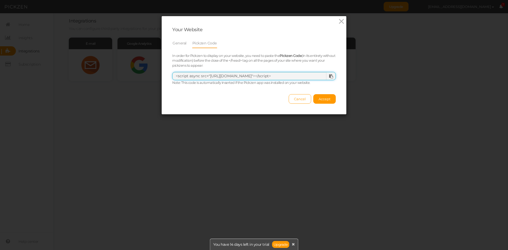
drag, startPoint x: 223, startPoint y: 75, endPoint x: 187, endPoint y: 66, distance: 37.1
click at [220, 74] on textarea "<script async src="[URL][DOMAIN_NAME]"></script>" at bounding box center [253, 76] width 163 height 8
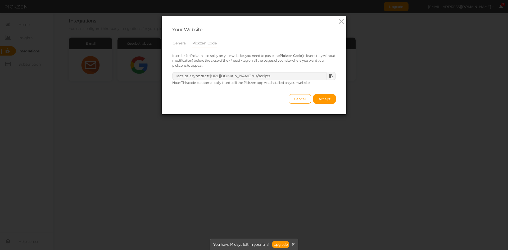
click at [194, 62] on small "In order for Pickzen to display on your website, you need to paste the Pickzen …" at bounding box center [253, 61] width 163 height 14
drag, startPoint x: 219, startPoint y: 60, endPoint x: 225, endPoint y: 61, distance: 6.5
click at [223, 61] on small "In order for Pickzen to display on your website, you need to paste the Pickzen …" at bounding box center [253, 61] width 163 height 14
click at [235, 62] on small "In order for Pickzen to display on your website, you need to paste the Pickzen …" at bounding box center [253, 61] width 163 height 14
drag, startPoint x: 242, startPoint y: 60, endPoint x: 247, endPoint y: 63, distance: 5.7
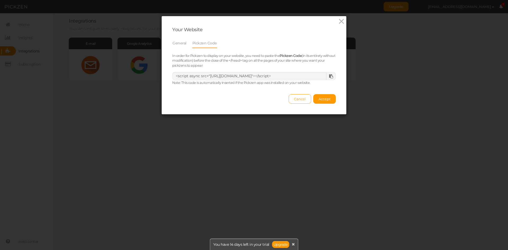
click at [242, 60] on small "In order for Pickzen to display on your website, you need to paste the Pickzen …" at bounding box center [253, 61] width 163 height 14
click at [329, 75] on icon at bounding box center [331, 76] width 4 height 4
click at [176, 40] on link "General" at bounding box center [179, 43] width 15 height 10
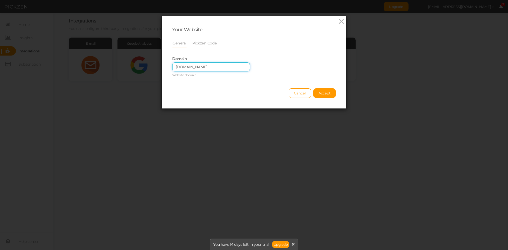
drag, startPoint x: 224, startPoint y: 68, endPoint x: 174, endPoint y: 62, distance: 50.3
click at [174, 62] on div "Domain [DOMAIN_NAME] Website domain." at bounding box center [211, 66] width 78 height 23
paste input "[URL][DOMAIN_NAME]"
click at [322, 95] on span "Accept" at bounding box center [324, 93] width 12 height 4
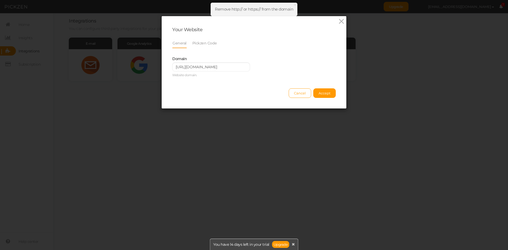
click at [225, 81] on div "Your Website General Pickzen Code In order for Pickzen to display on your websi…" at bounding box center [254, 62] width 185 height 92
drag, startPoint x: 186, startPoint y: 67, endPoint x: 152, endPoint y: 76, distance: 35.7
click at [152, 76] on div "Your Website General Pickzen Code In order for Pickzen to display on your websi…" at bounding box center [254, 125] width 508 height 250
type input "[DOMAIN_NAME][URL]"
click at [318, 93] on span "Accept" at bounding box center [324, 93] width 12 height 4
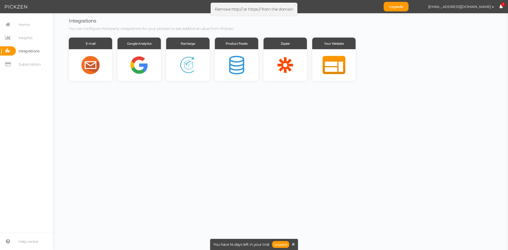
click at [257, 11] on span "Remove http:// or https:// from the domain" at bounding box center [254, 9] width 78 height 5
click at [345, 10] on nav "Upgrade [EMAIL_ADDRESS][DOMAIN_NAME] Preferences Help Log out 7" at bounding box center [254, 6] width 508 height 13
click at [326, 58] on div at bounding box center [333, 65] width 43 height 32
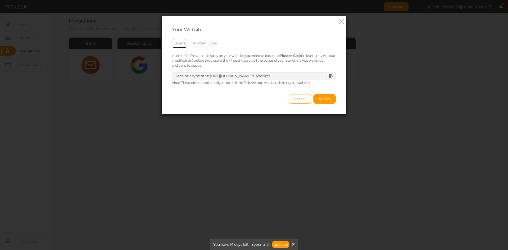
click at [178, 44] on link "General" at bounding box center [179, 43] width 15 height 10
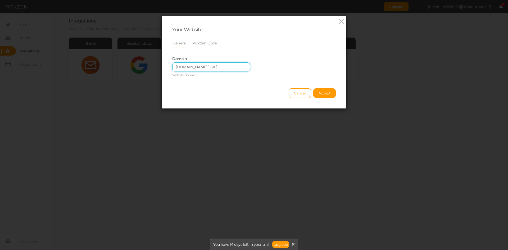
scroll to position [0, 24]
drag, startPoint x: 173, startPoint y: 66, endPoint x: 294, endPoint y: 59, distance: 121.1
click at [294, 60] on div "Domain [DOMAIN_NAME][URL] Website domain." at bounding box center [253, 66] width 171 height 26
paste input "[URL][DOMAIN_NAME]"
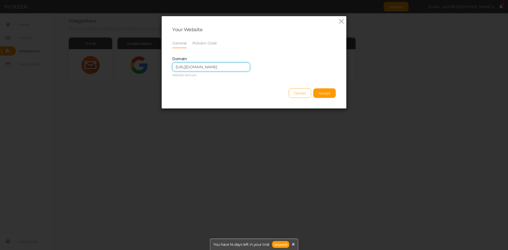
scroll to position [0, 13]
click at [175, 69] on input "[URL][DOMAIN_NAME]" at bounding box center [211, 66] width 78 height 9
click at [172, 66] on input "[URL][DOMAIN_NAME]" at bounding box center [211, 66] width 78 height 9
click at [172, 67] on input "[URL][DOMAIN_NAME]" at bounding box center [211, 66] width 78 height 9
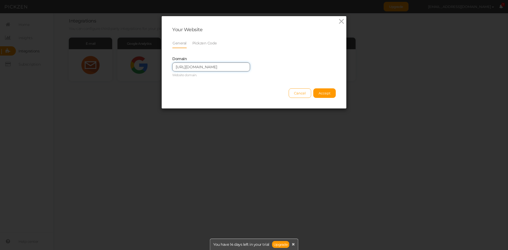
click at [173, 67] on input "[URL][DOMAIN_NAME]" at bounding box center [211, 66] width 78 height 9
drag, startPoint x: 186, startPoint y: 66, endPoint x: 156, endPoint y: 71, distance: 30.6
click at [156, 71] on div "Your Website General Pickzen Code In order for Pickzen to display on your websi…" at bounding box center [254, 125] width 508 height 250
type input "[DOMAIN_NAME][URL]"
click at [330, 94] on button "Accept" at bounding box center [324, 93] width 22 height 10
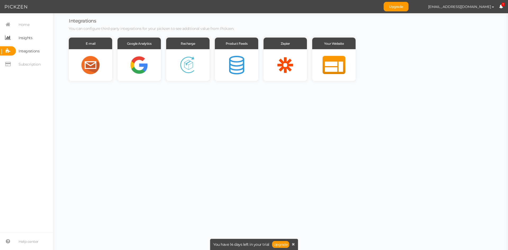
click at [27, 41] on span "Insights" at bounding box center [26, 38] width 14 height 8
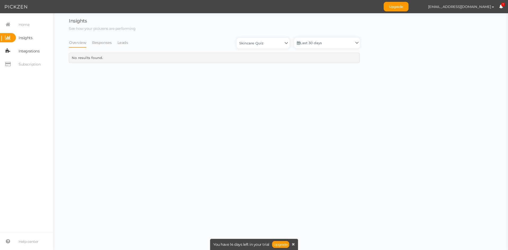
click at [28, 53] on span "Integrations" at bounding box center [29, 51] width 21 height 8
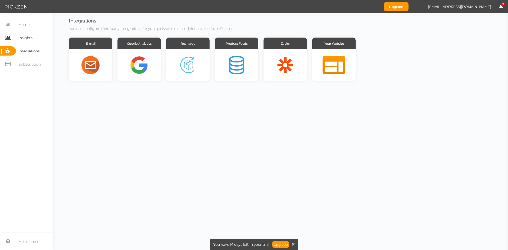
click at [26, 34] on span "Insights" at bounding box center [26, 38] width 14 height 8
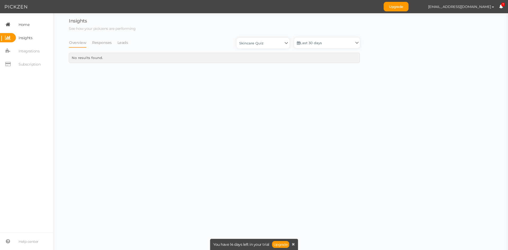
click at [26, 24] on span "Home" at bounding box center [24, 24] width 11 height 8
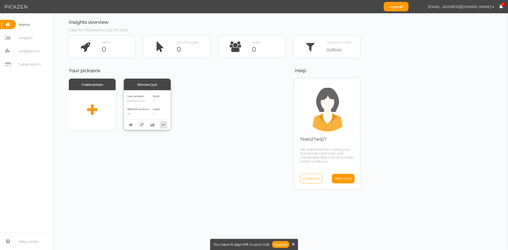
click at [164, 122] on icon at bounding box center [163, 125] width 7 height 8
click at [168, 124] on div "Delete Clone Recover version" at bounding box center [147, 124] width 47 height 11
click at [476, 4] on button "[EMAIL_ADDRESS][DOMAIN_NAME]" at bounding box center [461, 6] width 76 height 9
drag, startPoint x: 421, startPoint y: 39, endPoint x: 412, endPoint y: 35, distance: 10.1
click at [421, 39] on div "Insights overview Data for all pickzens (Last 30 days) Starts 0 Click Throughs …" at bounding box center [280, 131] width 444 height 237
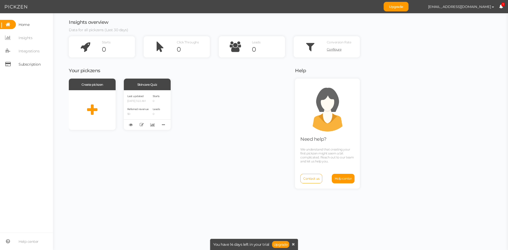
click at [27, 61] on span "Subscription" at bounding box center [30, 64] width 22 height 8
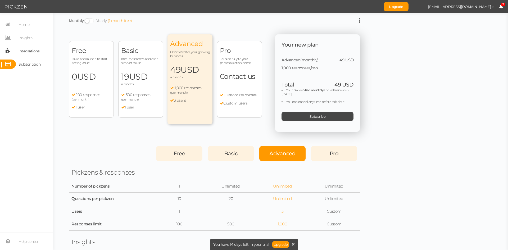
click at [26, 55] on span "Integrations" at bounding box center [28, 50] width 24 height 9
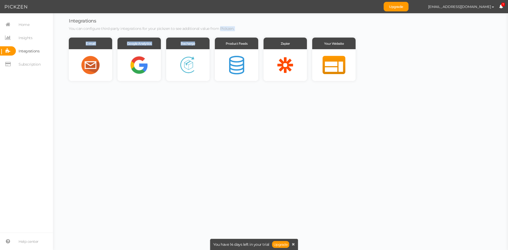
drag, startPoint x: 207, startPoint y: 32, endPoint x: 219, endPoint y: 30, distance: 12.1
click at [219, 30] on div "Integrations You can configure third-party integrations for your pickzen to see…" at bounding box center [214, 50] width 291 height 62
drag, startPoint x: 195, startPoint y: 26, endPoint x: 182, endPoint y: 32, distance: 14.1
click at [184, 31] on p "You can configure third-party integrations for your pickzen to see additional v…" at bounding box center [214, 28] width 291 height 5
click at [25, 19] on section "Home Insights Integrations Subscription Help center" at bounding box center [26, 131] width 53 height 237
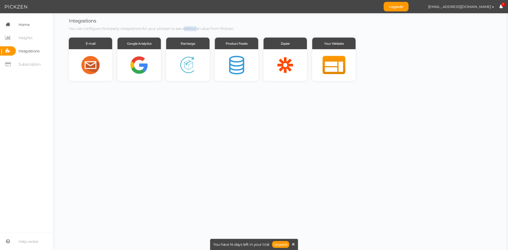
click at [26, 22] on span "Home" at bounding box center [24, 24] width 11 height 8
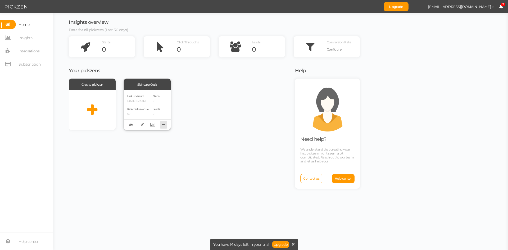
click at [166, 126] on icon at bounding box center [163, 125] width 7 height 8
click at [175, 127] on div "Create pickzen Skincare Quiz Last updated [DATE] 3:22 AM Referred revenue $0 St…" at bounding box center [179, 104] width 220 height 51
click at [143, 124] on icon at bounding box center [142, 125] width 4 height 4
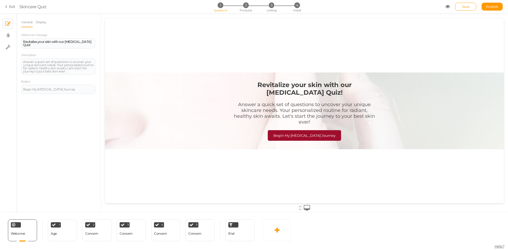
click at [8, 7] on icon at bounding box center [7, 6] width 4 height 5
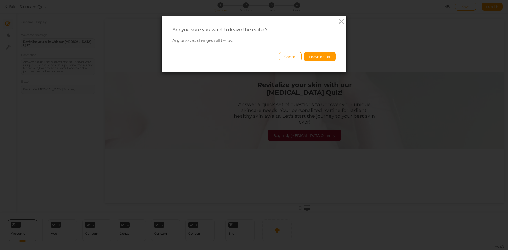
click at [253, 25] on div "Are you sure you want to leave the editor? Any unsaved changes will be lost Can…" at bounding box center [254, 44] width 185 height 56
click at [337, 22] on icon at bounding box center [341, 21] width 8 height 8
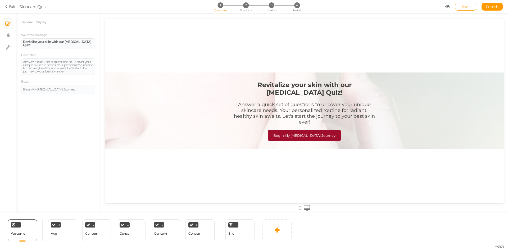
click at [13, 10] on section "Exit Skincare Quiz 1 Questions 2 Products 3 Linking 4 Install Save Publish View…" at bounding box center [254, 6] width 508 height 13
click at [13, 9] on link "Exit" at bounding box center [10, 6] width 10 height 5
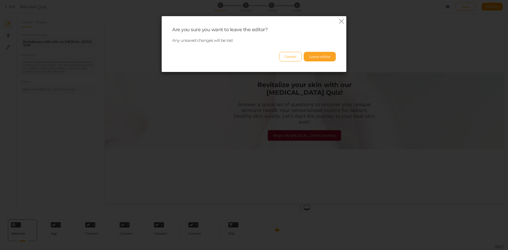
click at [318, 55] on button "Leave editor" at bounding box center [320, 57] width 32 height 10
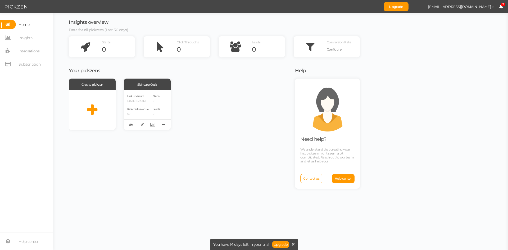
click at [28, 45] on nav "Home Insights Integrations Subscription" at bounding box center [26, 46] width 53 height 53
click at [29, 52] on span "Integrations" at bounding box center [29, 51] width 21 height 8
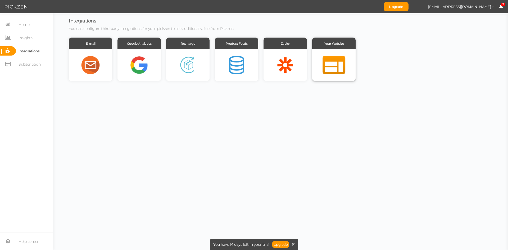
click at [337, 71] on div at bounding box center [333, 65] width 43 height 32
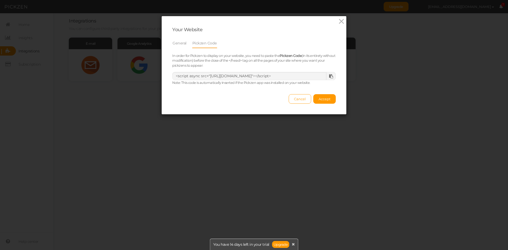
click at [329, 76] on icon at bounding box center [331, 76] width 4 height 4
drag, startPoint x: 202, startPoint y: 87, endPoint x: 207, endPoint y: 81, distance: 7.7
click at [208, 81] on div "Your Website General Pickzen Code In order for Pickzen to display on your websi…" at bounding box center [254, 65] width 185 height 98
click at [205, 89] on div "Your Website General Pickzen Code In order for Pickzen to display on your websi…" at bounding box center [254, 65] width 185 height 98
click at [184, 87] on div "Your Website General Pickzen Code In order for Pickzen to display on your websi…" at bounding box center [254, 65] width 185 height 98
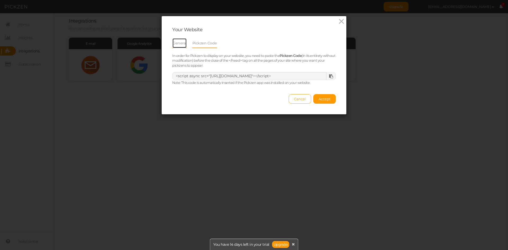
click at [173, 42] on link "General" at bounding box center [179, 43] width 15 height 10
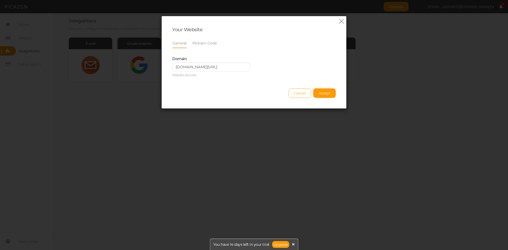
click at [188, 45] on li "General" at bounding box center [182, 43] width 20 height 10
click at [195, 44] on link "Pickzen Code" at bounding box center [204, 43] width 25 height 10
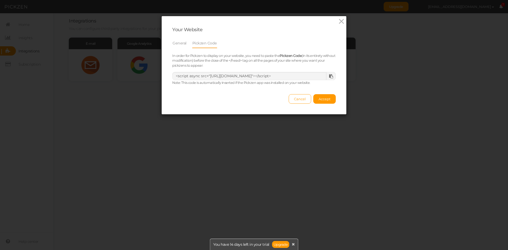
click at [186, 42] on li "General" at bounding box center [182, 43] width 20 height 10
click at [130, 88] on div "Your Website General Pickzen Code In order for Pickzen to display on your websi…" at bounding box center [254, 125] width 508 height 250
click at [340, 20] on icon at bounding box center [341, 21] width 8 height 8
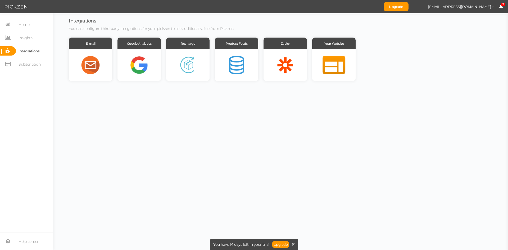
click at [28, 29] on nav "Home Insights Integrations Subscription" at bounding box center [26, 46] width 53 height 53
click at [29, 26] on span "Home" at bounding box center [24, 24] width 11 height 8
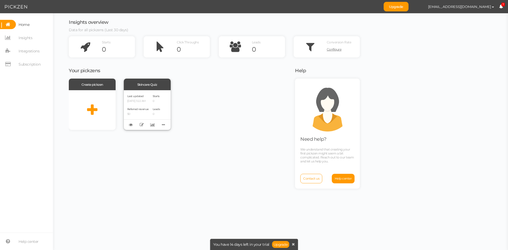
click at [138, 117] on div "Last updated [DATE] 3:22 AM Referred revenue $0" at bounding box center [137, 110] width 21 height 33
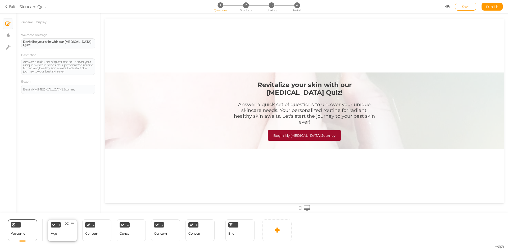
click at [60, 230] on div "1 Age × Define the conditions to show this slide. Clone Change type Delete" at bounding box center [62, 230] width 29 height 22
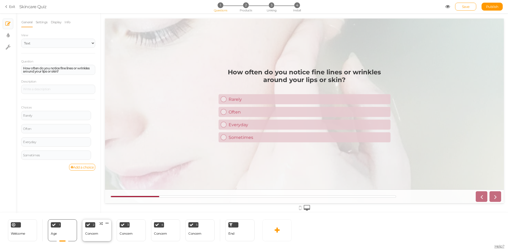
click at [90, 237] on div "Concern" at bounding box center [91, 233] width 13 height 9
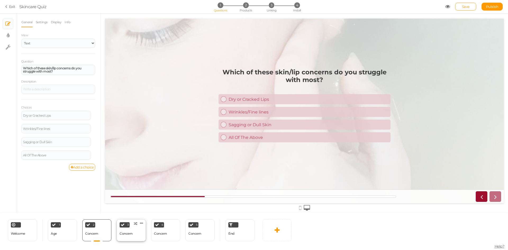
click at [129, 233] on div "Concern" at bounding box center [126, 234] width 13 height 4
click at [175, 235] on div "4 Concern × Define the conditions to show this slide. Clone Change type Delete" at bounding box center [165, 230] width 29 height 22
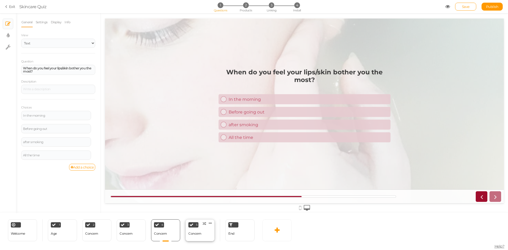
click at [193, 234] on div "Concern" at bounding box center [194, 234] width 13 height 4
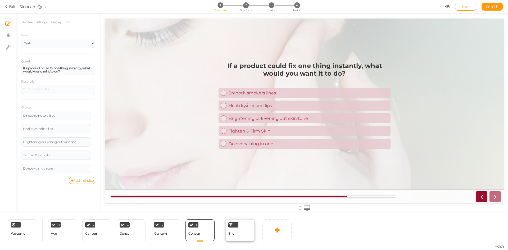
click at [226, 234] on div "End" at bounding box center [239, 230] width 29 height 22
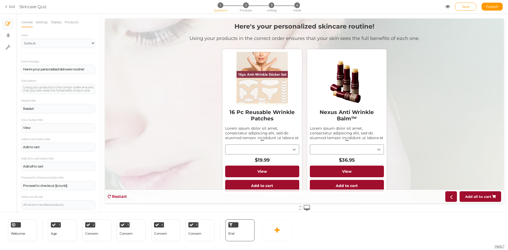
click at [185, 234] on div "5 Concern × Define the conditions to show this slide. Clone Change type Delete" at bounding box center [200, 230] width 34 height 22
click at [168, 234] on div "4 Concern × Define the conditions to show this slide. Clone Change type Delete" at bounding box center [165, 230] width 29 height 22
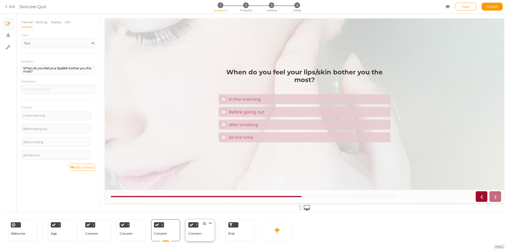
click at [201, 234] on div "Concern" at bounding box center [194, 234] width 13 height 4
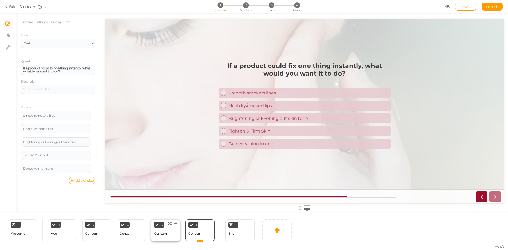
click at [157, 233] on div "Concern" at bounding box center [160, 234] width 13 height 4
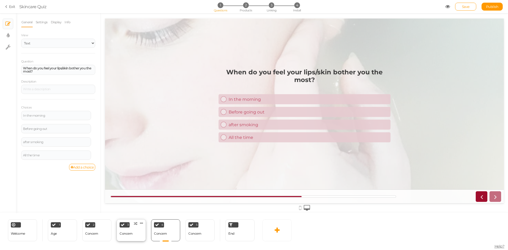
click at [122, 228] on div "3 Concern × Define the conditions to show this slide. Clone Change type Delete" at bounding box center [131, 230] width 29 height 22
click at [58, 235] on div "1 Age × Define the conditions to show this slide. Clone Change type Delete" at bounding box center [62, 230] width 29 height 22
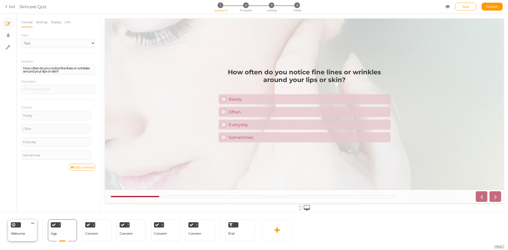
click at [22, 233] on span "Welcome" at bounding box center [18, 233] width 14 height 4
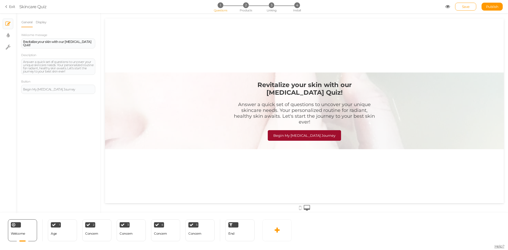
drag, startPoint x: 238, startPoint y: 81, endPoint x: 287, endPoint y: 83, distance: 49.0
click at [299, 83] on div "Revitalize your skin with our [MEDICAL_DATA] Quiz!" at bounding box center [305, 88] width 142 height 15
drag, startPoint x: 240, startPoint y: 81, endPoint x: 244, endPoint y: 98, distance: 17.7
click at [262, 86] on div "Revitalize your skin with our [MEDICAL_DATA] Quiz!" at bounding box center [305, 88] width 142 height 15
drag, startPoint x: 23, startPoint y: 43, endPoint x: 101, endPoint y: 53, distance: 78.7
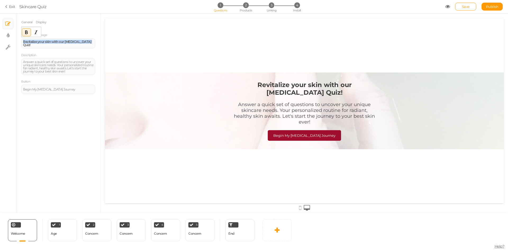
click at [101, 53] on div "× Slides × Display settings × Settings General Display Welcome message Revitali…" at bounding box center [254, 113] width 508 height 200
copy strong "Revitalize your skin with our [MEDICAL_DATA] Quiz!"
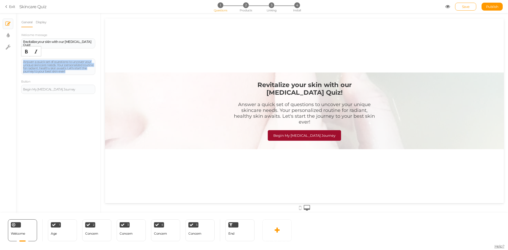
drag, startPoint x: 22, startPoint y: 60, endPoint x: 96, endPoint y: 76, distance: 75.1
click at [96, 76] on div "General Display Welcome message Revitalize your skin with our [MEDICAL_DATA] Qu…" at bounding box center [58, 115] width 85 height 196
copy div "Answer a quick set of questions to uncover your unique skincare needs. Your per…"
drag, startPoint x: 70, startPoint y: 88, endPoint x: 13, endPoint y: 86, distance: 56.9
click at [14, 88] on div "× Slides × Display settings × Settings General Display Welcome message Revitali…" at bounding box center [254, 113] width 508 height 200
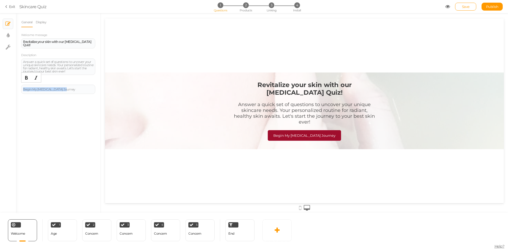
copy div "Begin My [MEDICAL_DATA] Journey"
click at [63, 233] on div "1 Age × Define the conditions to show this slide. Clone Change type Delete" at bounding box center [62, 230] width 29 height 22
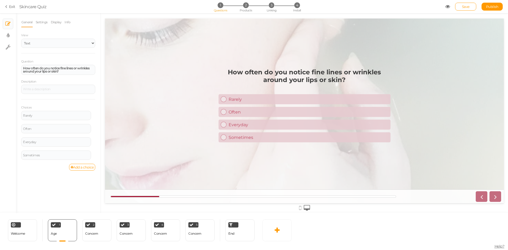
drag, startPoint x: 236, startPoint y: 70, endPoint x: 245, endPoint y: 70, distance: 8.2
click at [245, 70] on strong "How often do you notice fine lines or wrinkles around your lips or skin?" at bounding box center [304, 75] width 153 height 15
drag, startPoint x: 22, startPoint y: 68, endPoint x: 71, endPoint y: 76, distance: 49.6
click at [71, 76] on div "Question How often do you notice fine lines or wrinkles around your lips or ski…" at bounding box center [58, 111] width 74 height 105
copy strong "How often do you notice fine lines or wrinkles around your lips or skin?"
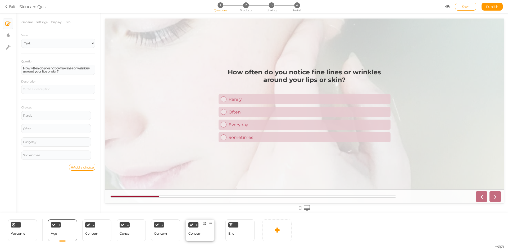
click at [197, 233] on div "Concern" at bounding box center [194, 234] width 13 height 4
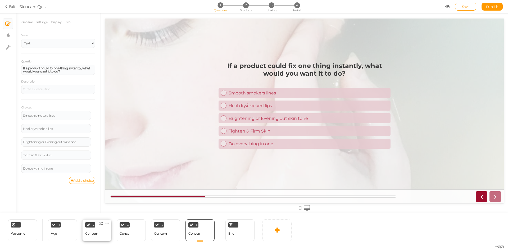
click at [93, 227] on div "2" at bounding box center [90, 224] width 10 height 5
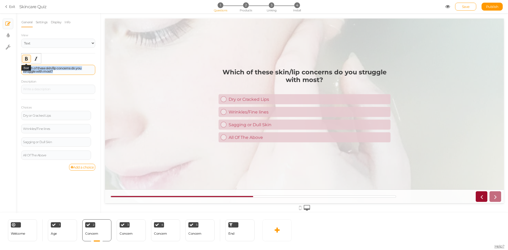
drag, startPoint x: 60, startPoint y: 72, endPoint x: 25, endPoint y: 65, distance: 35.4
click at [25, 65] on div "Which of these skin/lip concerns do you struggle with most?" at bounding box center [58, 70] width 74 height 10
click at [60, 72] on div "Which of these skin/lip concerns do you struggle with most?" at bounding box center [58, 70] width 70 height 6
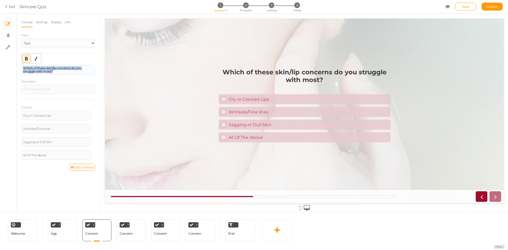
drag, startPoint x: 60, startPoint y: 72, endPoint x: 18, endPoint y: 62, distance: 42.4
click at [18, 62] on div "General Settings Display Info View Text Images Slider Dropdown Question Which o…" at bounding box center [58, 115] width 85 height 196
copy strong "Which of these skin/lip concerns do you struggle with most?"
drag, startPoint x: 49, startPoint y: 118, endPoint x: 17, endPoint y: 114, distance: 32.2
click at [18, 116] on div "General Settings Display Info View Text Images Slider Dropdown Question Which o…" at bounding box center [58, 115] width 85 height 196
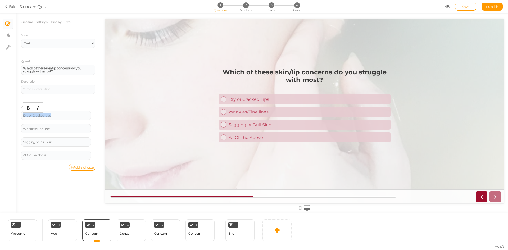
copy div "Dry or Cracked Lips"
drag, startPoint x: 57, startPoint y: 129, endPoint x: 9, endPoint y: 126, distance: 47.7
click at [10, 127] on div "× Slides × Display settings × Settings General Settings Display Info View Text …" at bounding box center [254, 113] width 508 height 200
copy div "Wrinkles/Fine lines"
drag, startPoint x: 56, startPoint y: 141, endPoint x: 15, endPoint y: 142, distance: 41.8
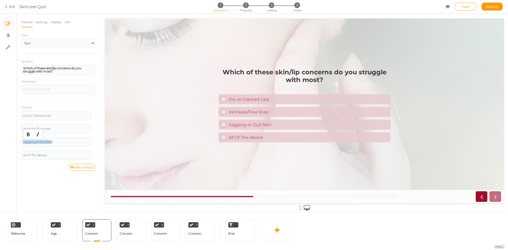
click at [15, 142] on div "× Slides × Display settings × Settings General Settings Display Info View Text …" at bounding box center [254, 113] width 508 height 200
copy div "Sagging or Dull Skin"
drag, startPoint x: 54, startPoint y: 155, endPoint x: 14, endPoint y: 156, distance: 39.4
click at [14, 158] on div "× Slides × Display settings × Settings General Settings Display Info View Text …" at bounding box center [254, 113] width 508 height 200
copy div "All Of The Above"
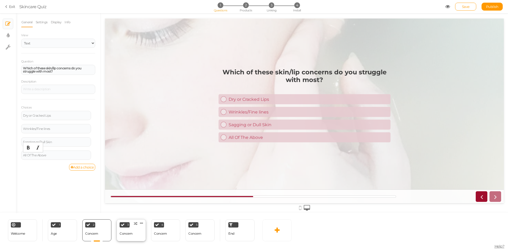
click at [130, 225] on div "3 Concern × Define the conditions to show this slide. Clone Change type Delete" at bounding box center [131, 230] width 29 height 22
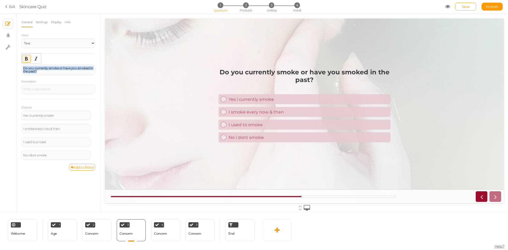
drag, startPoint x: 50, startPoint y: 71, endPoint x: 20, endPoint y: 63, distance: 30.9
click at [20, 63] on div "General Settings Display Info View Text Images Slider Dropdown Question Do you …" at bounding box center [58, 115] width 85 height 196
copy strong "Do you currently smoke or have you smoked in the past?"
drag, startPoint x: 62, startPoint y: 115, endPoint x: 20, endPoint y: 113, distance: 41.8
click at [20, 113] on div "General Settings Display Info View Text Images Slider Dropdown Question Do you …" at bounding box center [58, 115] width 85 height 196
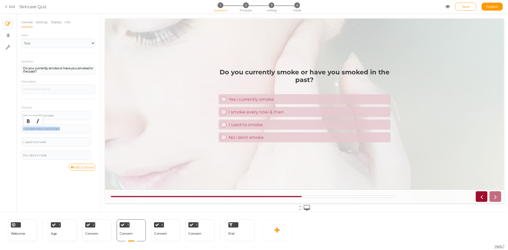
drag, startPoint x: 63, startPoint y: 128, endPoint x: 7, endPoint y: 123, distance: 56.3
click at [7, 123] on div "× Slides × Display settings × Settings General Settings Display Info View Text …" at bounding box center [254, 113] width 508 height 200
drag, startPoint x: 41, startPoint y: 140, endPoint x: 17, endPoint y: 139, distance: 24.1
click at [17, 139] on div "General Settings Display Info View Text Images Slider Dropdown Question Do you …" at bounding box center [58, 115] width 85 height 196
drag, startPoint x: 58, startPoint y: 156, endPoint x: 13, endPoint y: 150, distance: 45.2
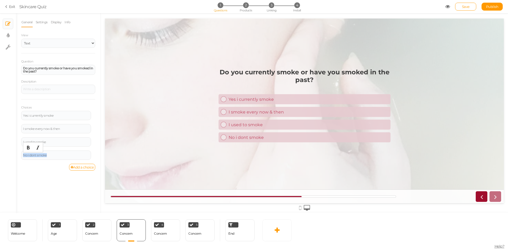
click at [15, 152] on div "× Slides × Display settings × Settings General Settings Display Info View Text …" at bounding box center [254, 113] width 508 height 200
click at [162, 235] on div "Concern" at bounding box center [160, 233] width 13 height 9
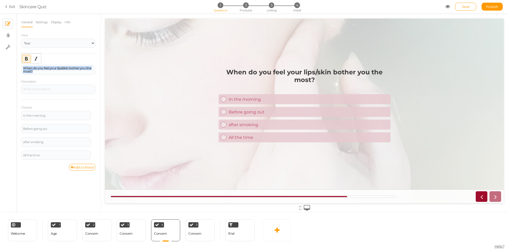
drag, startPoint x: 53, startPoint y: 72, endPoint x: 19, endPoint y: 66, distance: 34.8
click at [19, 66] on div "General Settings Display Info View Text Images Slider Dropdown Question When do…" at bounding box center [58, 115] width 85 height 196
drag, startPoint x: 62, startPoint y: 115, endPoint x: 15, endPoint y: 116, distance: 46.8
click at [15, 116] on div "× Slides × Display settings × Settings General Settings Display Info View Text …" at bounding box center [254, 113] width 508 height 200
drag, startPoint x: 53, startPoint y: 128, endPoint x: 17, endPoint y: 130, distance: 36.0
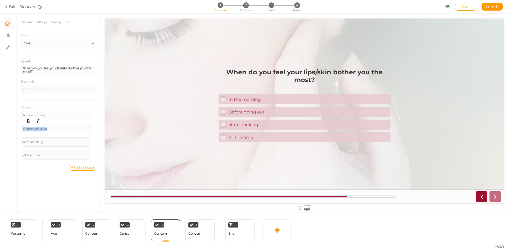
click at [17, 130] on div "General Settings Display Info View Text Images Slider Dropdown Question When do…" at bounding box center [58, 115] width 85 height 196
click at [53, 138] on div "after smoking" at bounding box center [56, 141] width 70 height 9
drag, startPoint x: 49, startPoint y: 142, endPoint x: 18, endPoint y: 140, distance: 31.5
click at [18, 140] on div "General Settings Display Info View Text Images Slider Dropdown Question When do…" at bounding box center [58, 115] width 85 height 196
click at [45, 154] on div "All the time" at bounding box center [56, 155] width 66 height 3
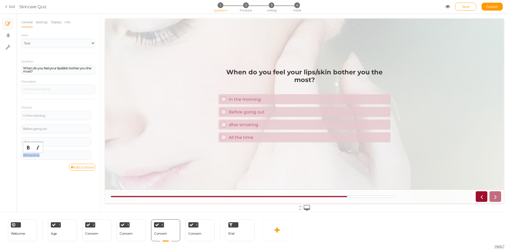
drag, startPoint x: 44, startPoint y: 155, endPoint x: 17, endPoint y: 154, distance: 26.7
click at [17, 154] on div "General Settings Display Info View Text Images Slider Dropdown Question When do…" at bounding box center [58, 115] width 85 height 196
click at [196, 233] on div "Concern" at bounding box center [194, 234] width 13 height 4
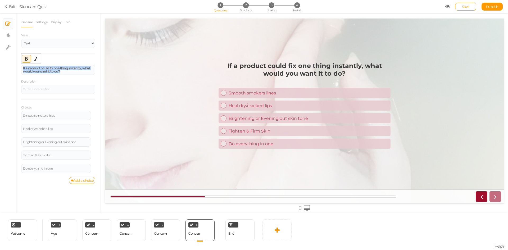
drag, startPoint x: 22, startPoint y: 67, endPoint x: 73, endPoint y: 77, distance: 52.0
click at [73, 77] on div "Question If a product could fix one thing instantly, what would you want it to …" at bounding box center [58, 118] width 74 height 118
click at [56, 118] on div "Smooth smokers lines" at bounding box center [56, 115] width 70 height 9
click at [58, 115] on div "Smooth smokers lines" at bounding box center [56, 115] width 66 height 3
drag, startPoint x: 54, startPoint y: 115, endPoint x: 15, endPoint y: 117, distance: 39.4
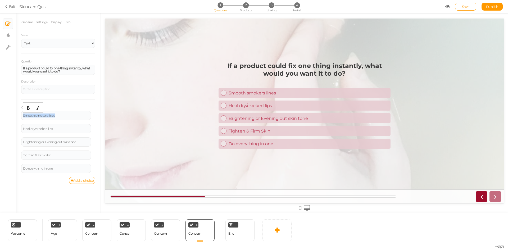
click at [15, 117] on div "× Slides × Display settings × Settings General Settings Display Info View Text …" at bounding box center [254, 113] width 508 height 200
drag, startPoint x: 62, startPoint y: 128, endPoint x: 17, endPoint y: 129, distance: 44.2
click at [18, 129] on div "General Settings Display Info View Text Images Slider Dropdown Question If a pr…" at bounding box center [58, 115] width 85 height 196
drag, startPoint x: 78, startPoint y: 143, endPoint x: 22, endPoint y: 139, distance: 55.9
click at [22, 139] on div "Brightening or Evening out skin tone" at bounding box center [56, 141] width 70 height 9
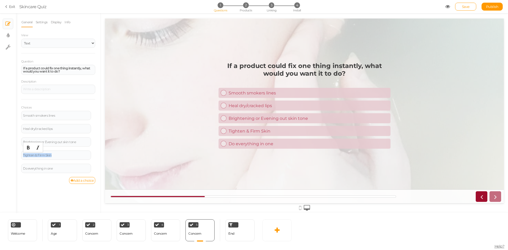
drag, startPoint x: 60, startPoint y: 154, endPoint x: 21, endPoint y: 153, distance: 39.4
click at [21, 153] on div "General Settings Display Info View Text Images Slider Dropdown Question If a pr…" at bounding box center [58, 115] width 85 height 196
click at [55, 167] on div "Do everything in one" at bounding box center [56, 168] width 66 height 3
drag, startPoint x: 55, startPoint y: 167, endPoint x: 17, endPoint y: 168, distance: 38.1
click at [17, 168] on div "General Settings Display Info View Text Images Slider Dropdown Question If a pr…" at bounding box center [58, 115] width 85 height 196
